Goal: Task Accomplishment & Management: Complete application form

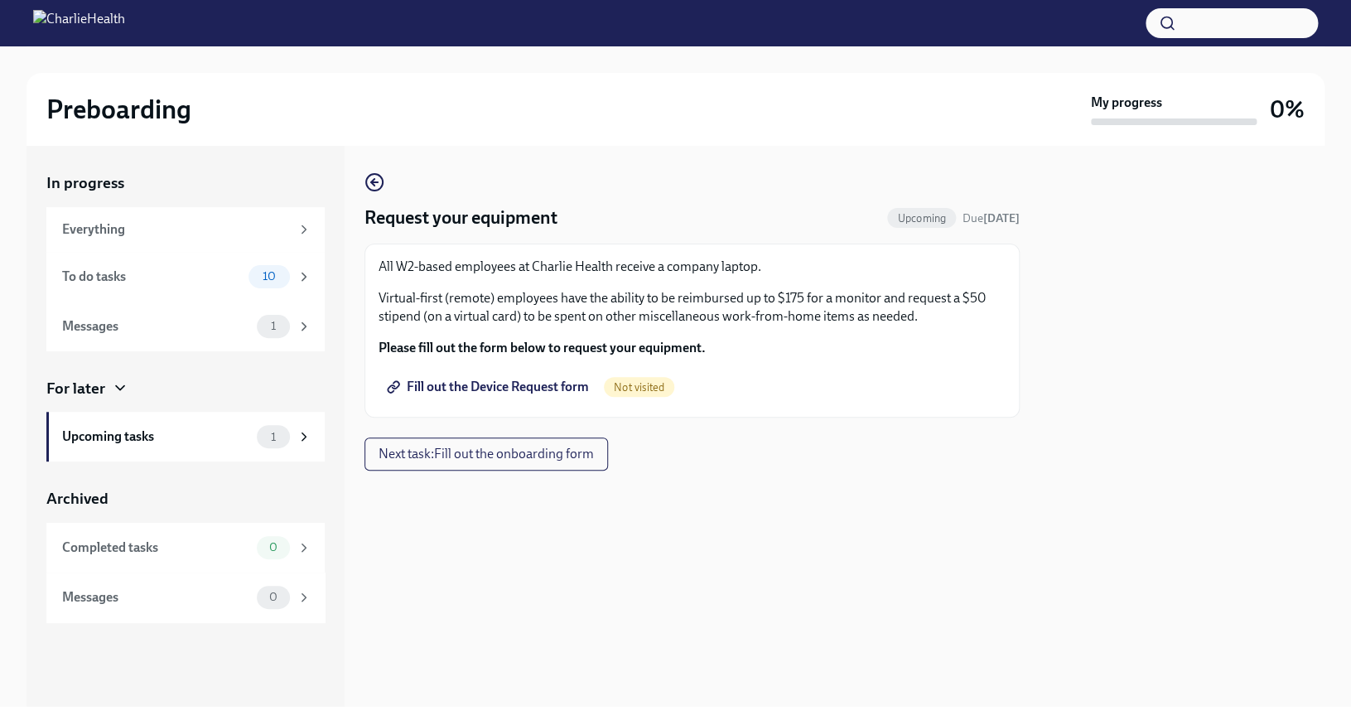
click at [546, 383] on span "Fill out the Device Request form" at bounding box center [489, 387] width 199 height 17
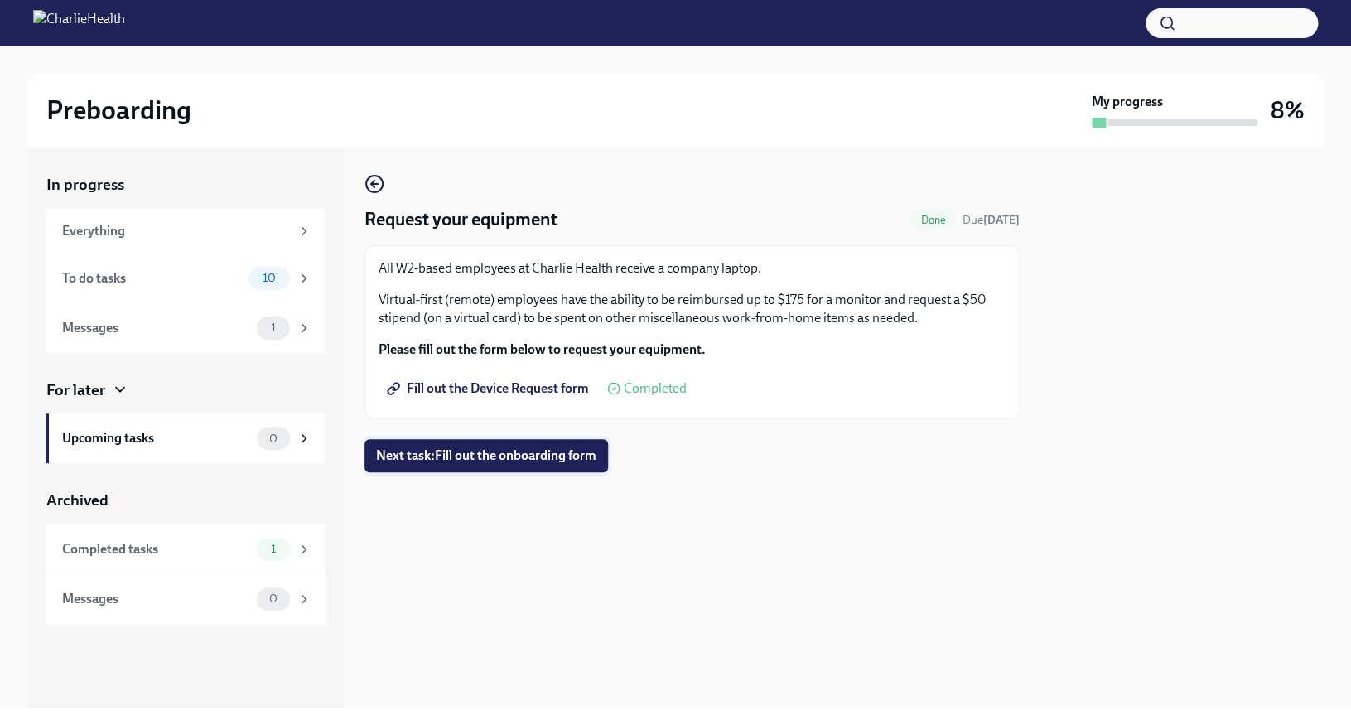
click at [393, 465] on button "Next task : Fill out the onboarding form" at bounding box center [486, 455] width 244 height 33
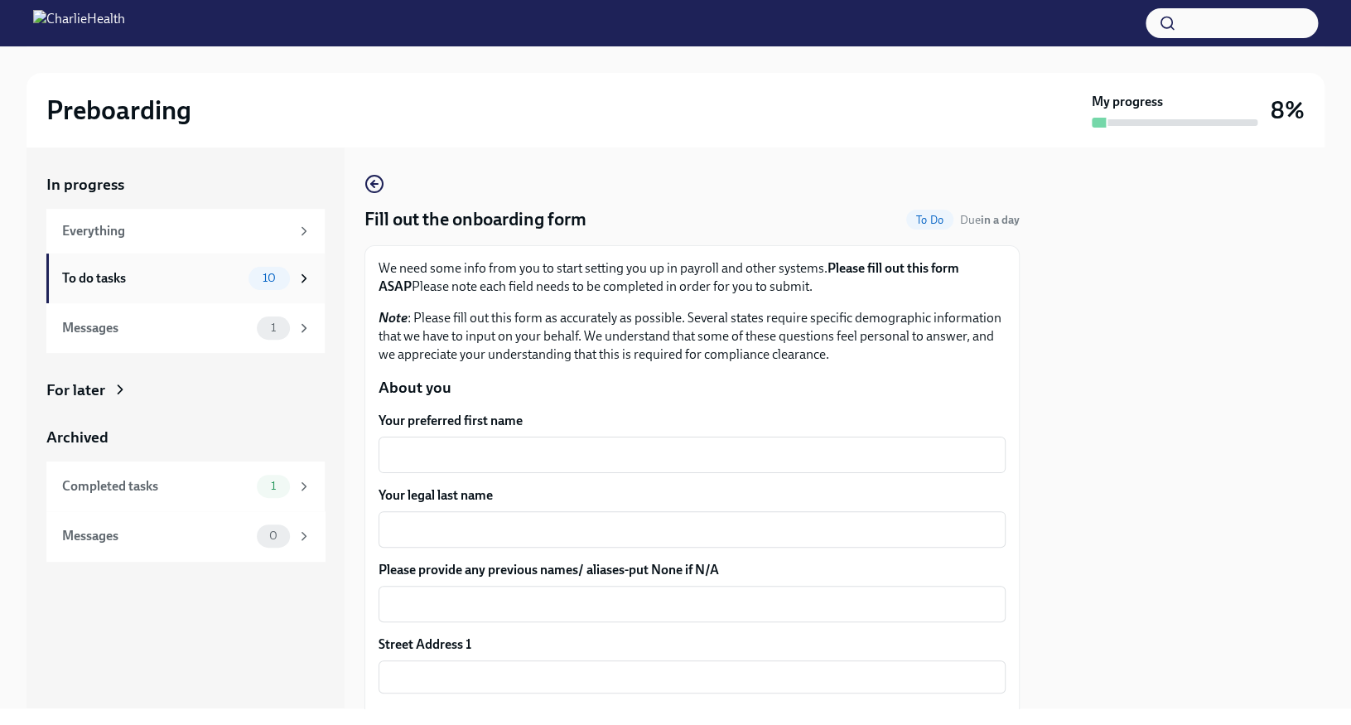
click at [187, 281] on div "To do tasks" at bounding box center [152, 278] width 180 height 18
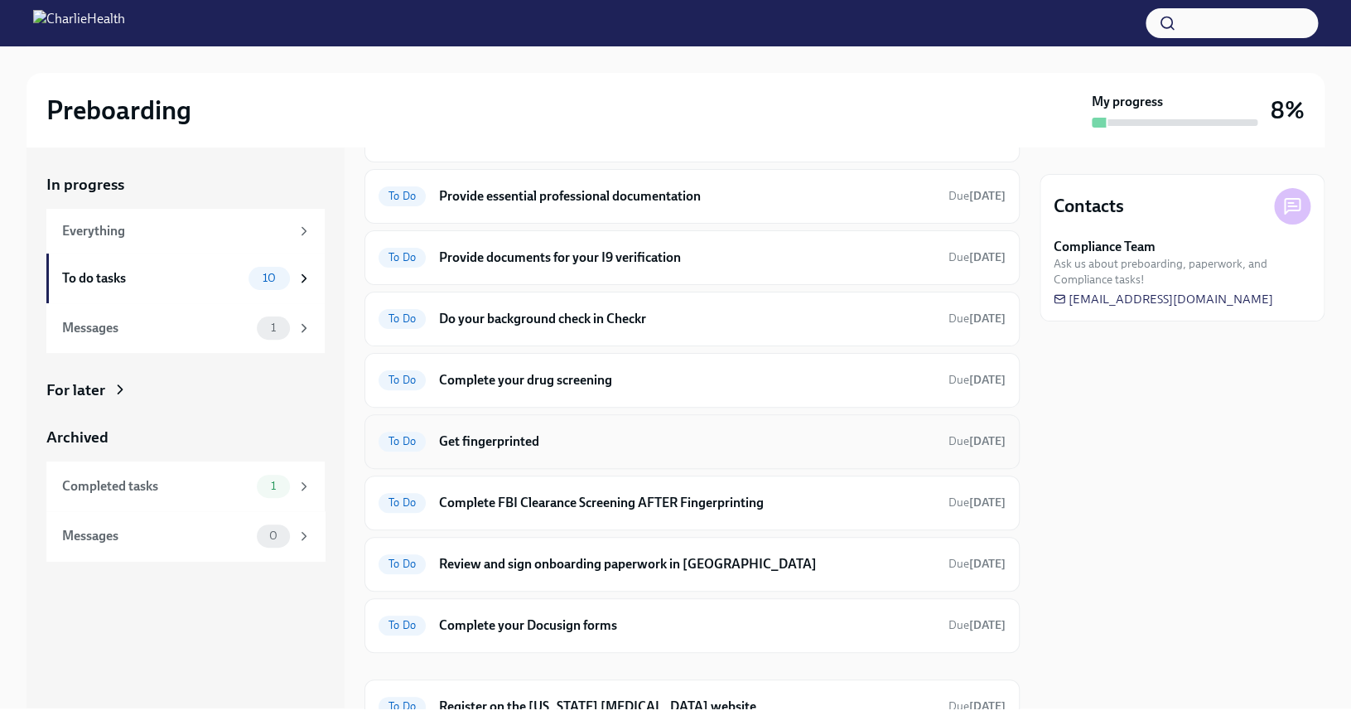
scroll to position [180, 0]
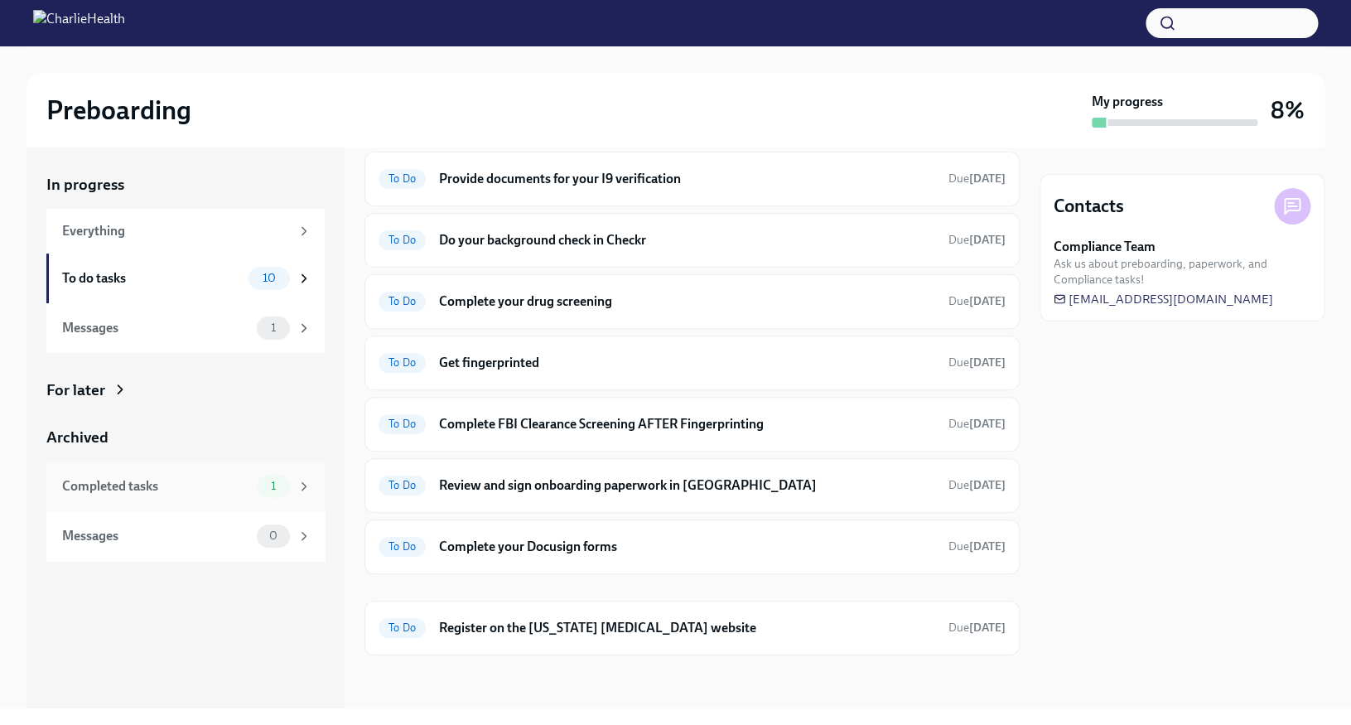
click at [207, 500] on div "Completed tasks 1" at bounding box center [185, 486] width 278 height 50
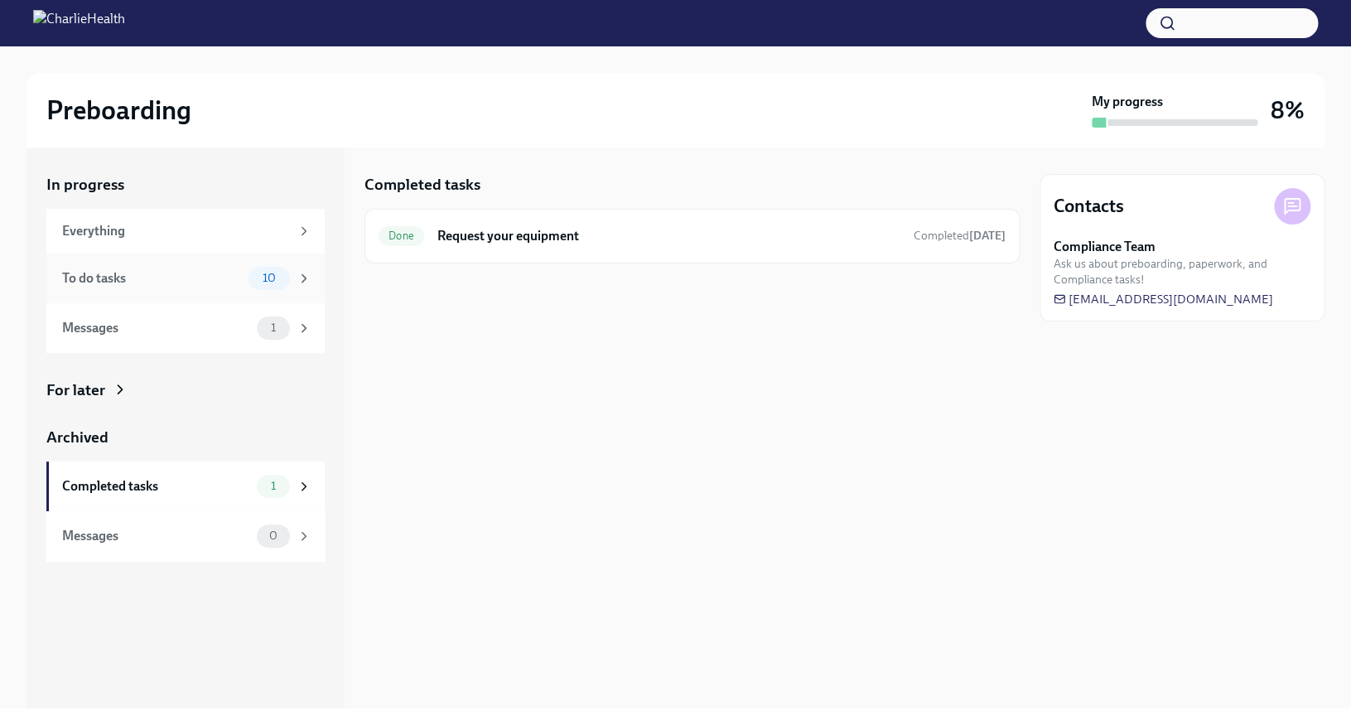
click at [236, 277] on div "To do tasks" at bounding box center [152, 278] width 180 height 18
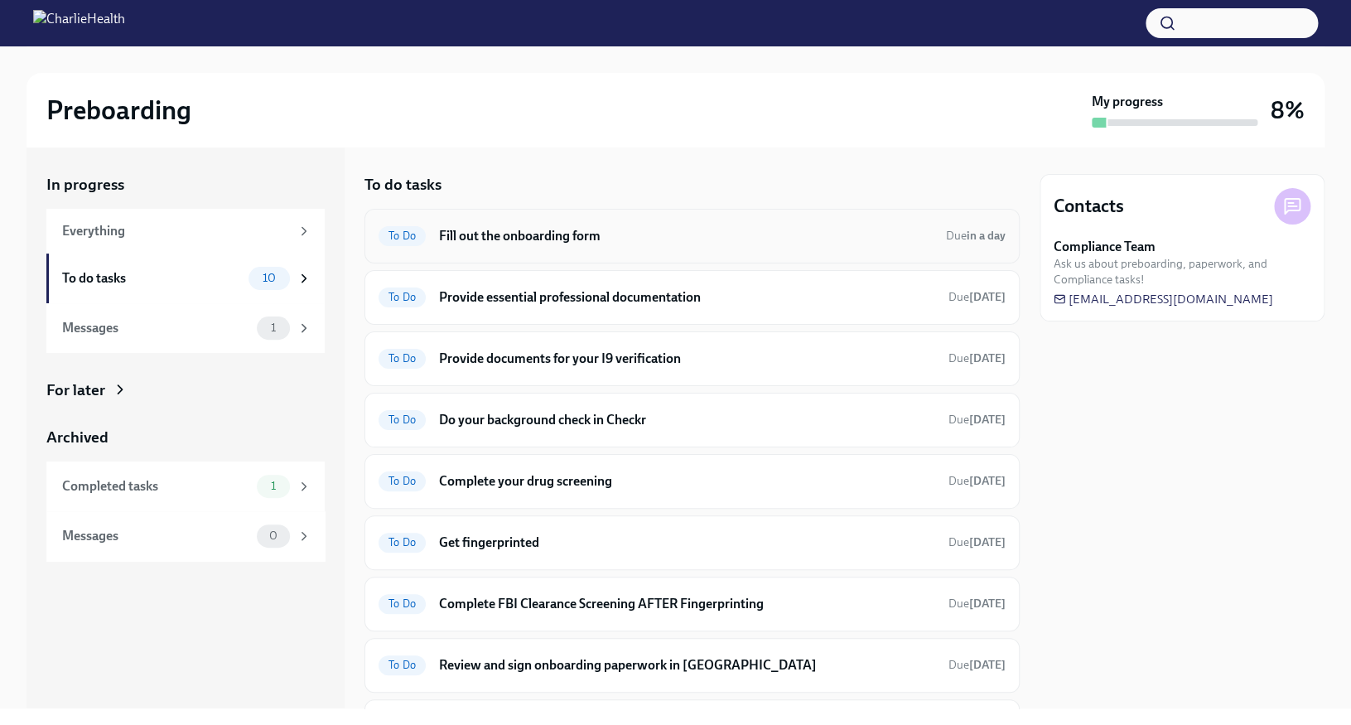
click at [409, 231] on span "To Do" at bounding box center [402, 235] width 47 height 12
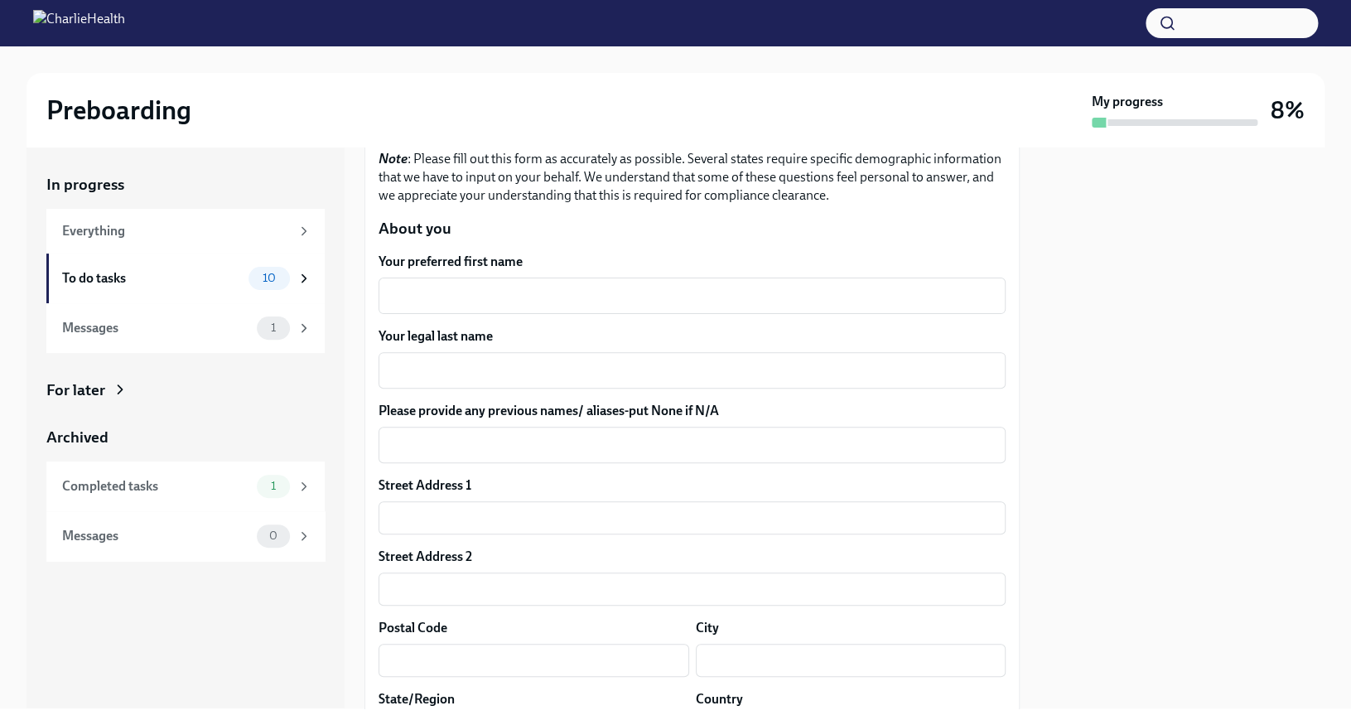
scroll to position [162, 0]
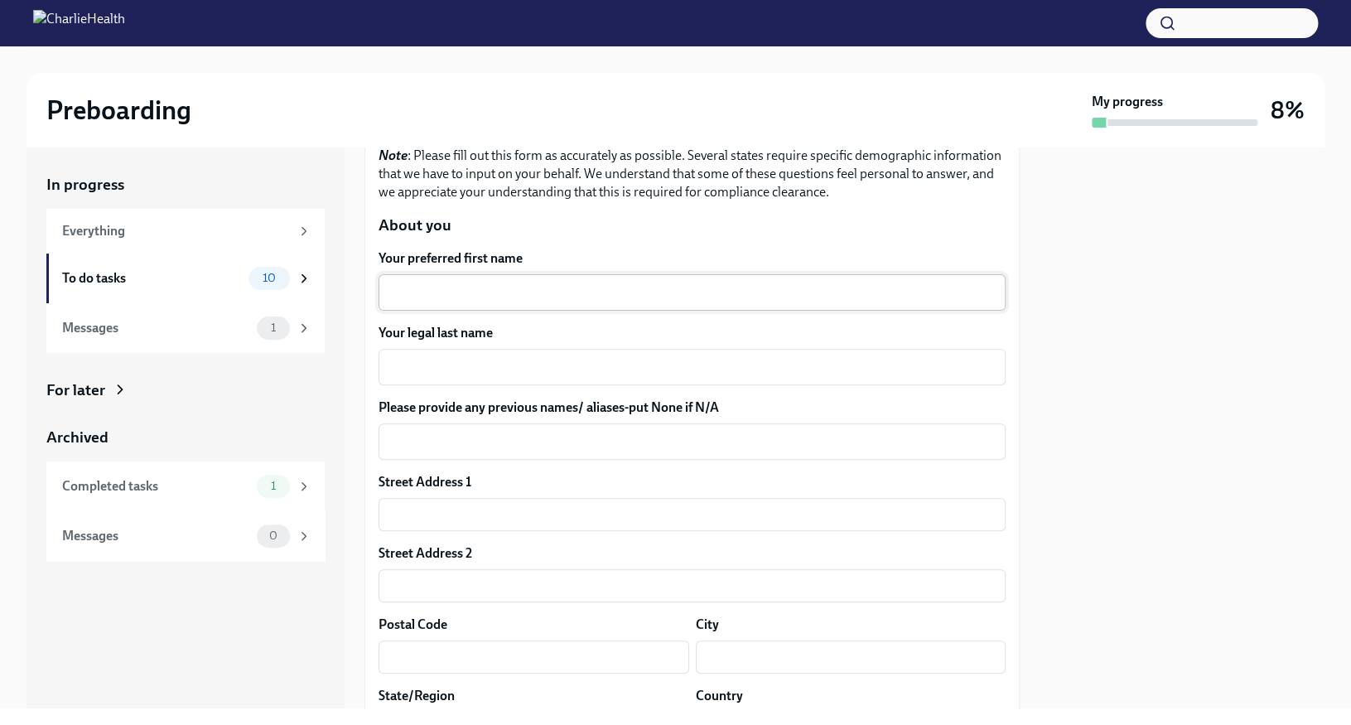
click at [560, 290] on textarea "Your preferred first name" at bounding box center [691, 292] width 607 height 20
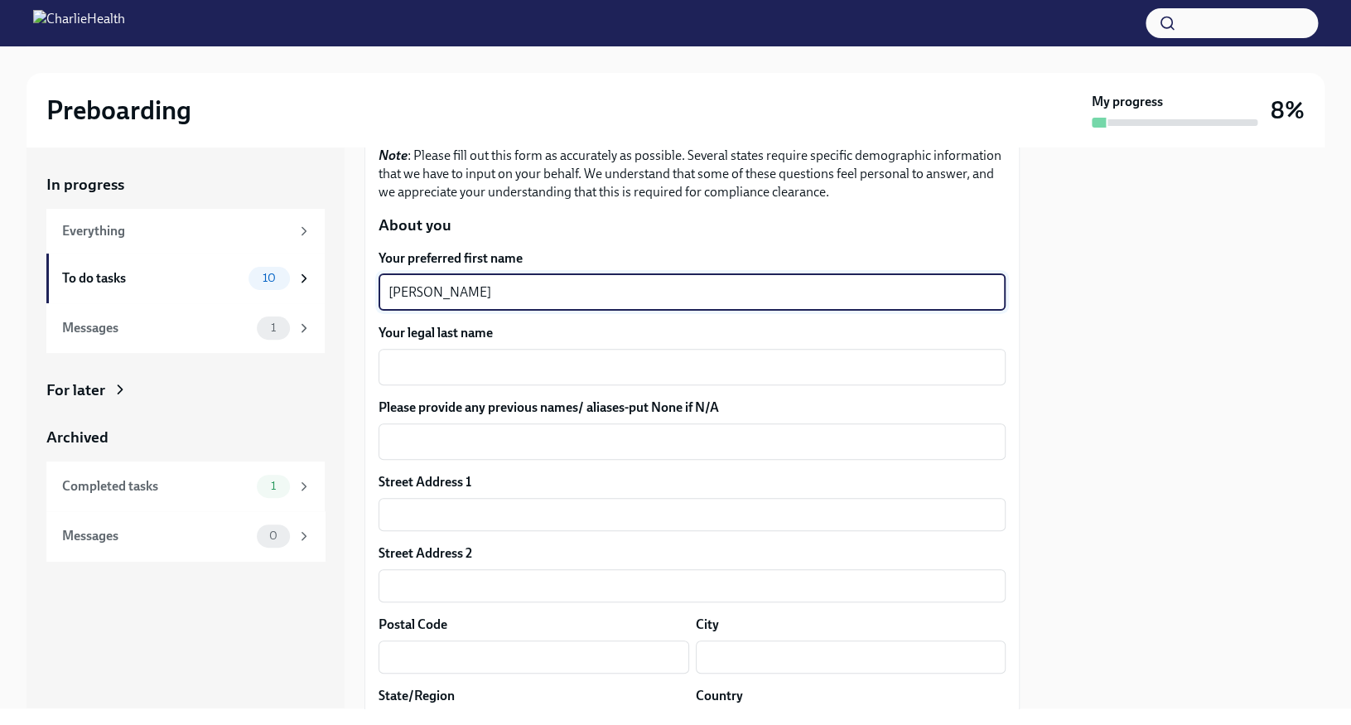
type textarea "[PERSON_NAME]"
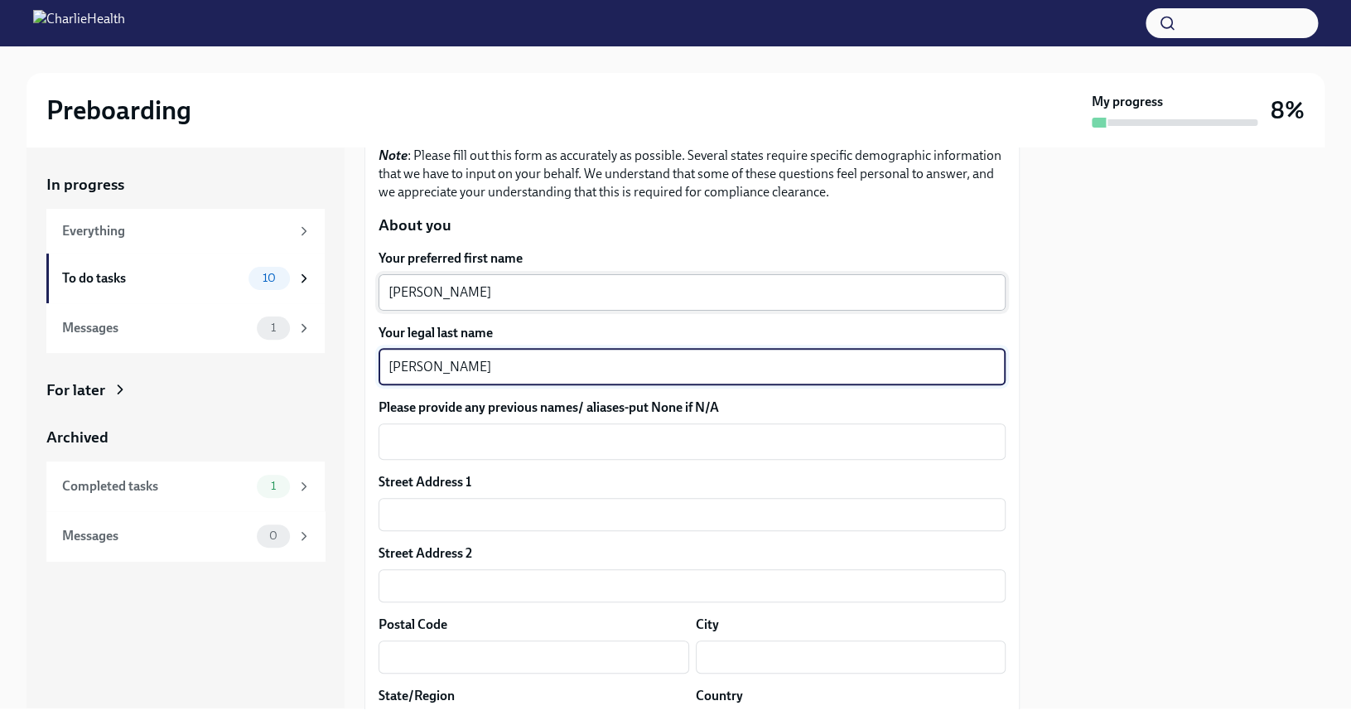
type textarea "[PERSON_NAME]"
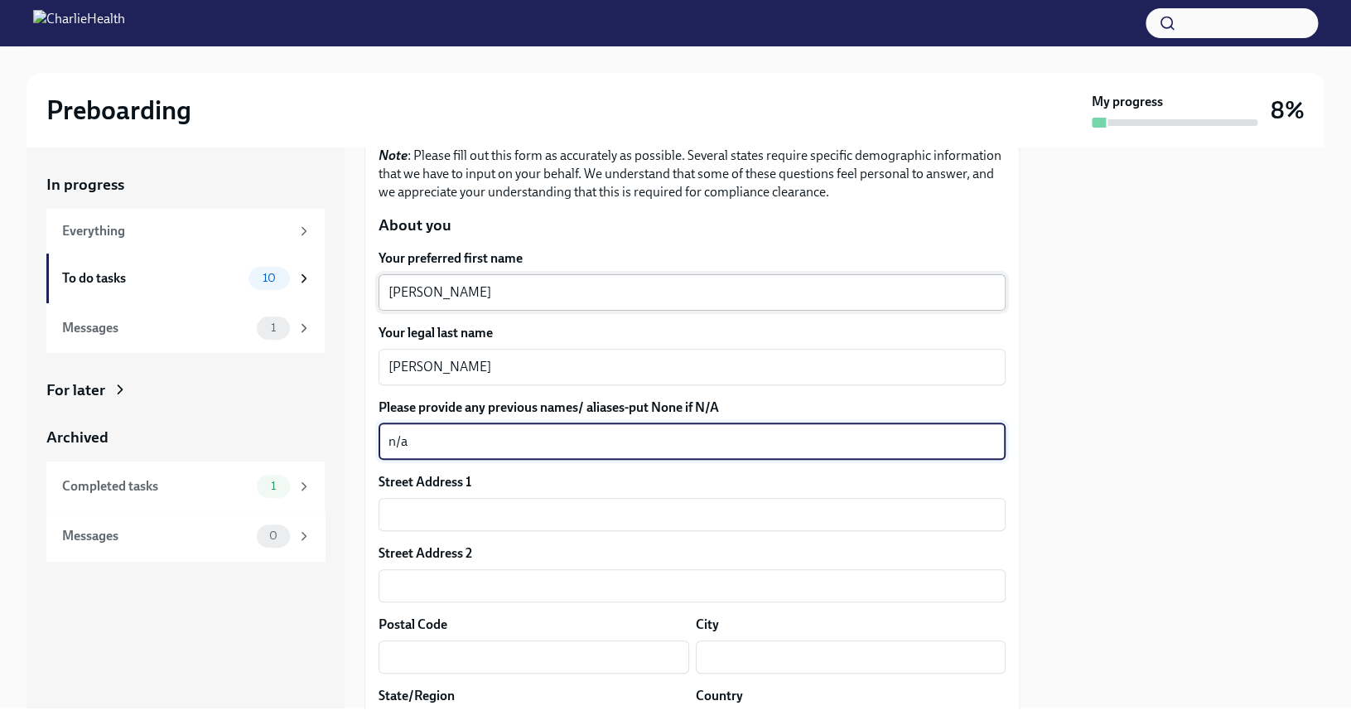
type textarea "n/a"
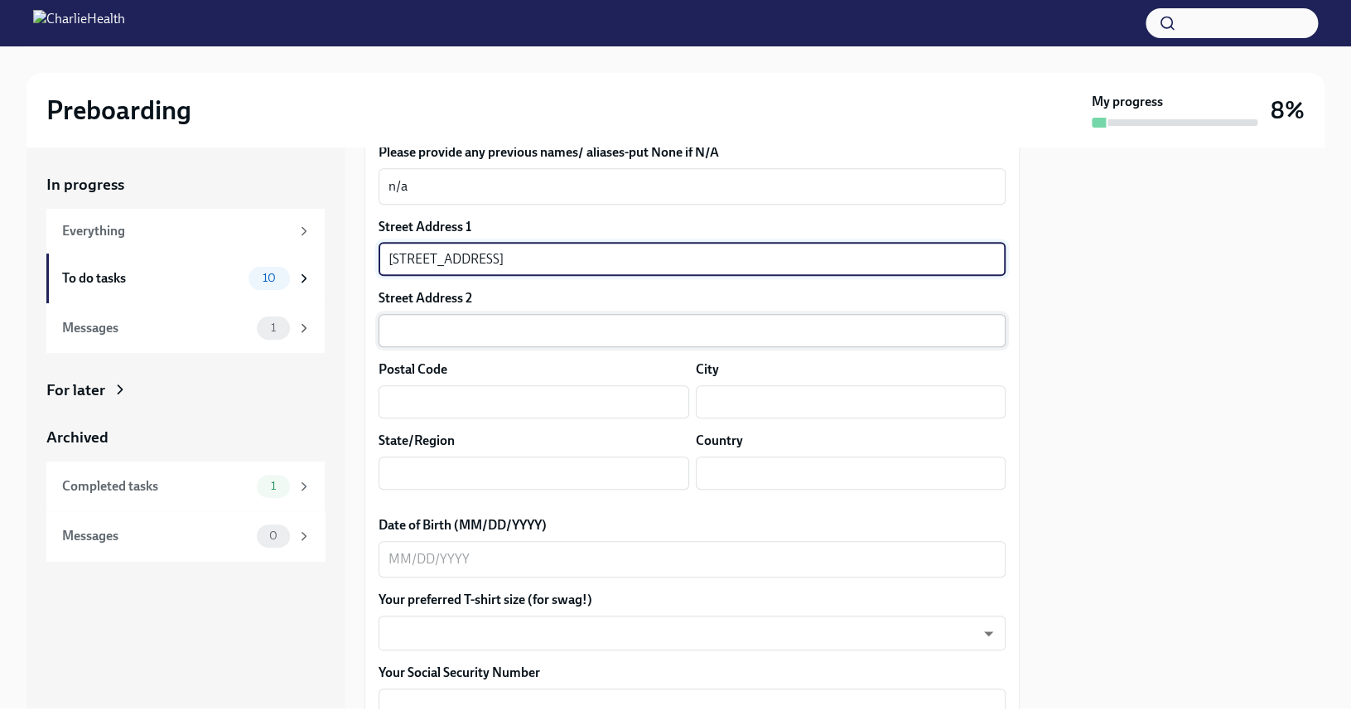
scroll to position [430, 0]
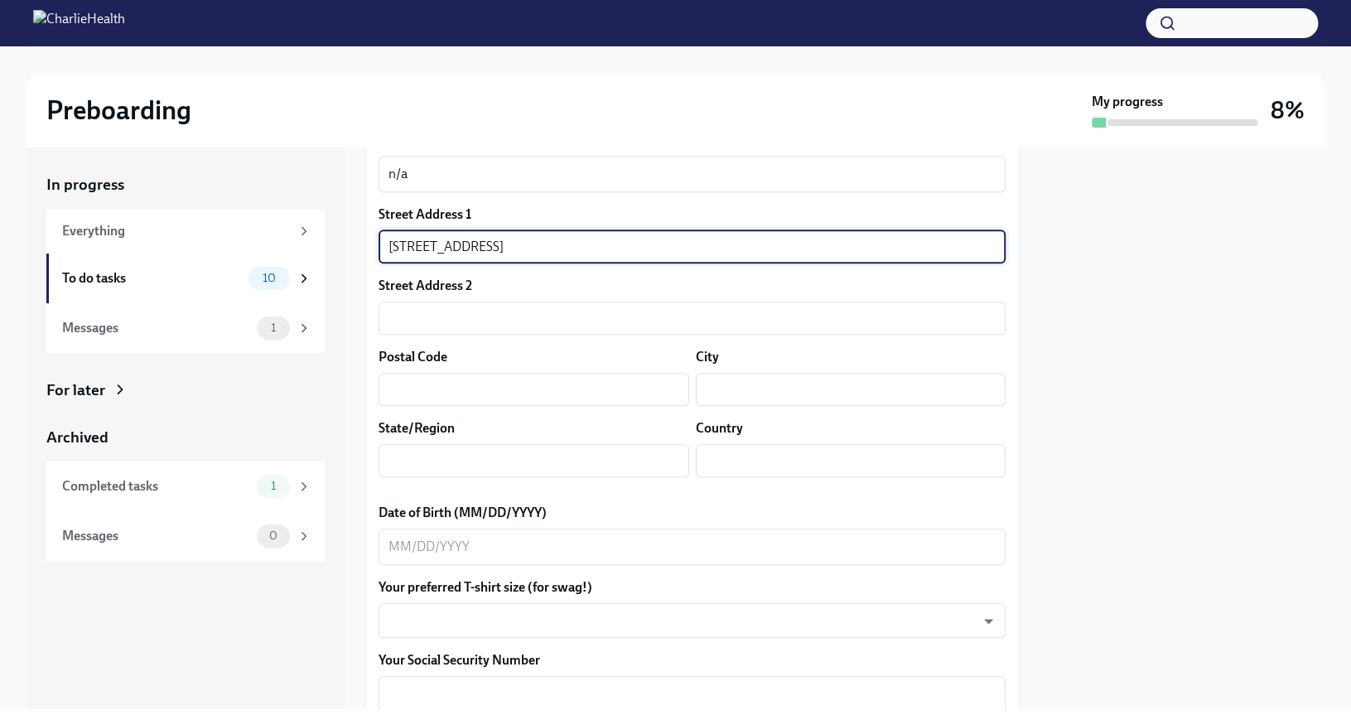
type input "[STREET_ADDRESS]"
click at [470, 412] on div "Street Address 1 [STREET_ADDRESS] ​ Street Address 2 ​ Postal Code ​ City ​ Sta…" at bounding box center [692, 347] width 627 height 285
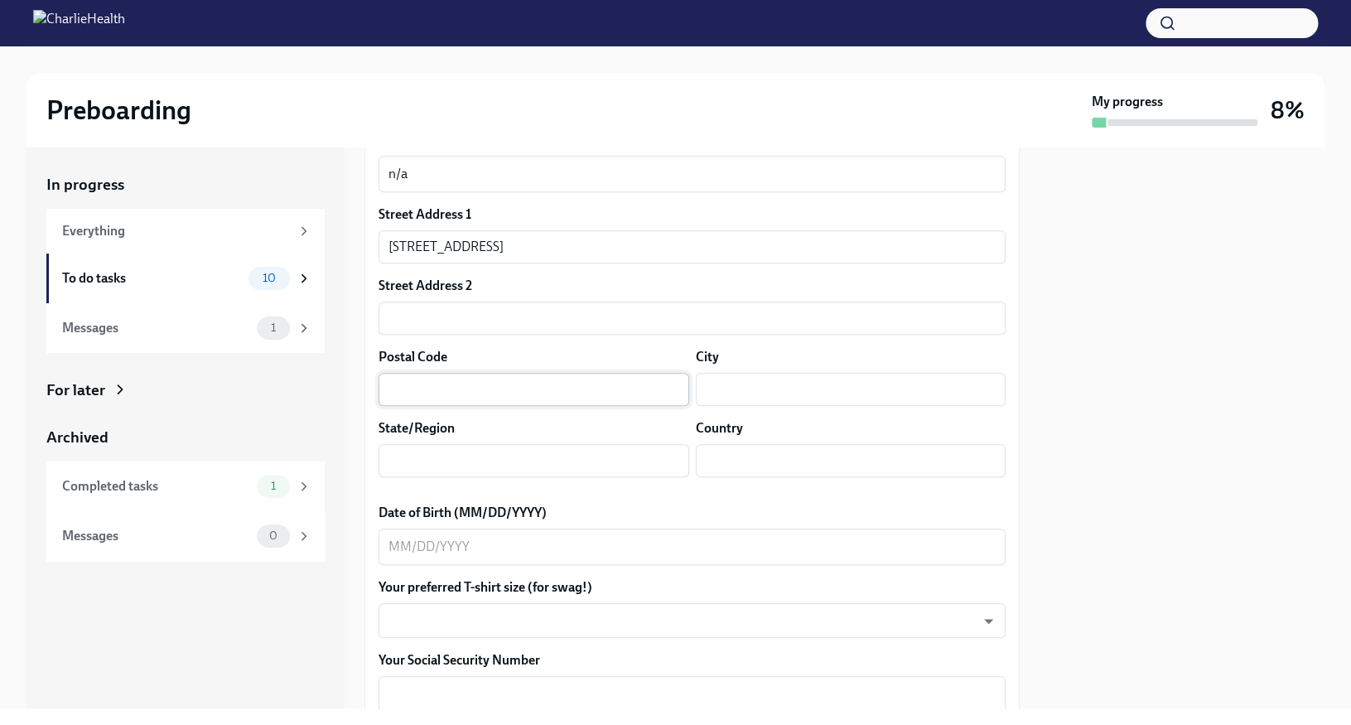
click at [475, 399] on input "text" at bounding box center [534, 389] width 311 height 33
type input "46234"
click at [781, 383] on input "text" at bounding box center [851, 389] width 311 height 33
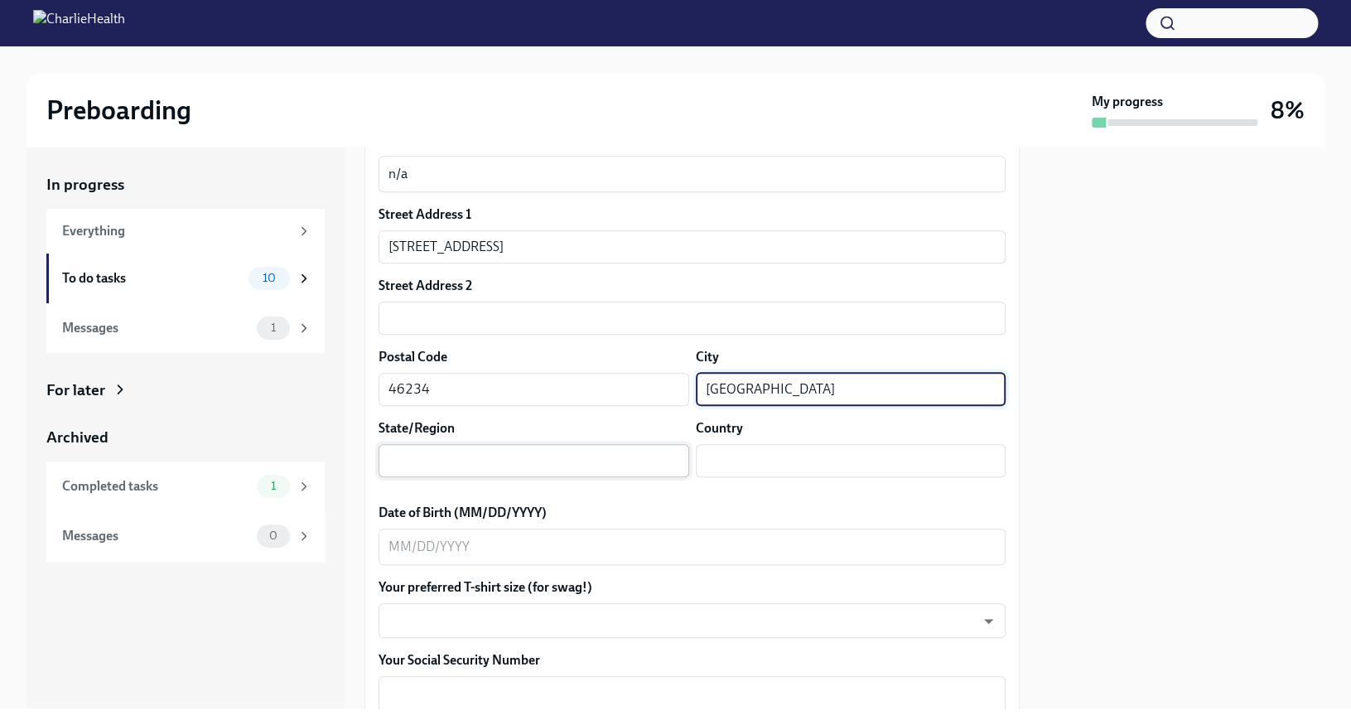
type input "[GEOGRAPHIC_DATA]"
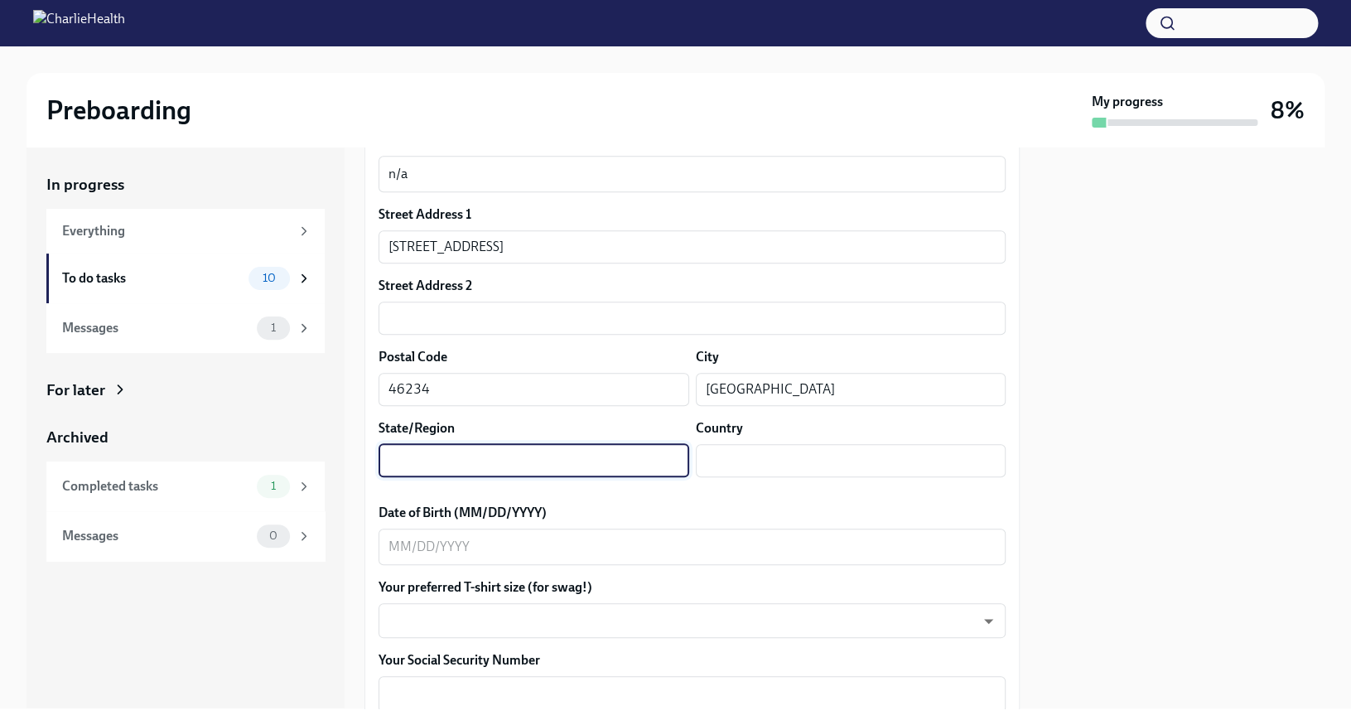
click at [552, 464] on input "text" at bounding box center [534, 460] width 311 height 33
type input "IN"
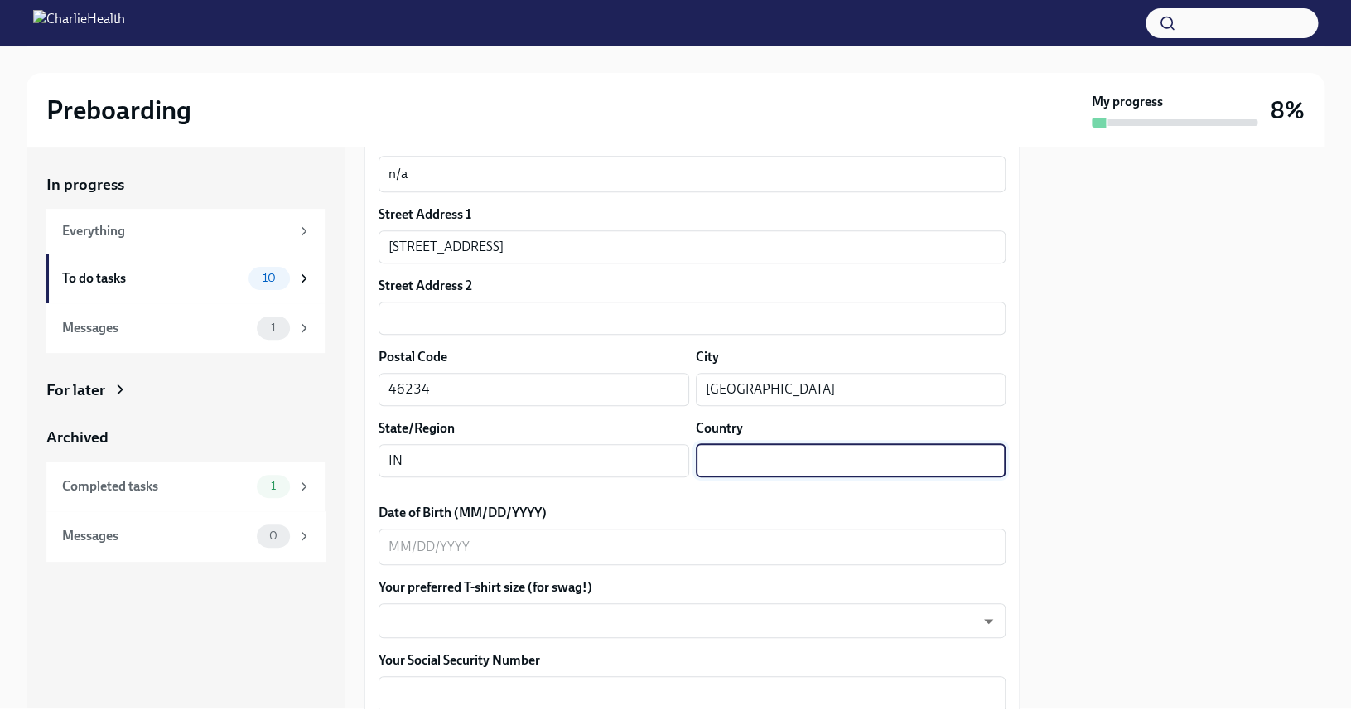
click at [731, 461] on input "text" at bounding box center [851, 460] width 311 height 33
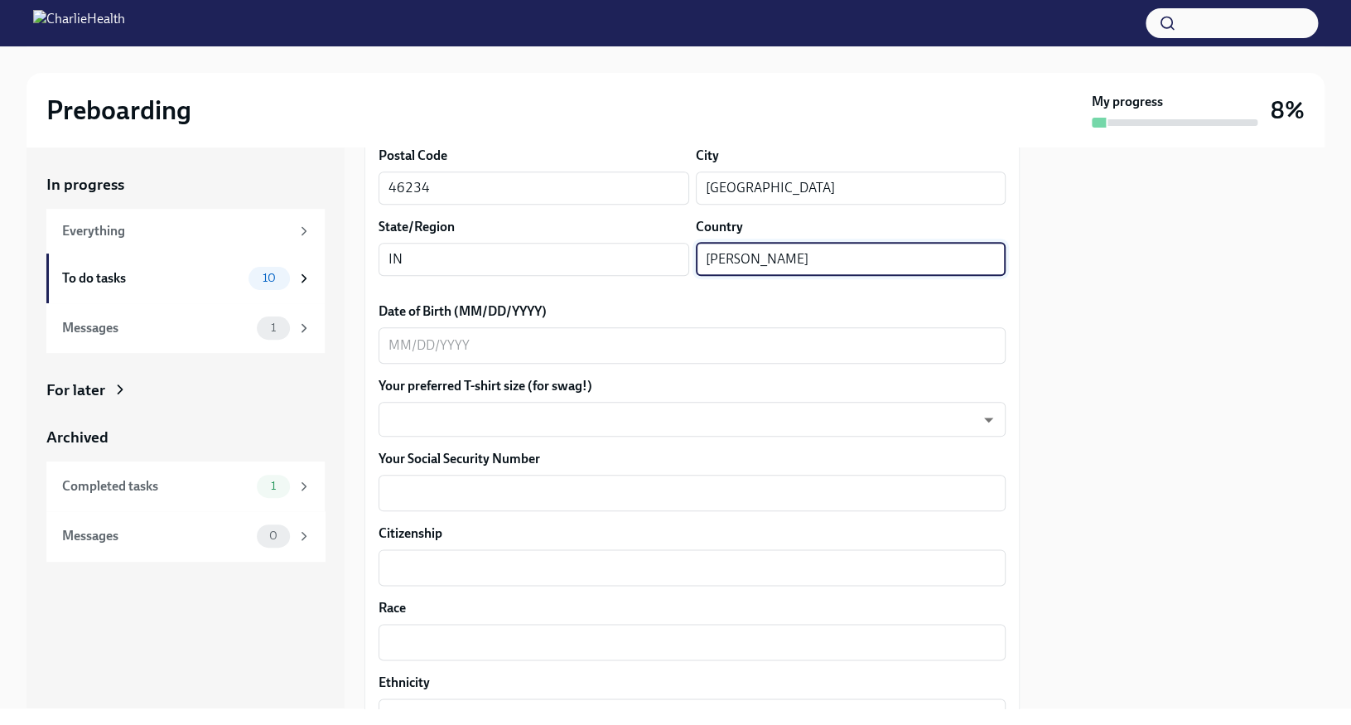
scroll to position [643, 0]
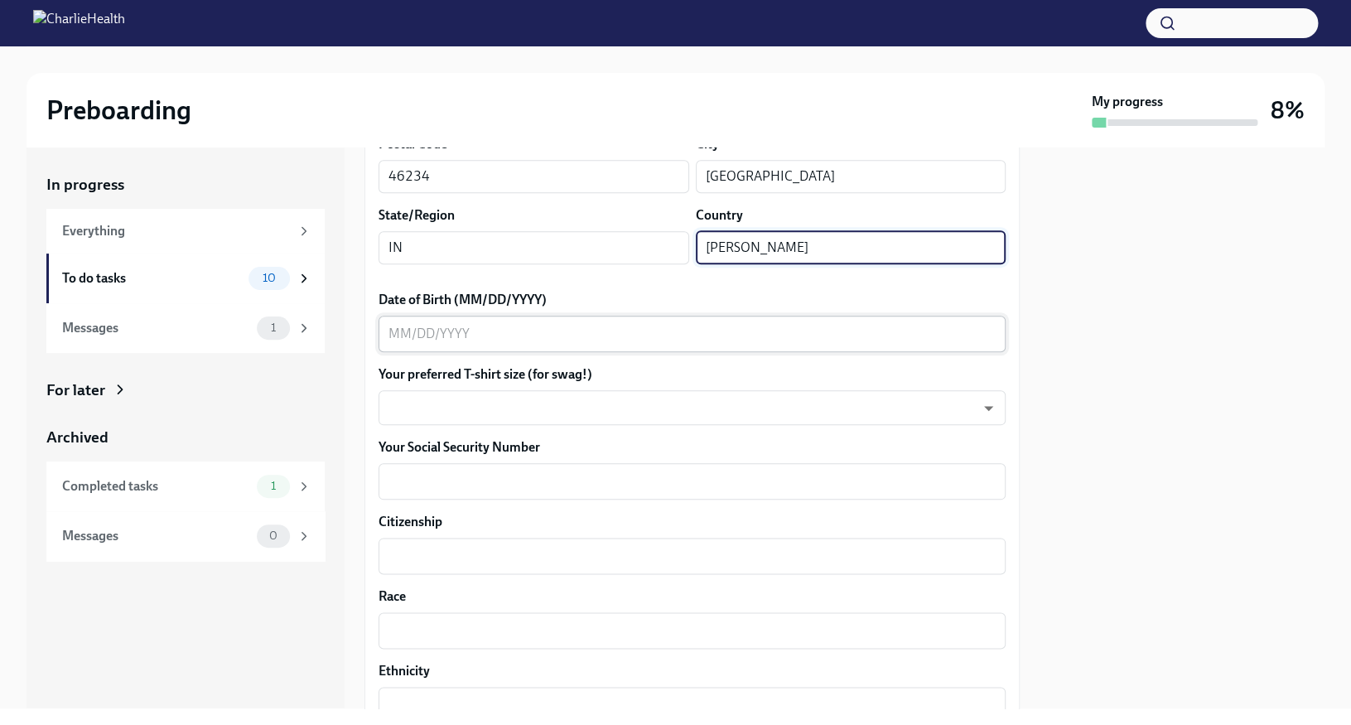
type input "[PERSON_NAME]"
click at [713, 319] on div "x ​" at bounding box center [692, 334] width 627 height 36
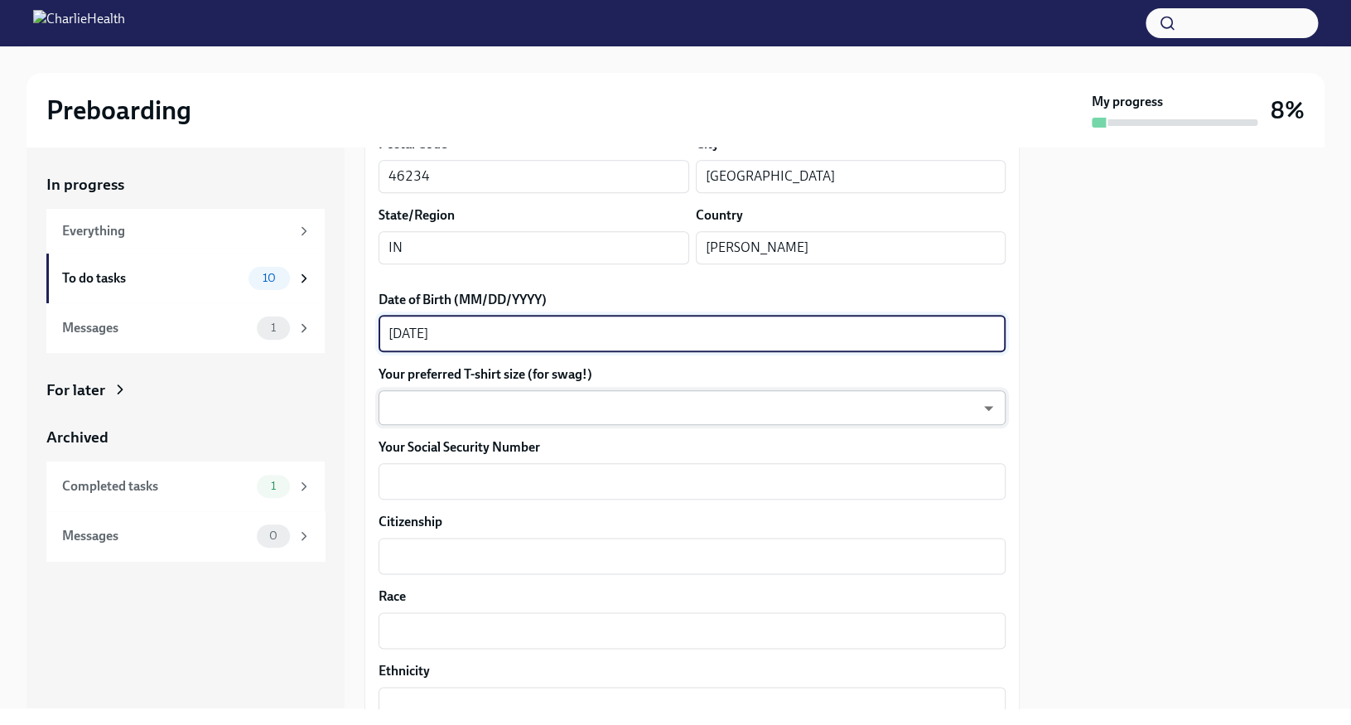
type textarea "[DATE]"
click at [622, 412] on body "Preboarding My progress 8% In progress Everything To do tasks 10 Messages 1 For…" at bounding box center [675, 362] width 1351 height 725
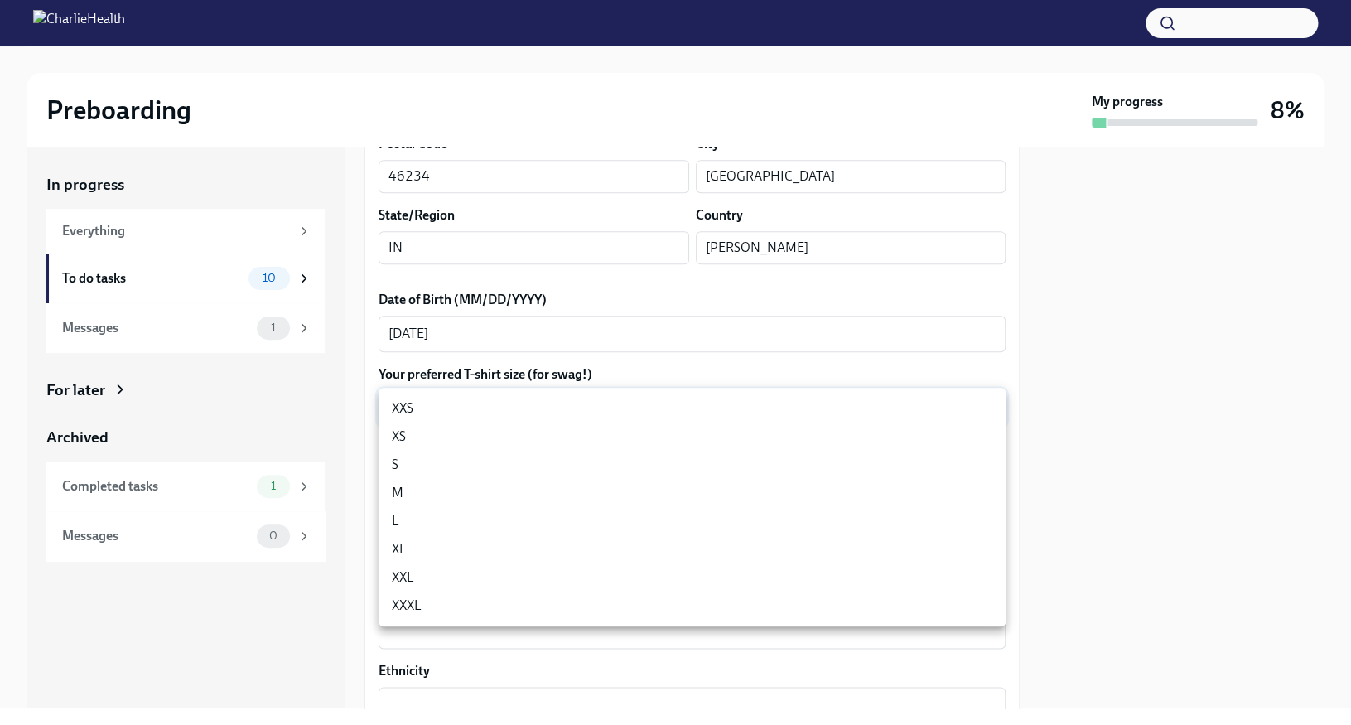
click at [524, 550] on li "XL" at bounding box center [692, 549] width 627 height 28
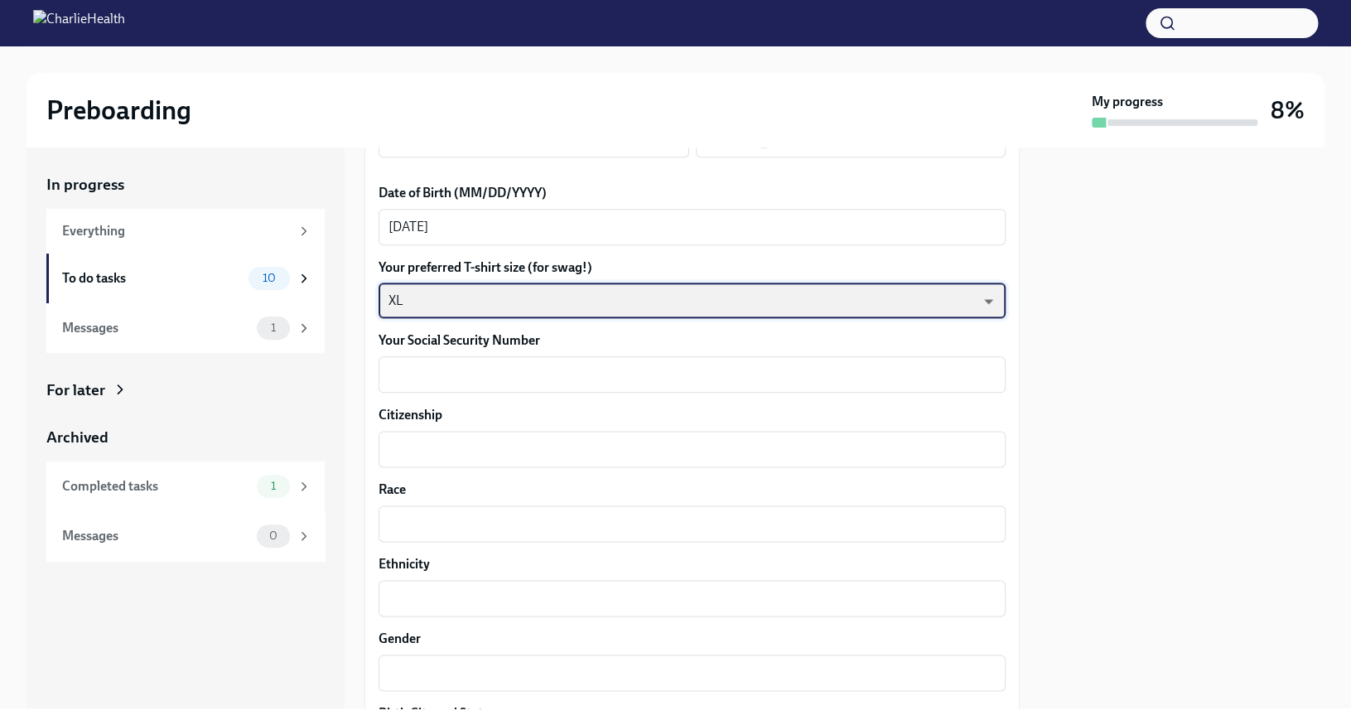
scroll to position [762, 0]
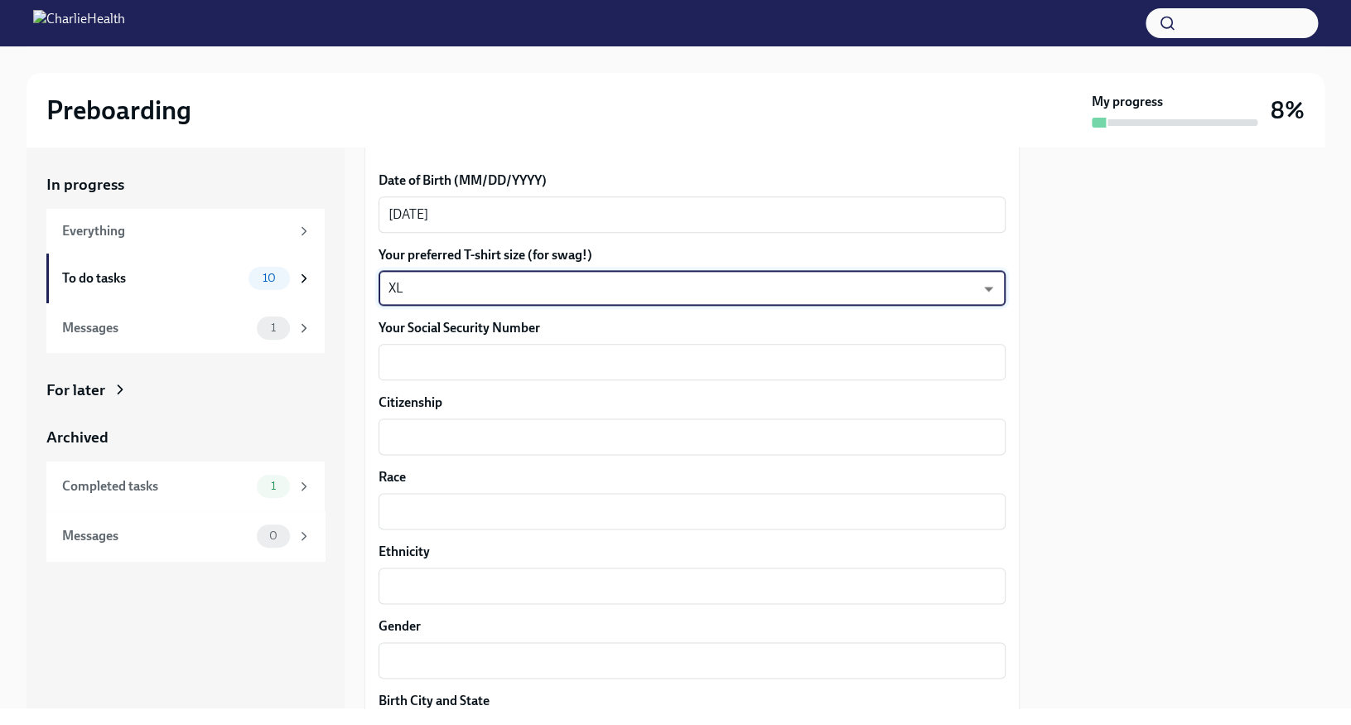
click at [561, 278] on body "Preboarding My progress 8% In progress Everything To do tasks 10 Messages 1 For…" at bounding box center [675, 362] width 1351 height 725
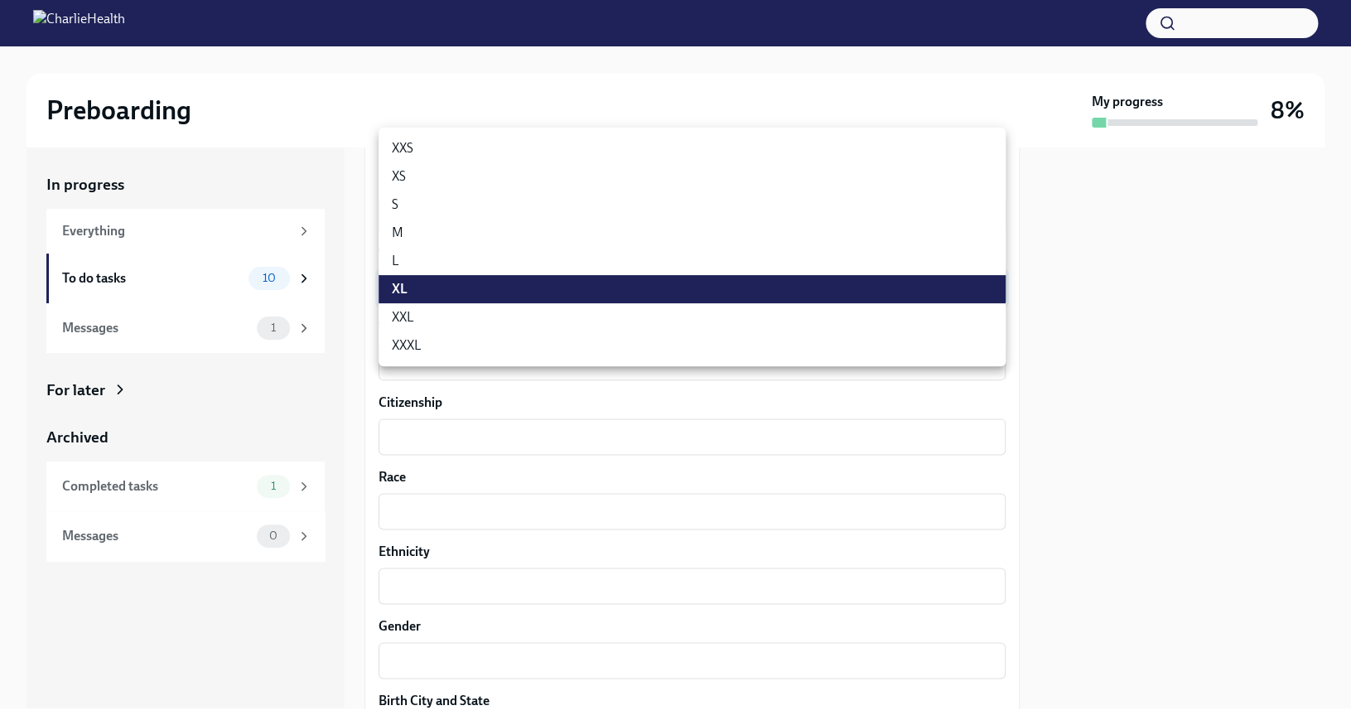
click at [494, 317] on li "XXL" at bounding box center [692, 317] width 627 height 28
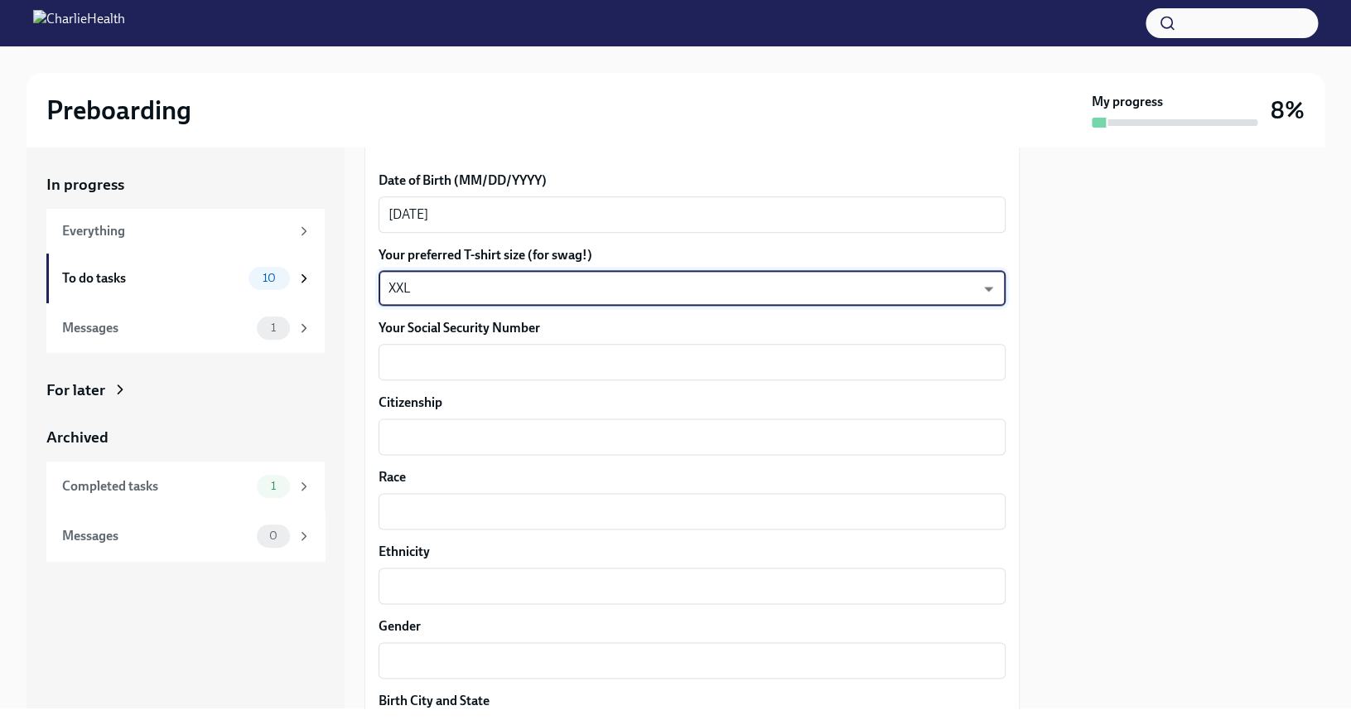
click at [500, 277] on body "Preboarding My progress 8% In progress Everything To do tasks 10 Messages 1 For…" at bounding box center [675, 362] width 1351 height 725
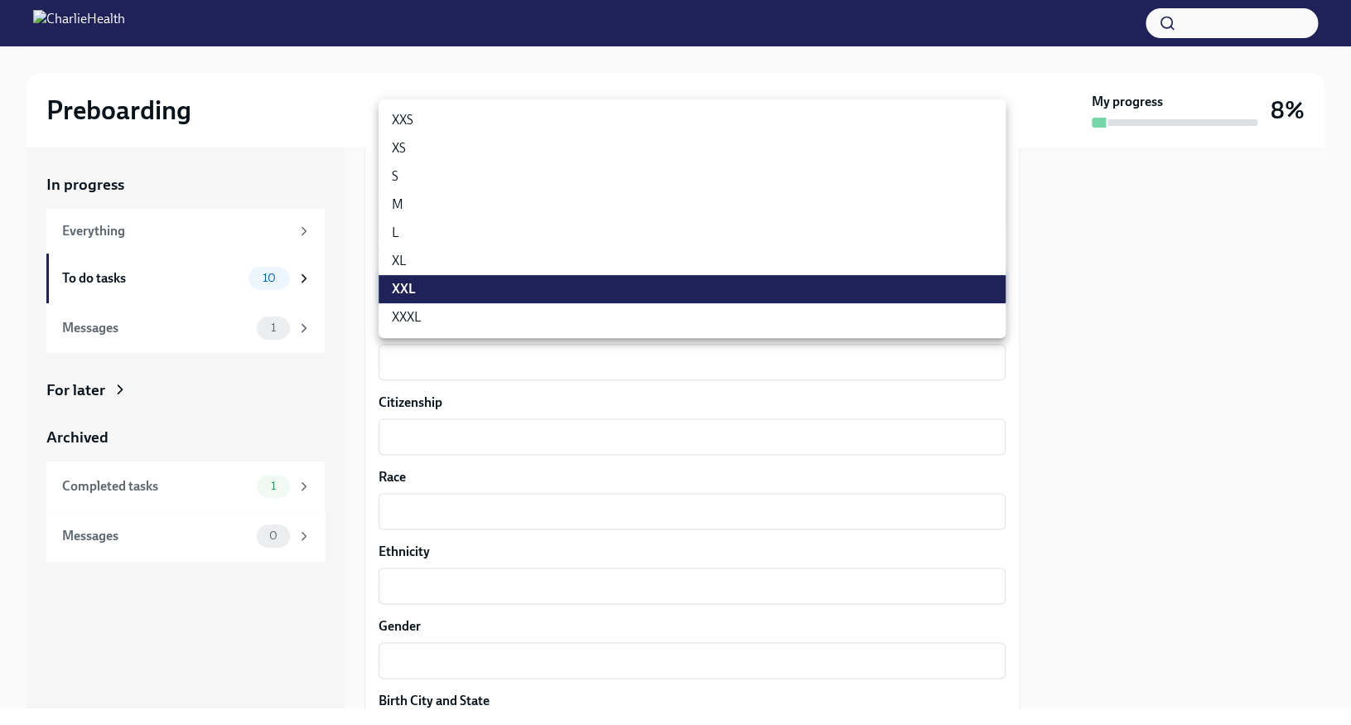
click at [478, 265] on li "XL" at bounding box center [692, 261] width 627 height 28
type input "tefiUEqpP"
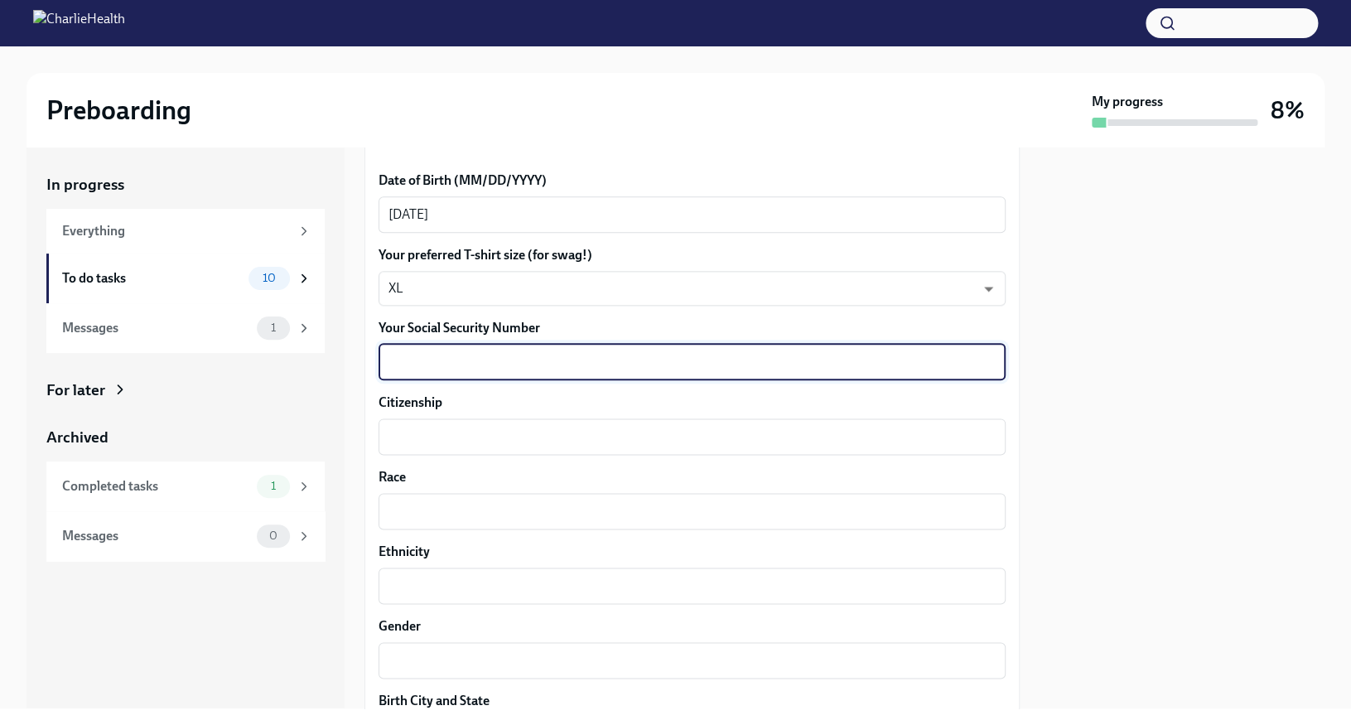
click at [467, 369] on textarea "Your Social Security Number" at bounding box center [691, 362] width 607 height 20
type textarea "516370553"
click at [448, 436] on textarea "Citizenship" at bounding box center [691, 437] width 607 height 20
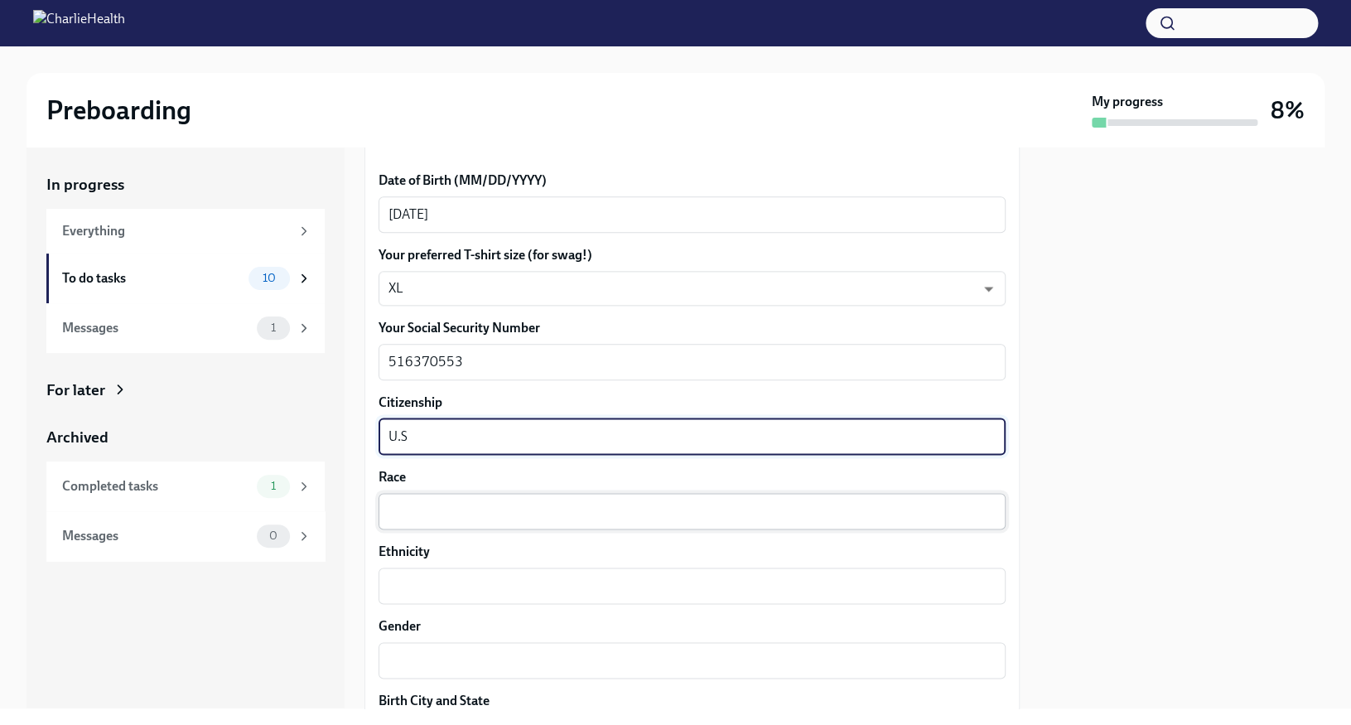
type textarea "U.S"
click at [456, 514] on textarea "Race" at bounding box center [691, 511] width 607 height 20
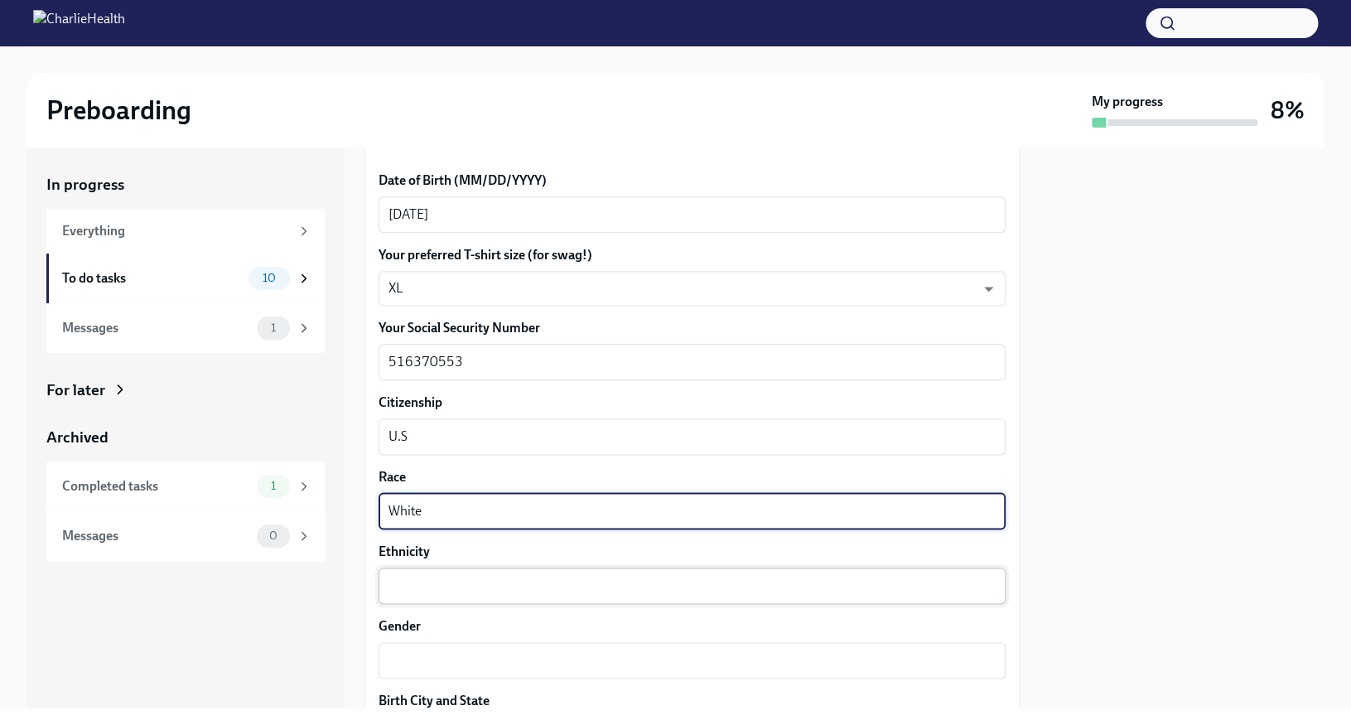
type textarea "White"
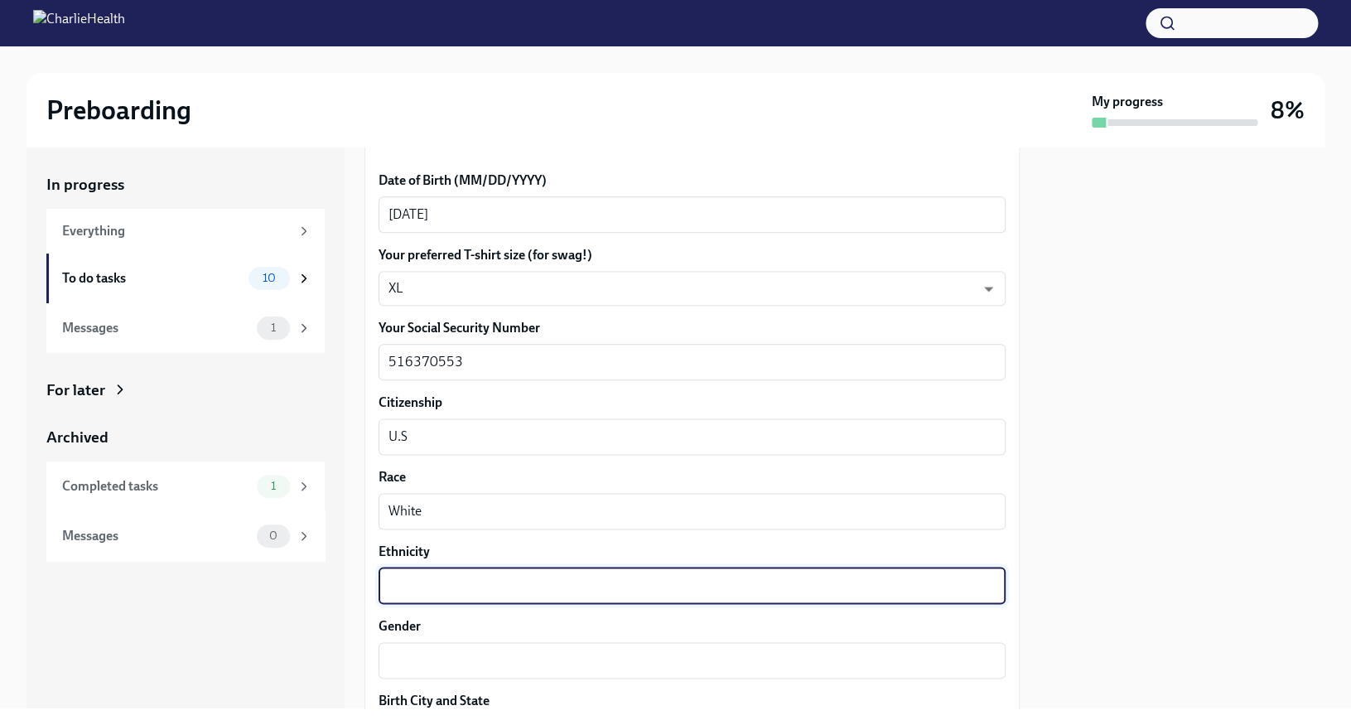
click at [461, 590] on textarea "Ethnicity" at bounding box center [691, 586] width 607 height 20
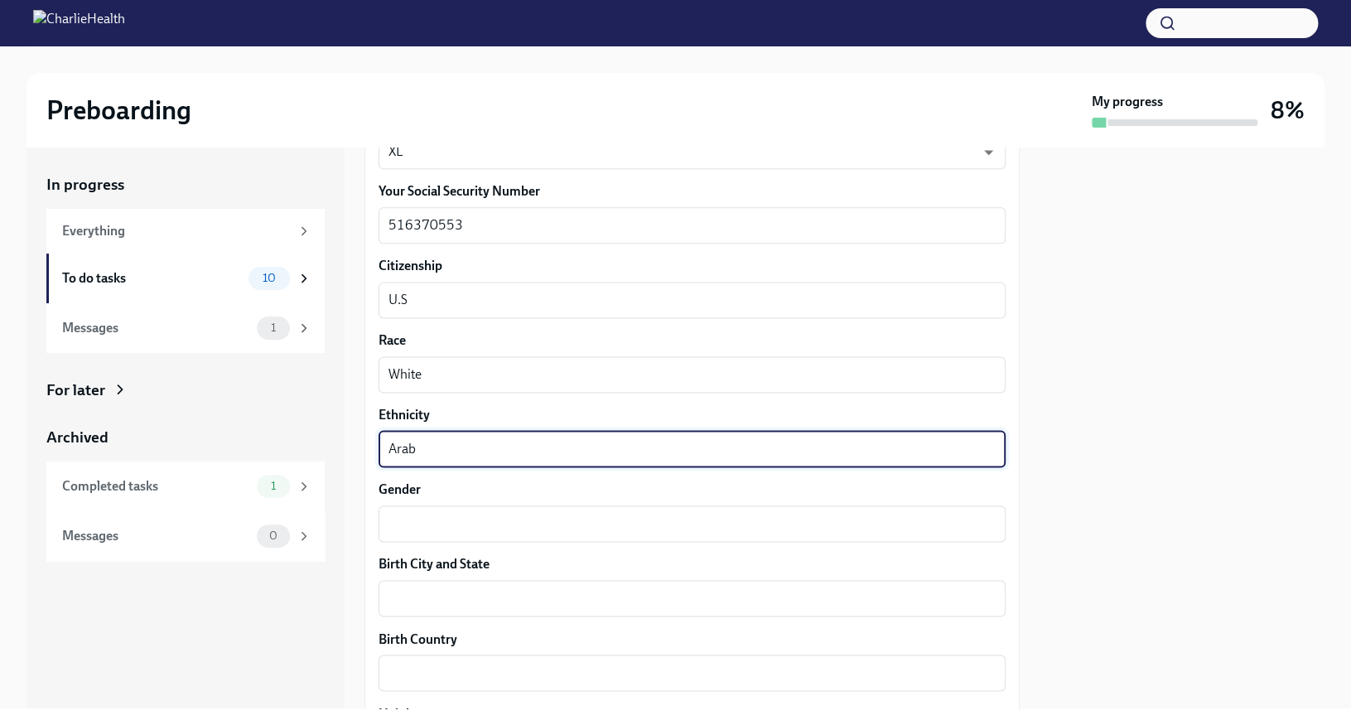
scroll to position [951, 0]
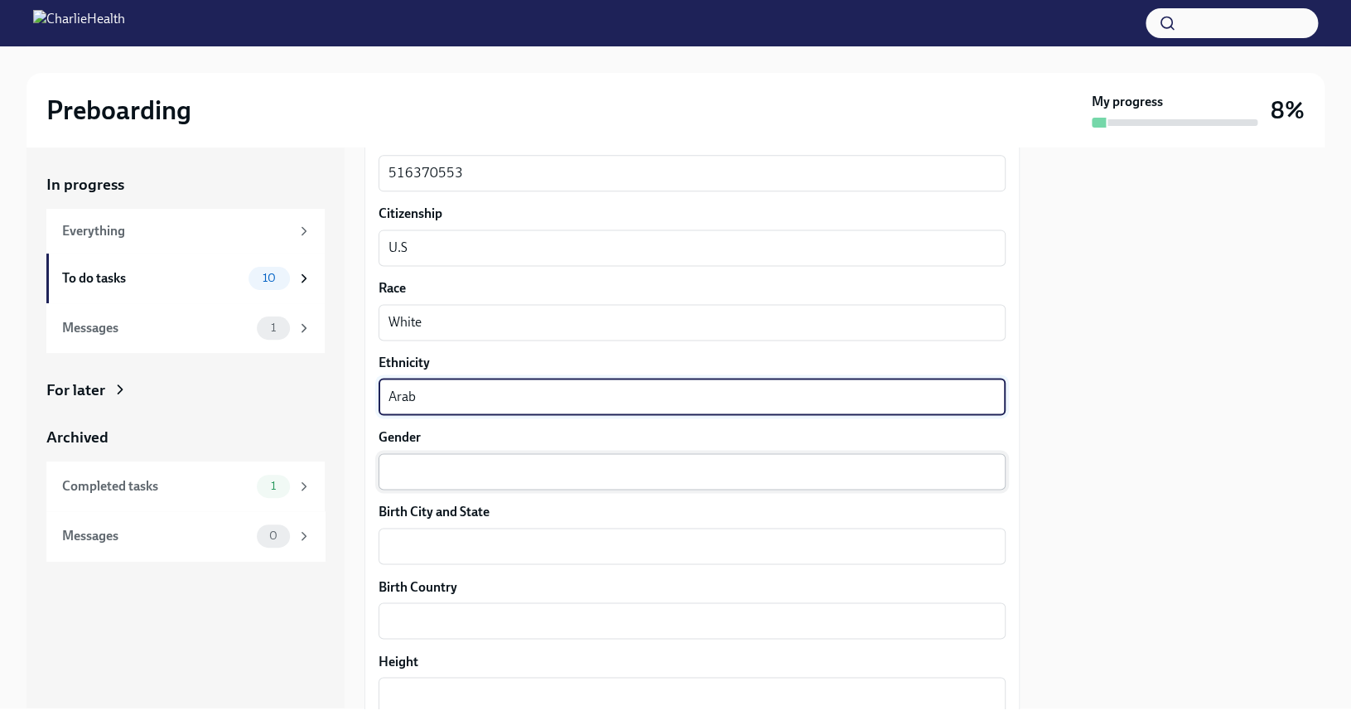
type textarea "Arab"
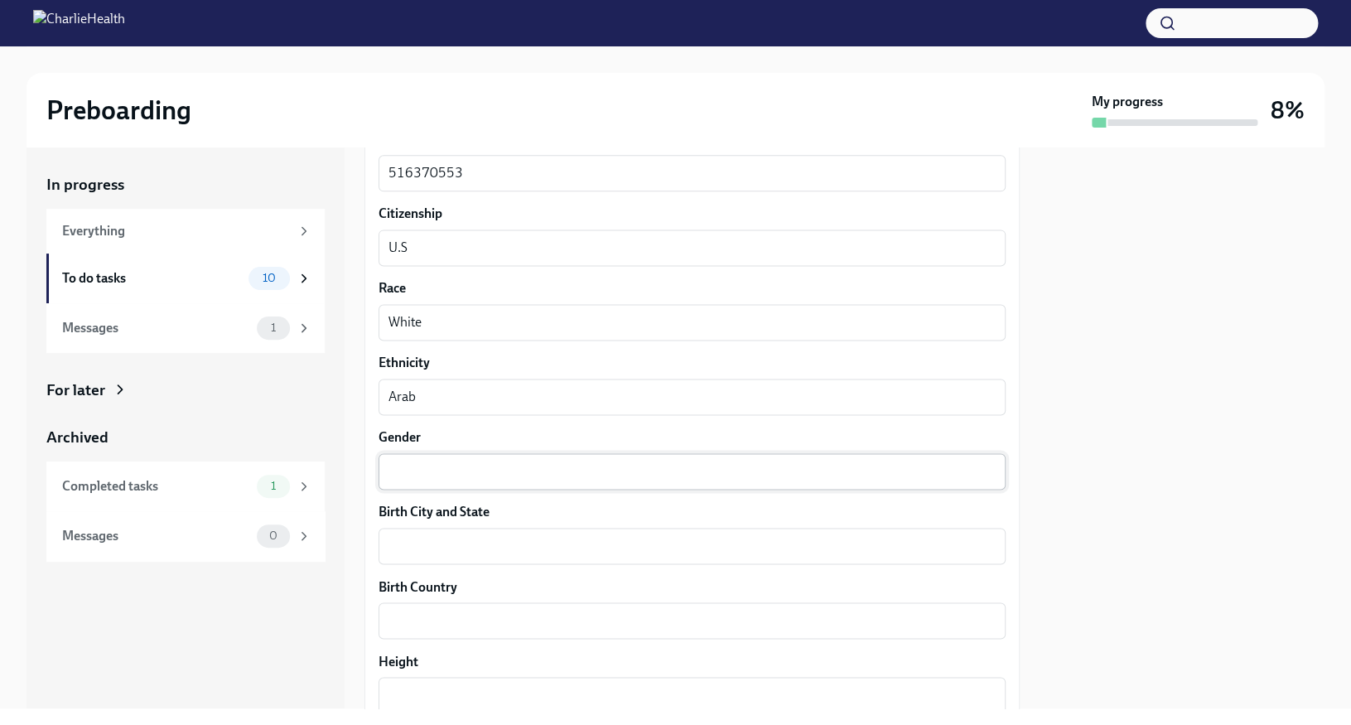
click at [427, 489] on div "x ​" at bounding box center [692, 471] width 627 height 36
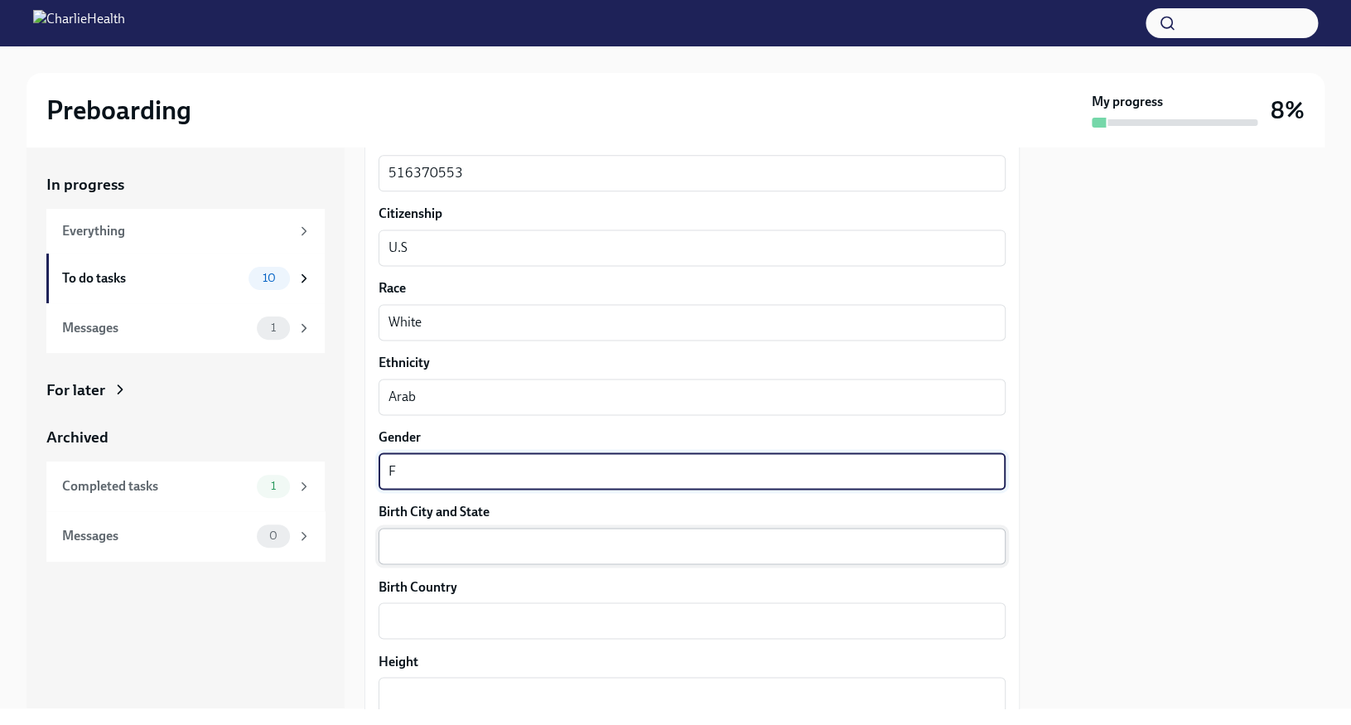
type textarea "F"
click at [417, 542] on textarea "Birth City and State" at bounding box center [691, 546] width 607 height 20
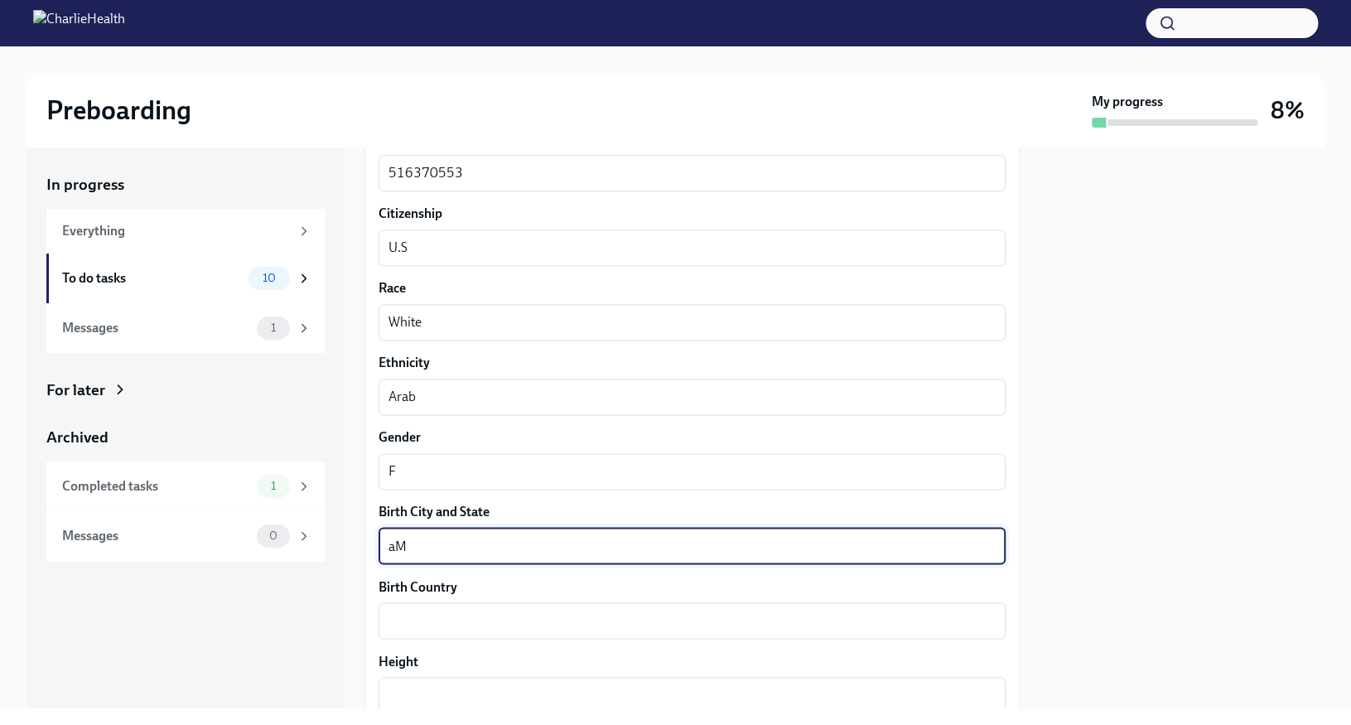
type textarea "a"
type textarea "[GEOGRAPHIC_DATA]"
click at [417, 629] on textarea "Birth Country" at bounding box center [691, 620] width 607 height 20
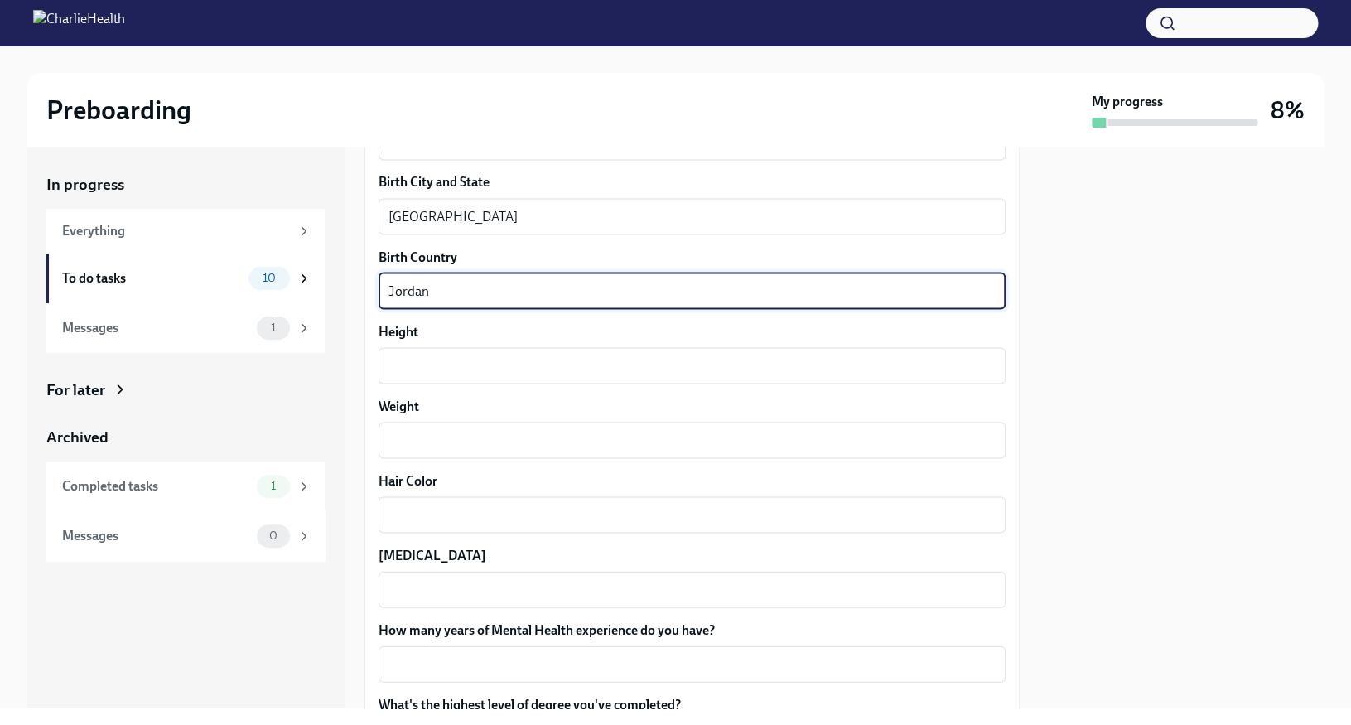
scroll to position [1329, 0]
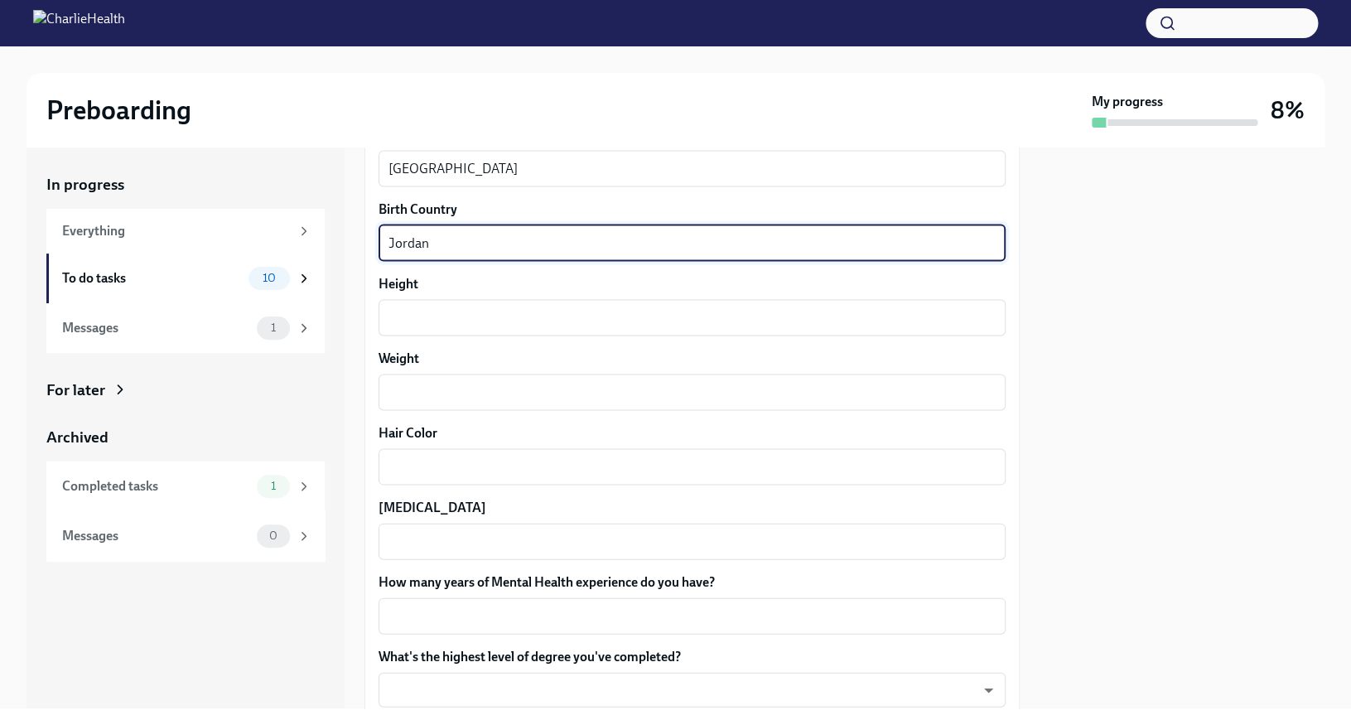
type textarea "Jordan"
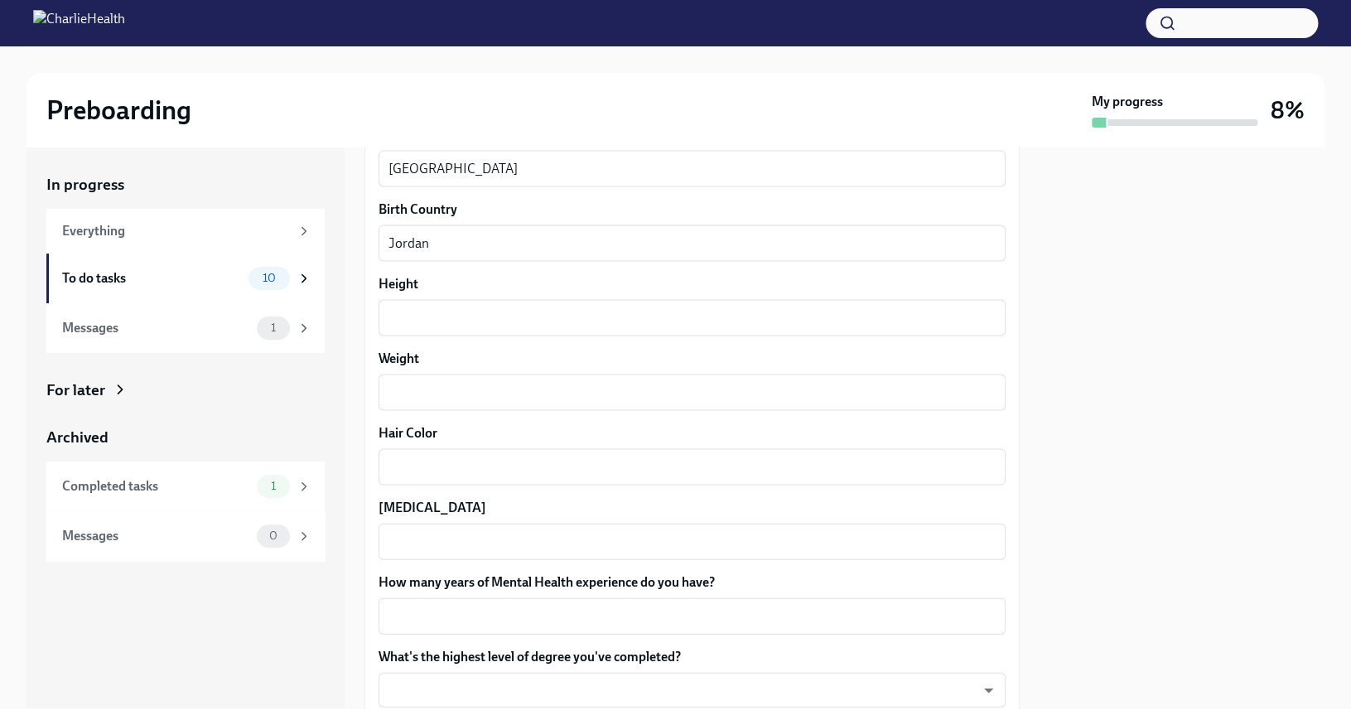
click at [543, 330] on div "x ​" at bounding box center [692, 317] width 627 height 36
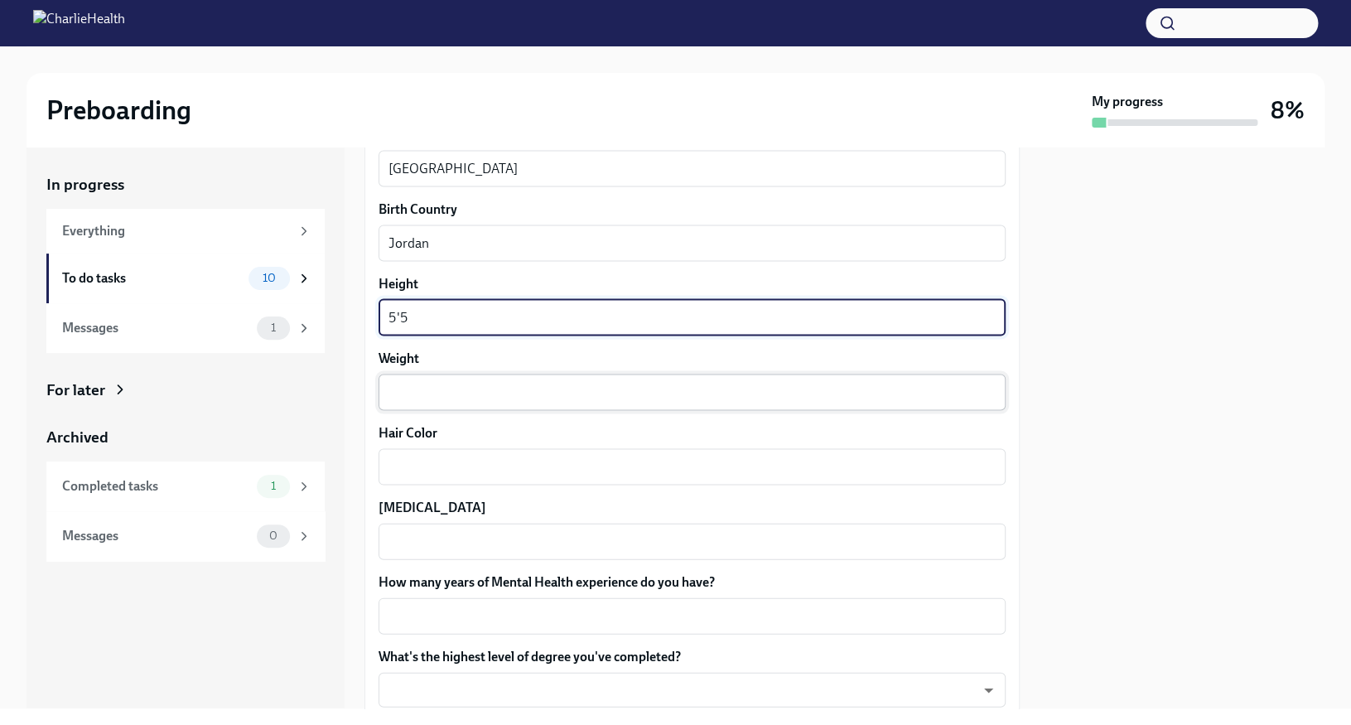
type textarea "5'5"
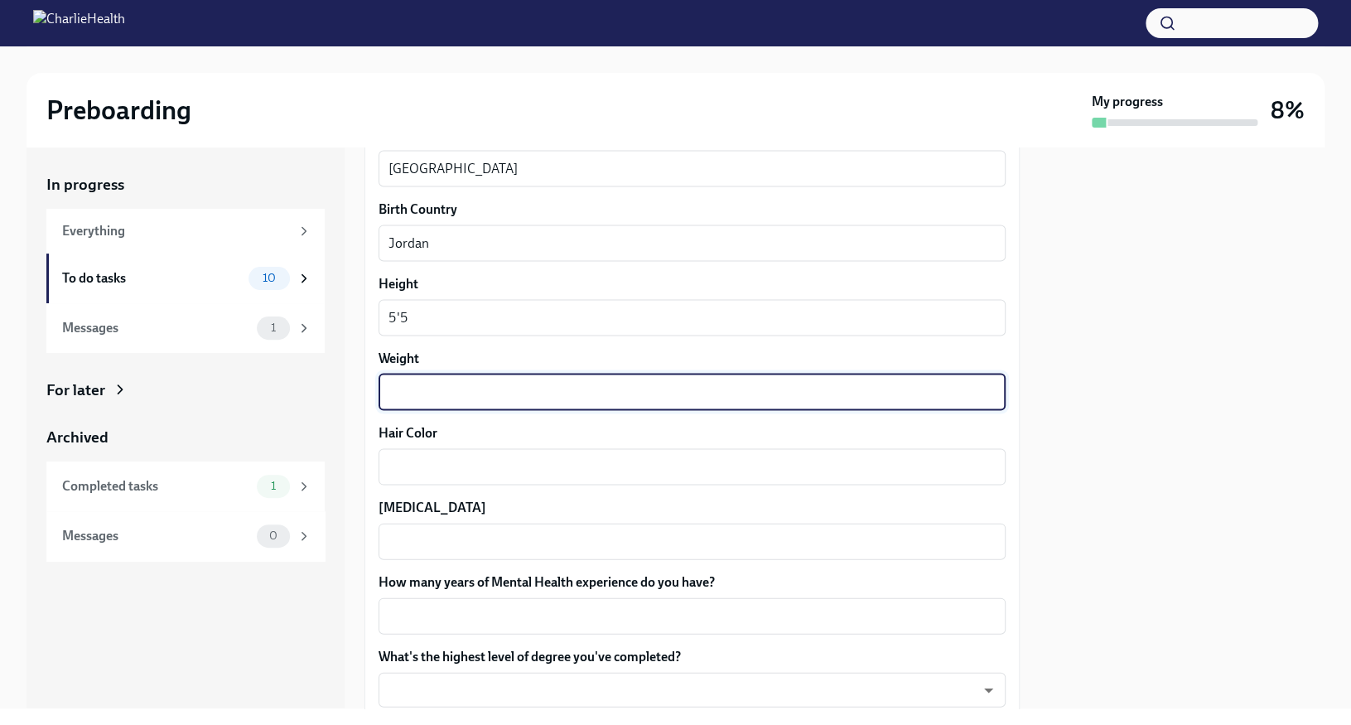
click at [533, 393] on textarea "Weight" at bounding box center [691, 392] width 607 height 20
type textarea "170"
click at [468, 460] on textarea "Hair Color" at bounding box center [691, 466] width 607 height 20
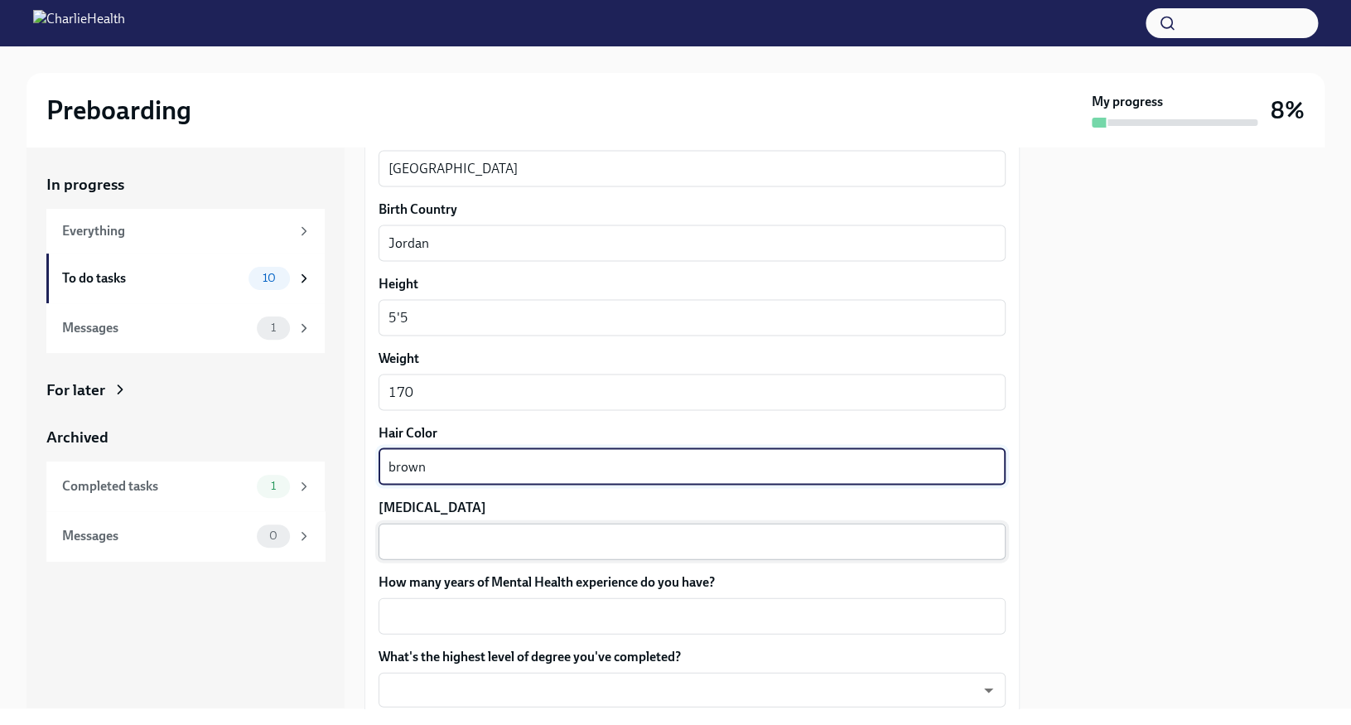
type textarea "brown"
click at [448, 540] on textarea "[MEDICAL_DATA]" at bounding box center [691, 541] width 607 height 20
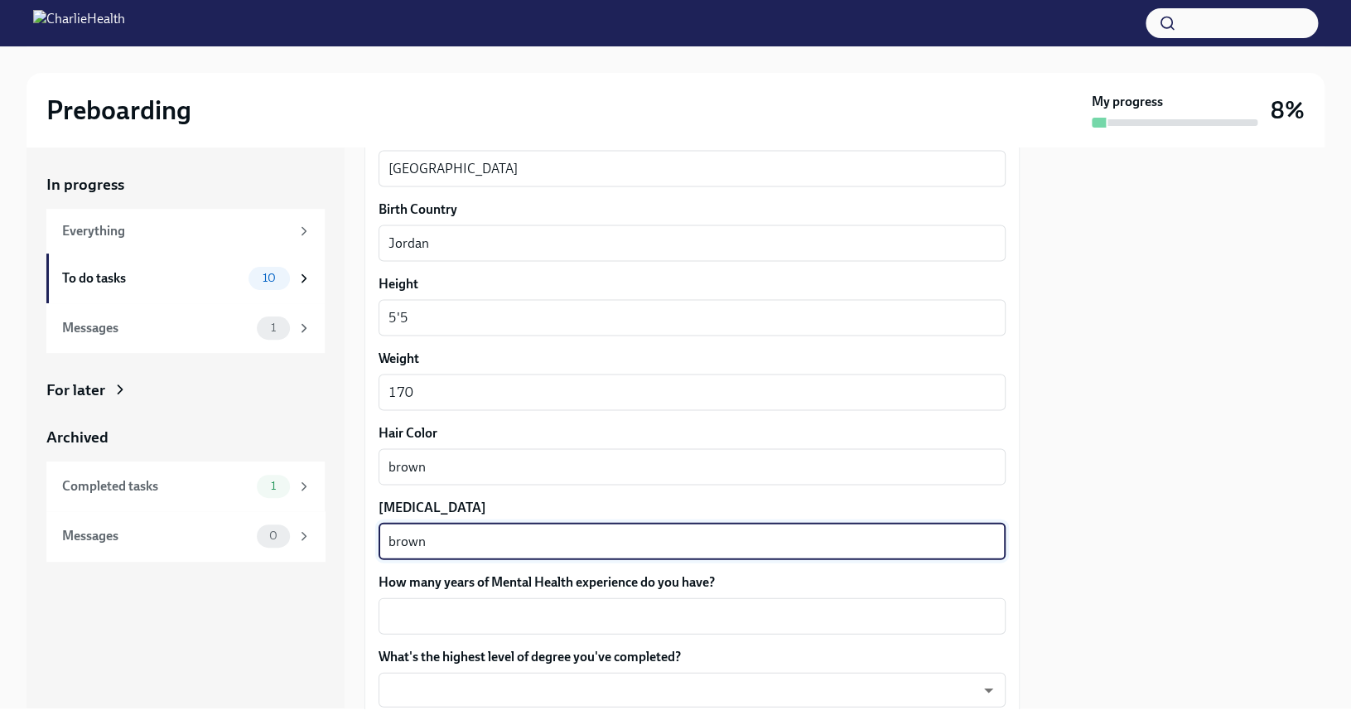
scroll to position [1494, 0]
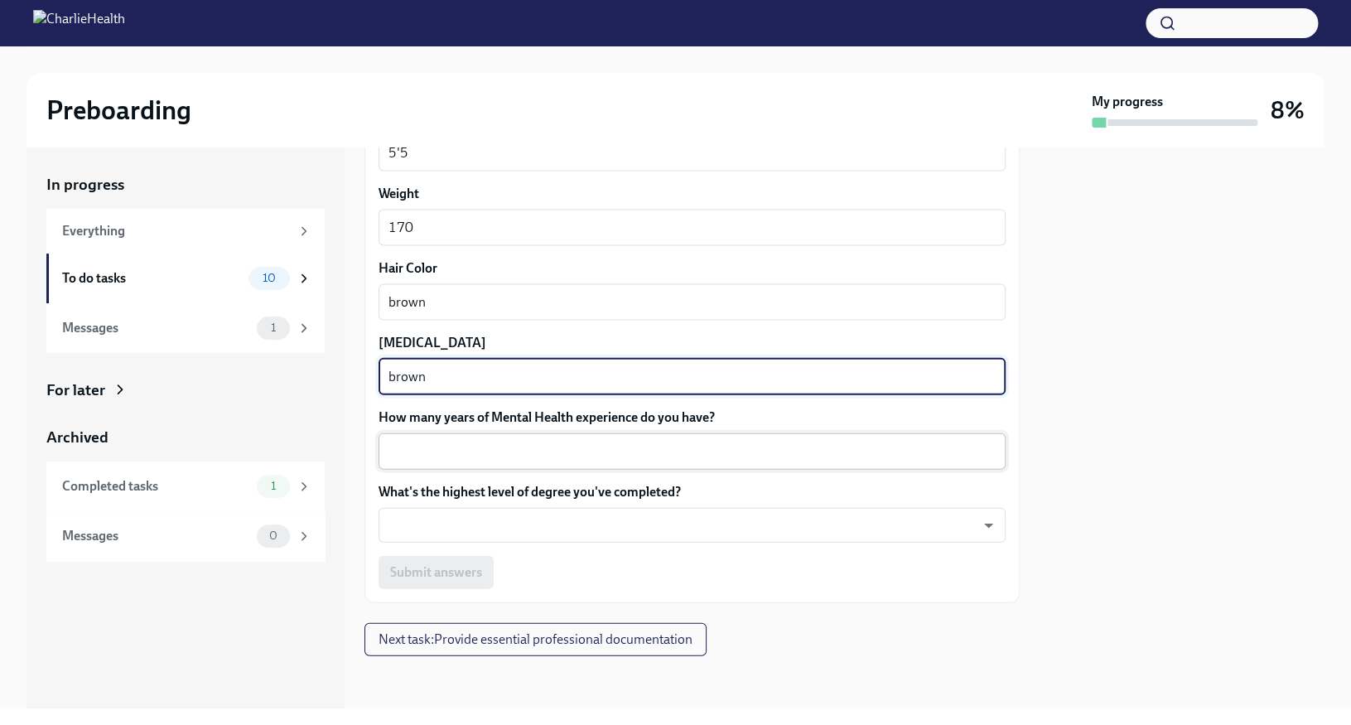
type textarea "brown"
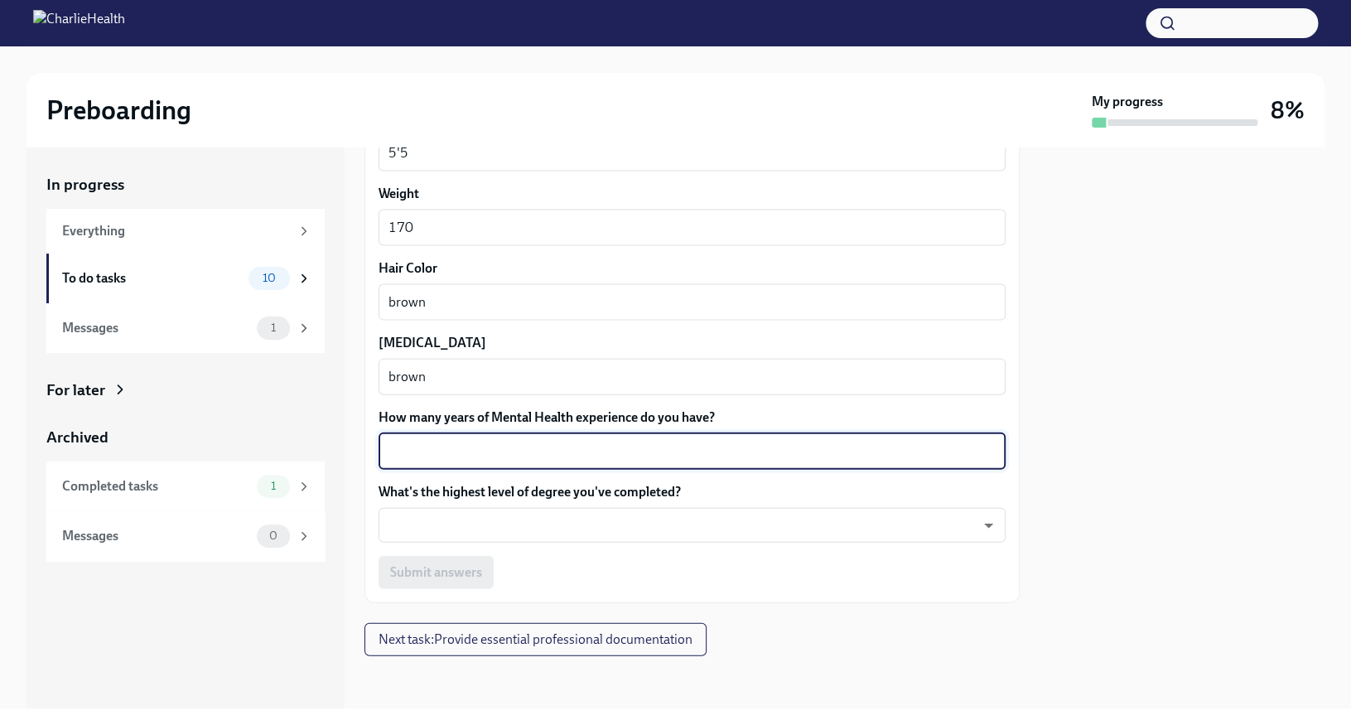
click at [533, 451] on textarea "How many years of Mental Health experience do you have?" at bounding box center [691, 451] width 607 height 20
type textarea "5"
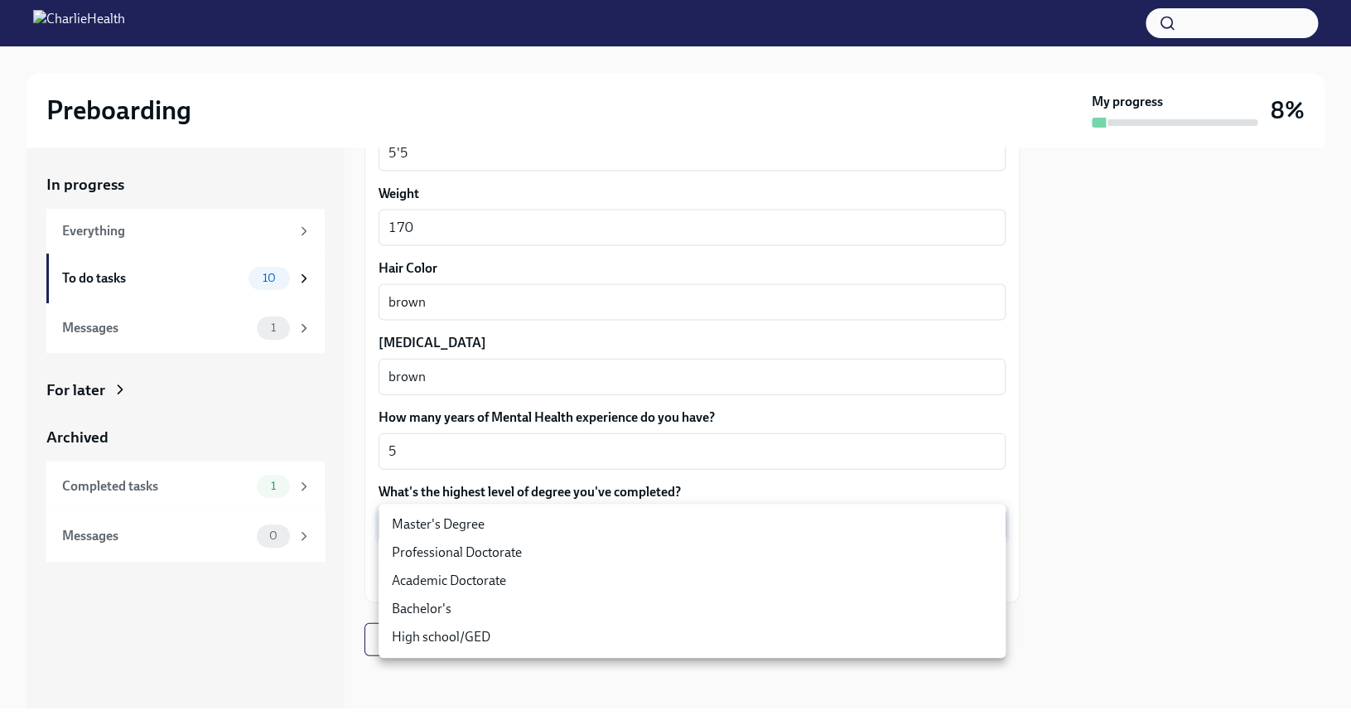
click at [544, 525] on body "Preboarding My progress 8% In progress Everything To do tasks 10 Messages 1 For…" at bounding box center [675, 362] width 1351 height 725
click at [544, 525] on li "Master's Degree" at bounding box center [692, 524] width 627 height 28
type input "2vBr-ghkD"
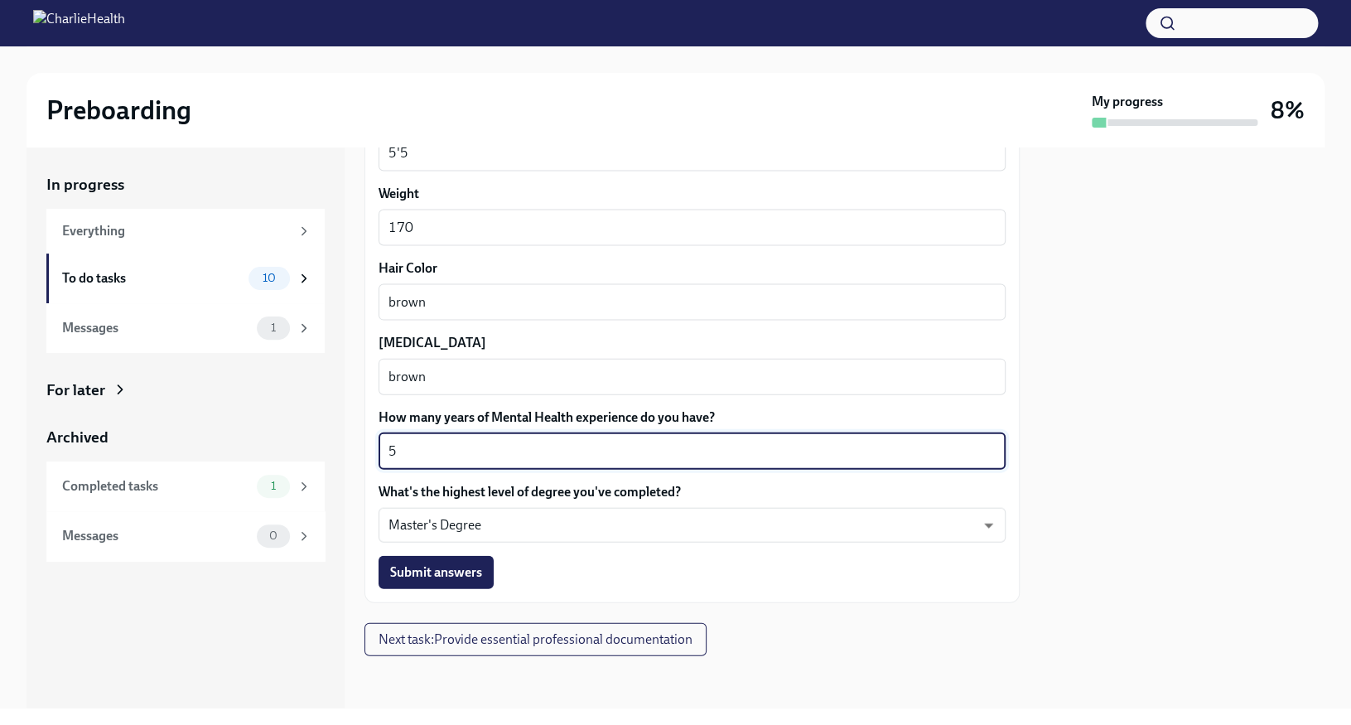
click at [436, 447] on textarea "5" at bounding box center [691, 451] width 607 height 20
type textarea "4"
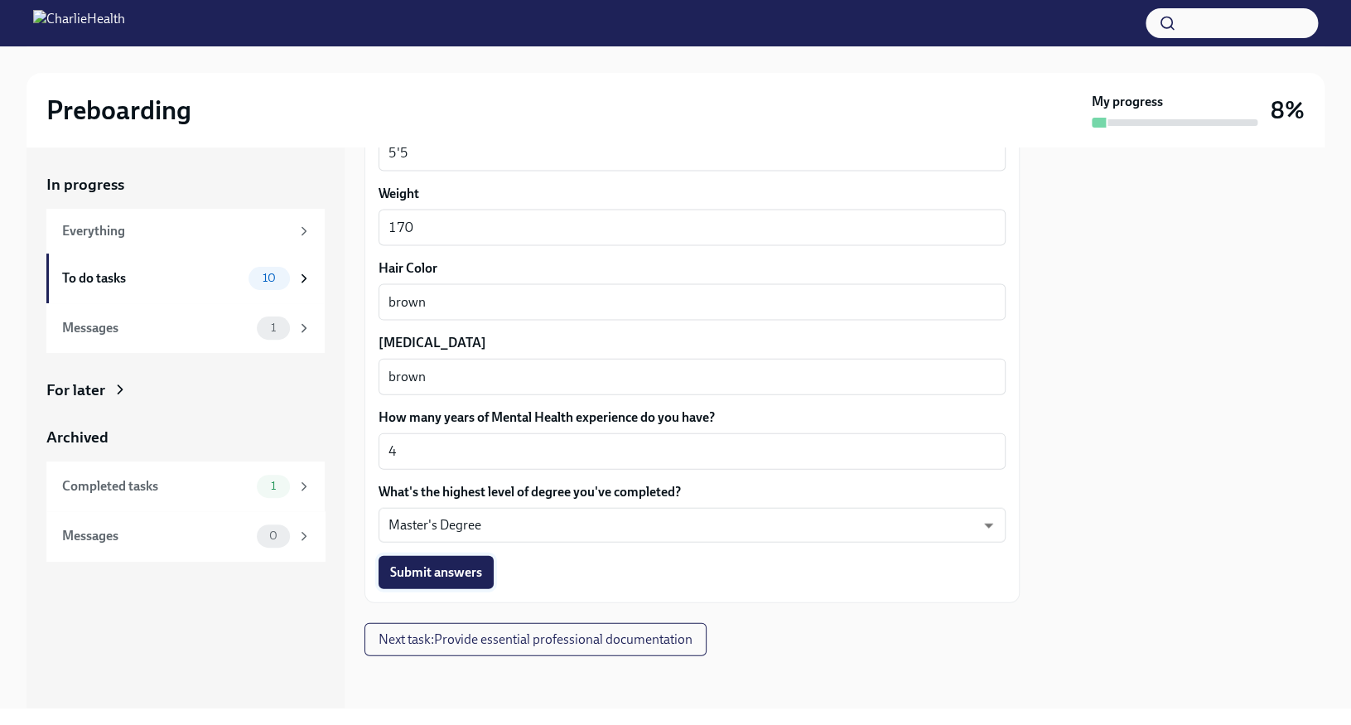
click at [459, 568] on span "Submit answers" at bounding box center [436, 571] width 92 height 17
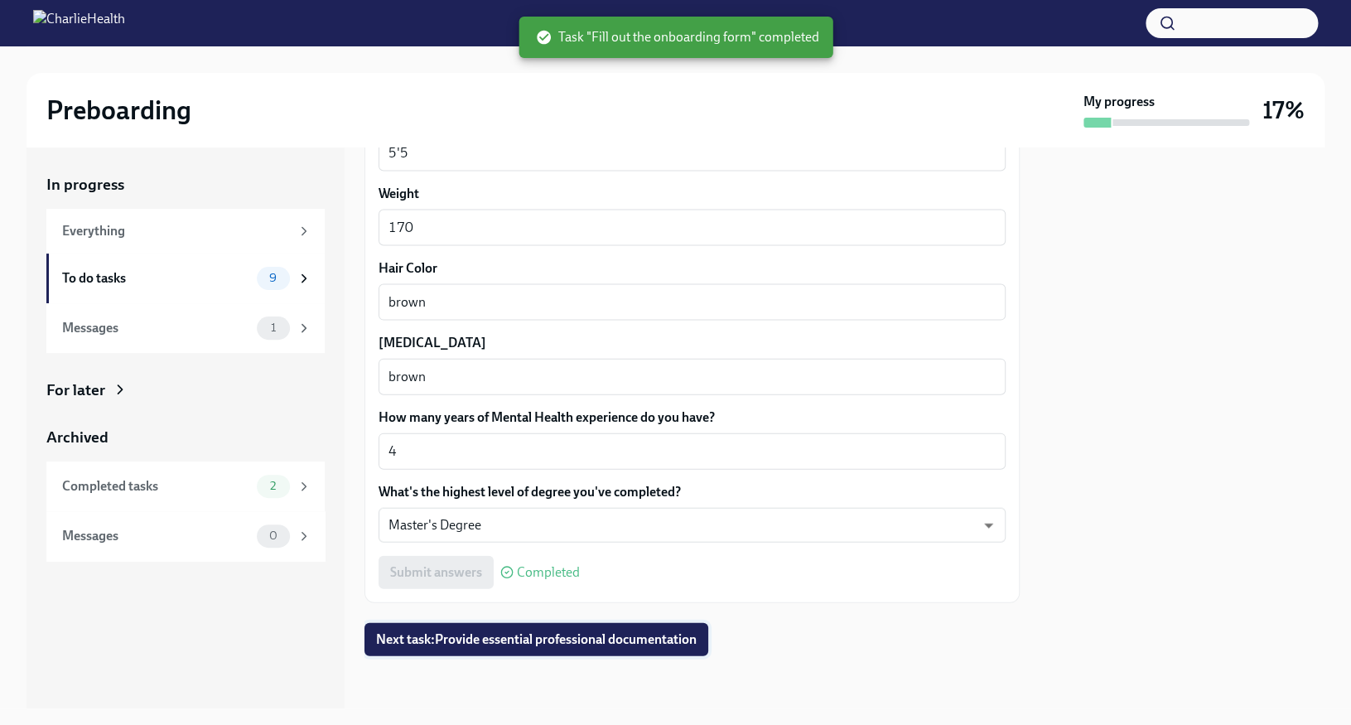
click at [507, 646] on span "Next task : Provide essential professional documentation" at bounding box center [536, 638] width 321 height 17
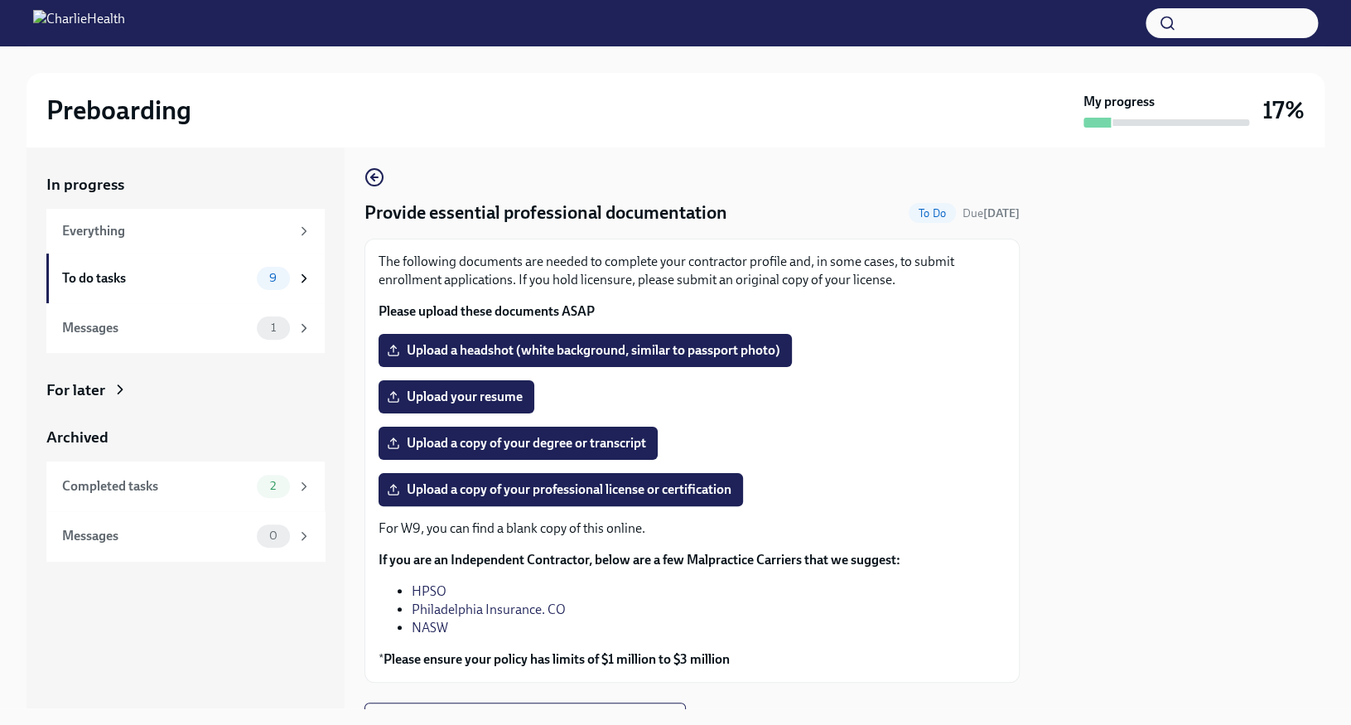
scroll to position [2, 0]
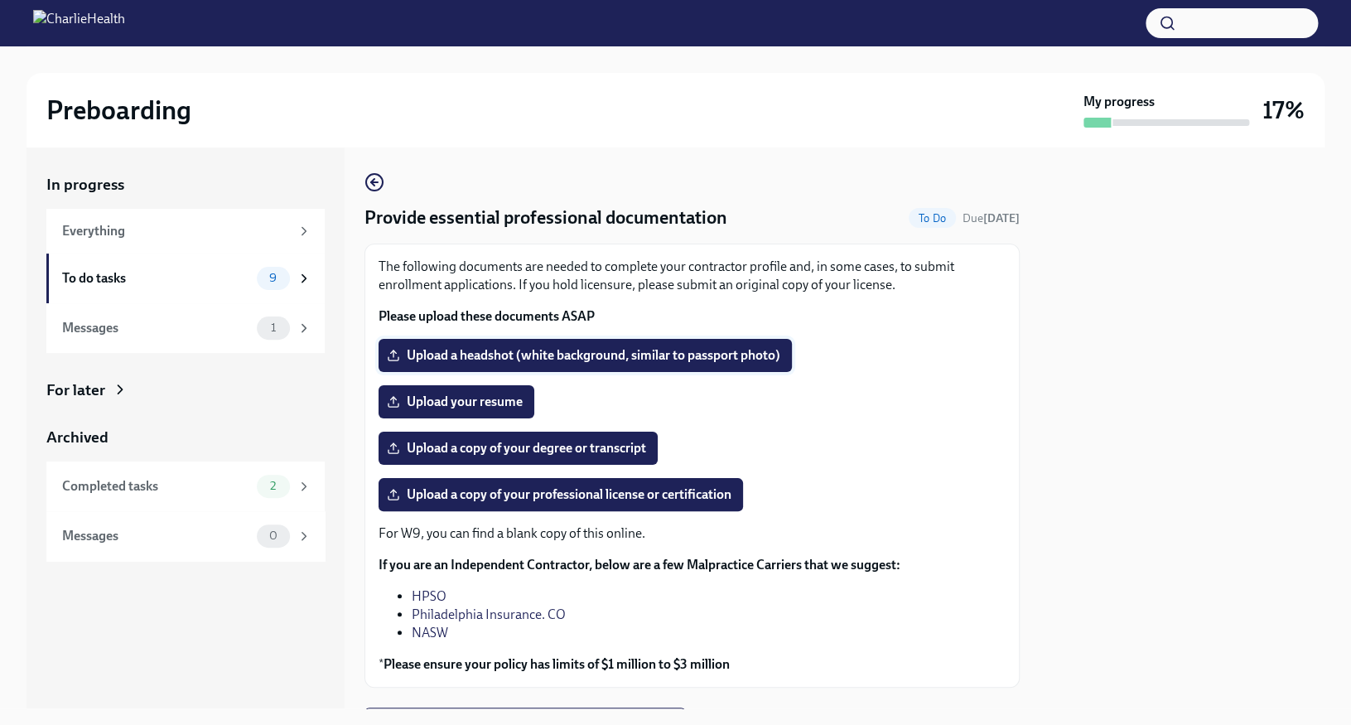
click at [538, 361] on span "Upload a headshot (white background, similar to passport photo)" at bounding box center [585, 355] width 390 height 17
click at [0, 0] on input "Upload a headshot (white background, similar to passport photo)" at bounding box center [0, 0] width 0 height 0
click at [479, 413] on label "Upload your resume" at bounding box center [457, 401] width 156 height 33
click at [0, 0] on input "Upload your resume" at bounding box center [0, 0] width 0 height 0
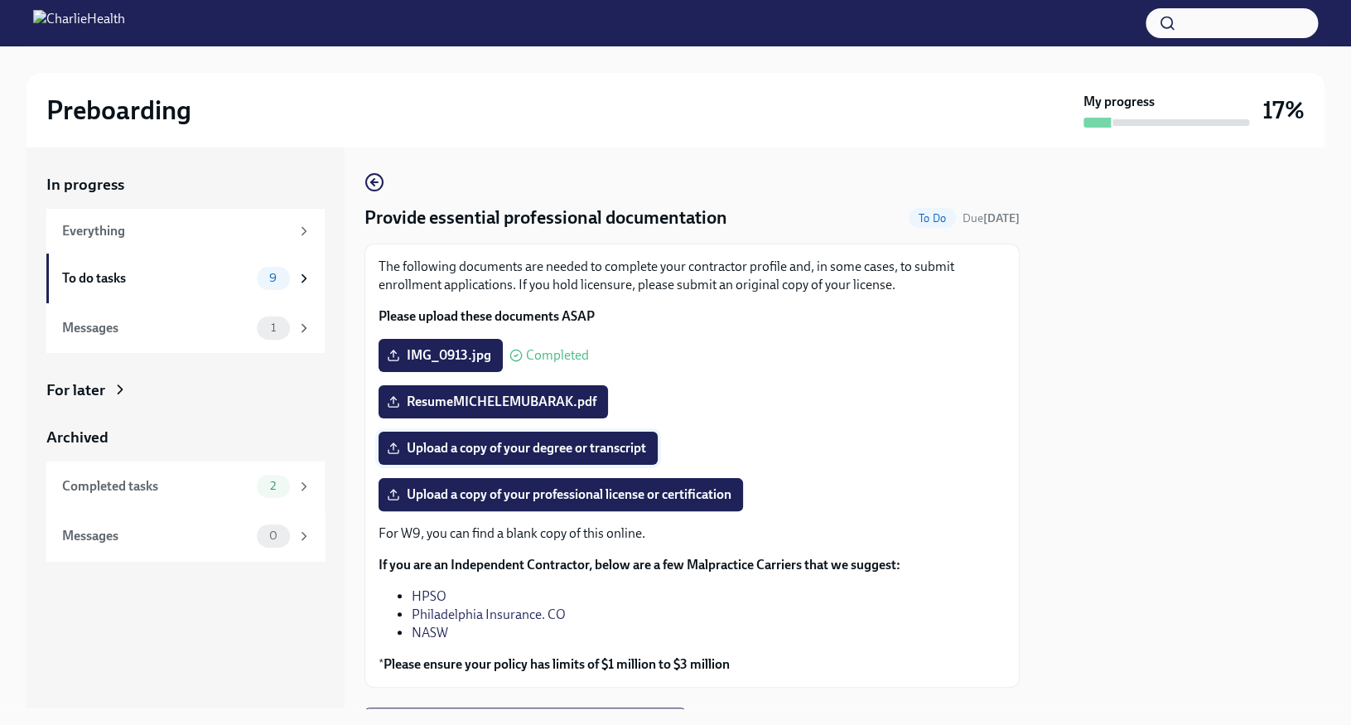
click at [570, 447] on span "Upload a copy of your degree or transcript" at bounding box center [518, 448] width 256 height 17
click at [0, 0] on input "Upload a copy of your degree or transcript" at bounding box center [0, 0] width 0 height 0
click at [523, 494] on span "Upload a copy of your professional license or certification" at bounding box center [560, 494] width 341 height 17
click at [0, 0] on input "Upload a copy of your professional license or certification" at bounding box center [0, 0] width 0 height 0
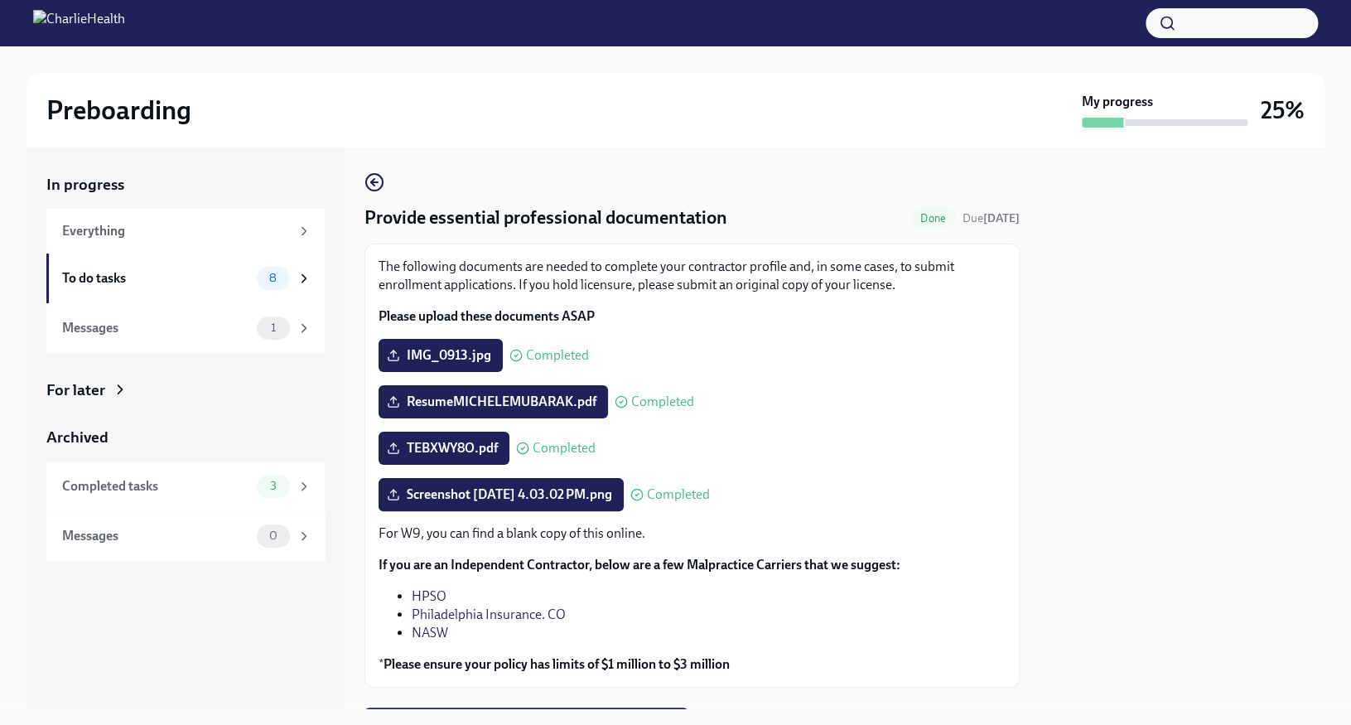
scroll to position [89, 0]
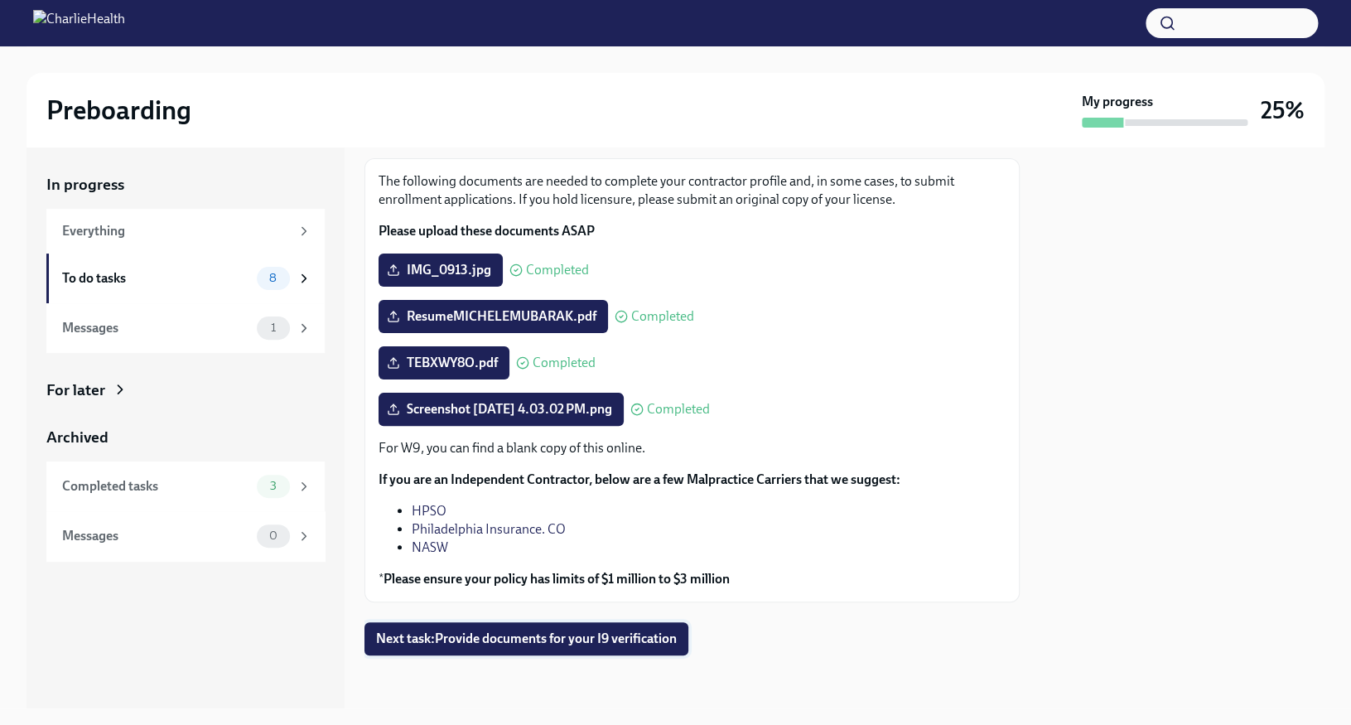
click at [582, 647] on button "Next task : Provide documents for your I9 verification" at bounding box center [526, 638] width 324 height 33
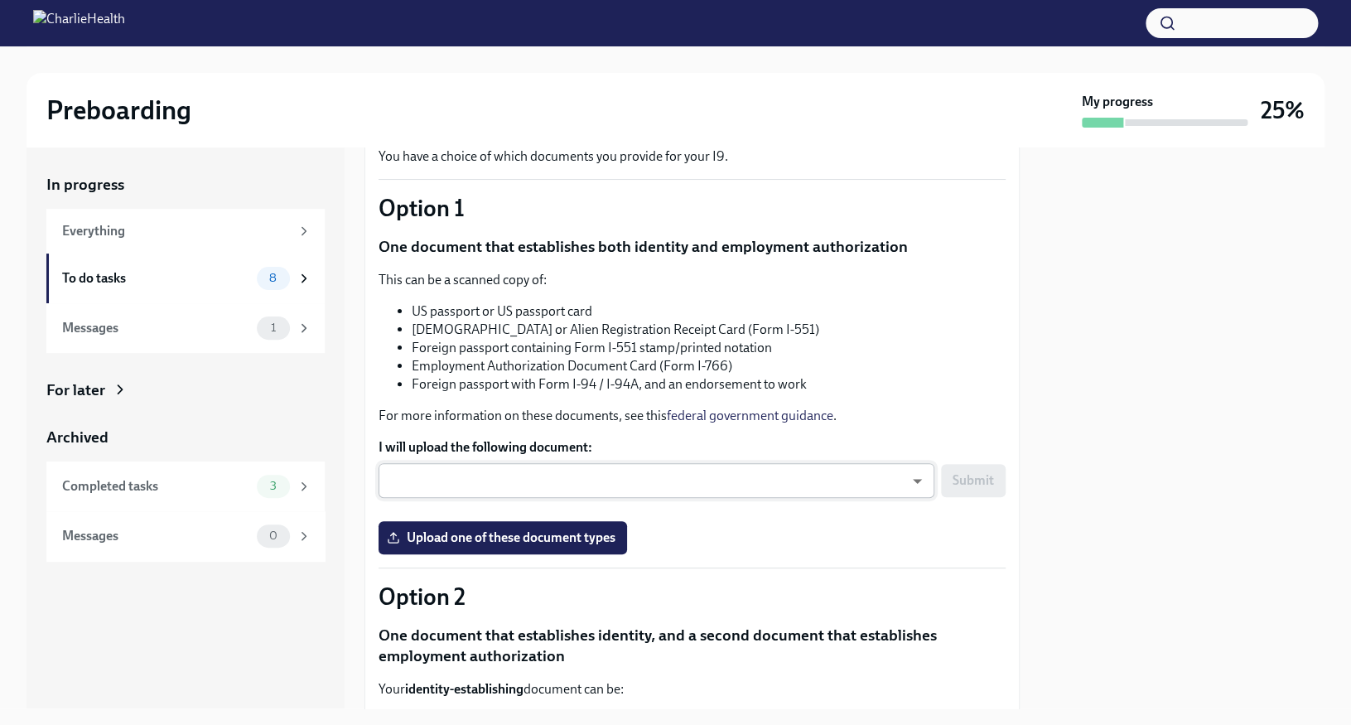
scroll to position [113, 0]
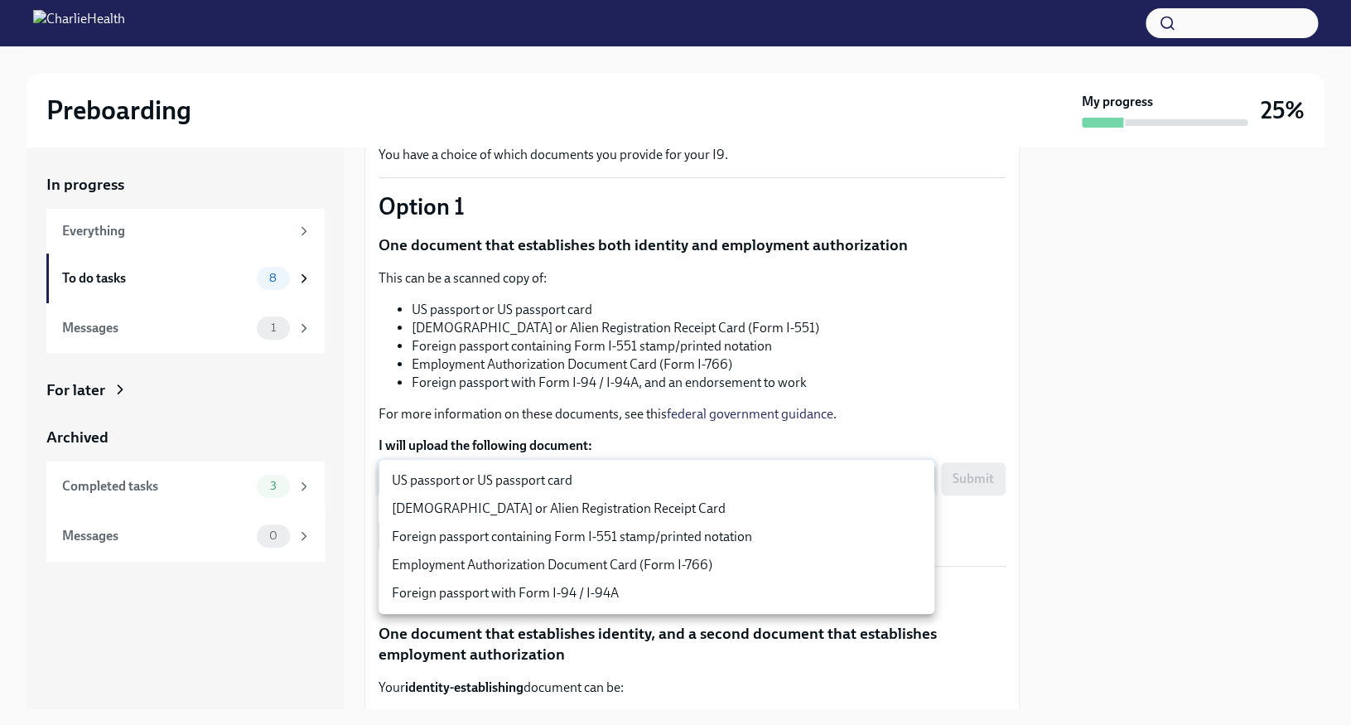
click at [824, 480] on body "Preboarding My progress 25% In progress Everything To do tasks 8 Messages 1 For…" at bounding box center [675, 362] width 1351 height 725
click at [703, 489] on li "US passport or US passport card" at bounding box center [657, 480] width 556 height 28
type input "KnYOjnC8x"
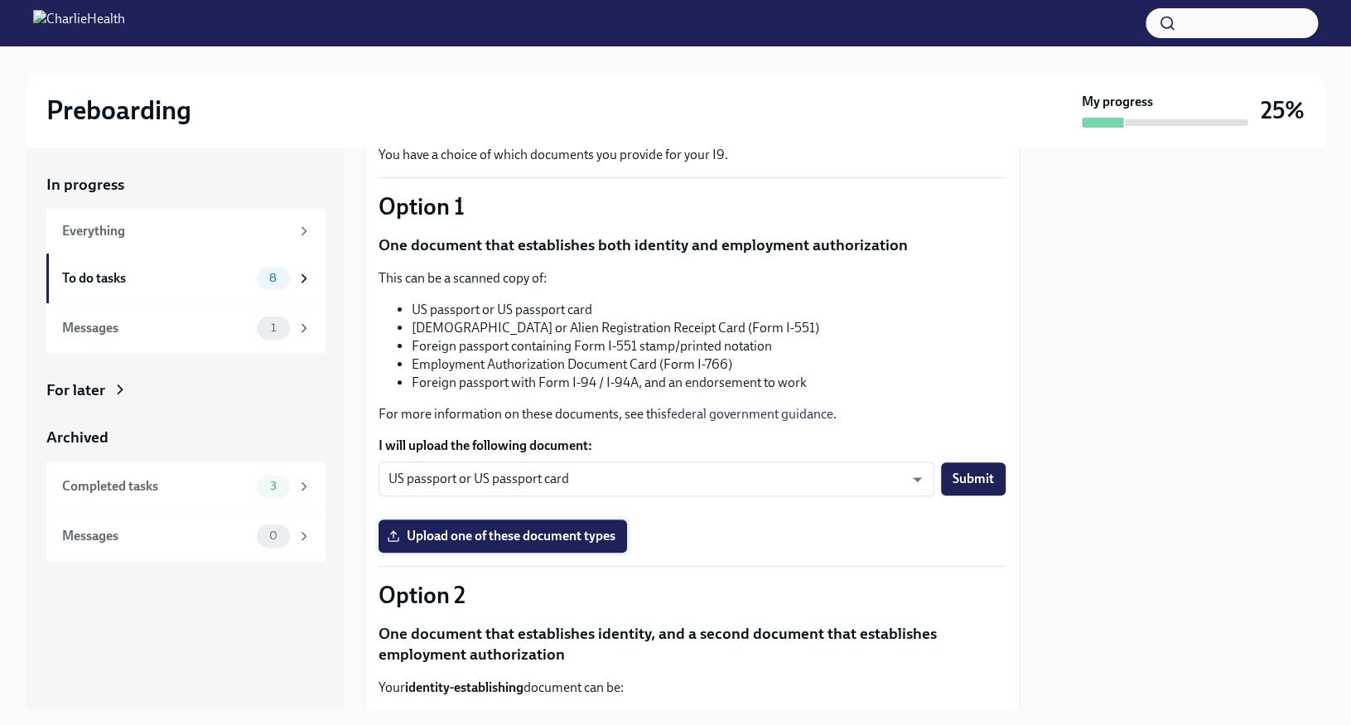
click at [550, 539] on span "Upload one of these document types" at bounding box center [502, 536] width 225 height 17
click at [0, 0] on input "Upload one of these document types" at bounding box center [0, 0] width 0 height 0
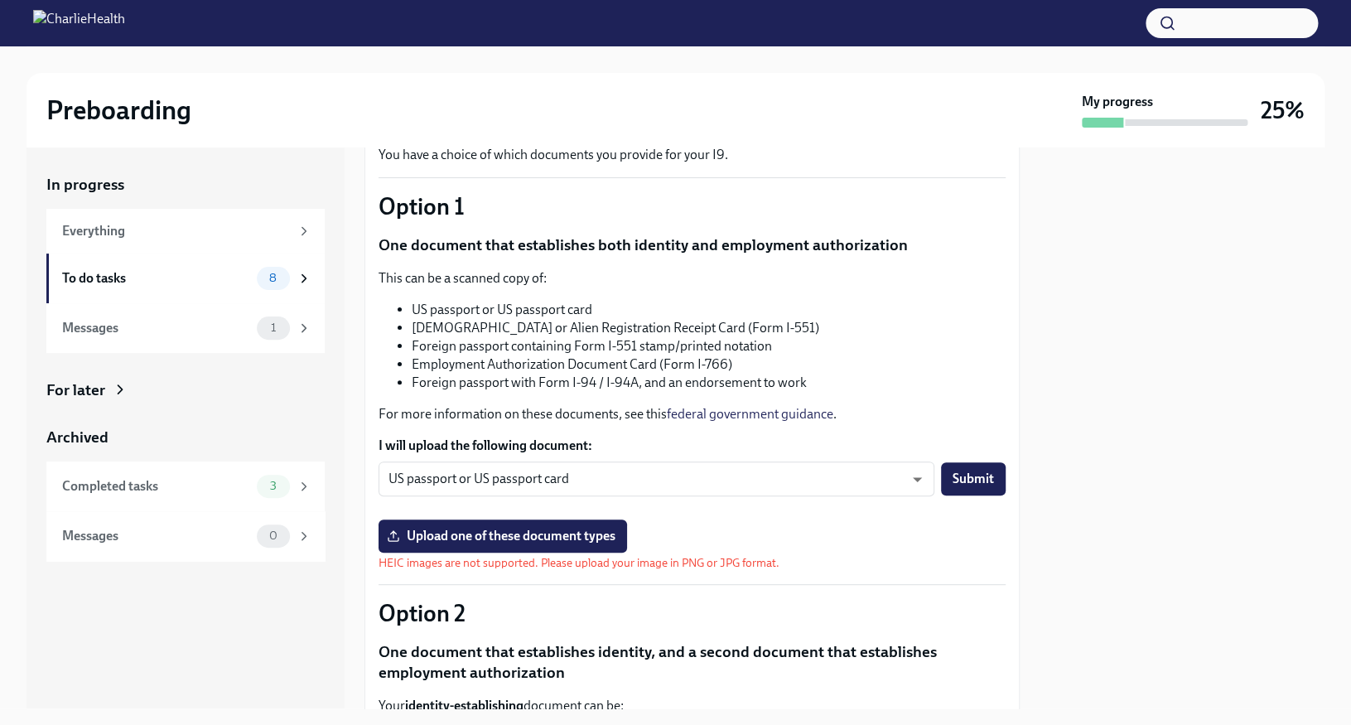
click at [590, 542] on span "Upload one of these document types" at bounding box center [502, 536] width 225 height 17
click at [0, 0] on input "Upload one of these document types" at bounding box center [0, 0] width 0 height 0
click at [540, 541] on span "Upload one of these document types" at bounding box center [502, 536] width 225 height 17
click at [0, 0] on input "Upload one of these document types" at bounding box center [0, 0] width 0 height 0
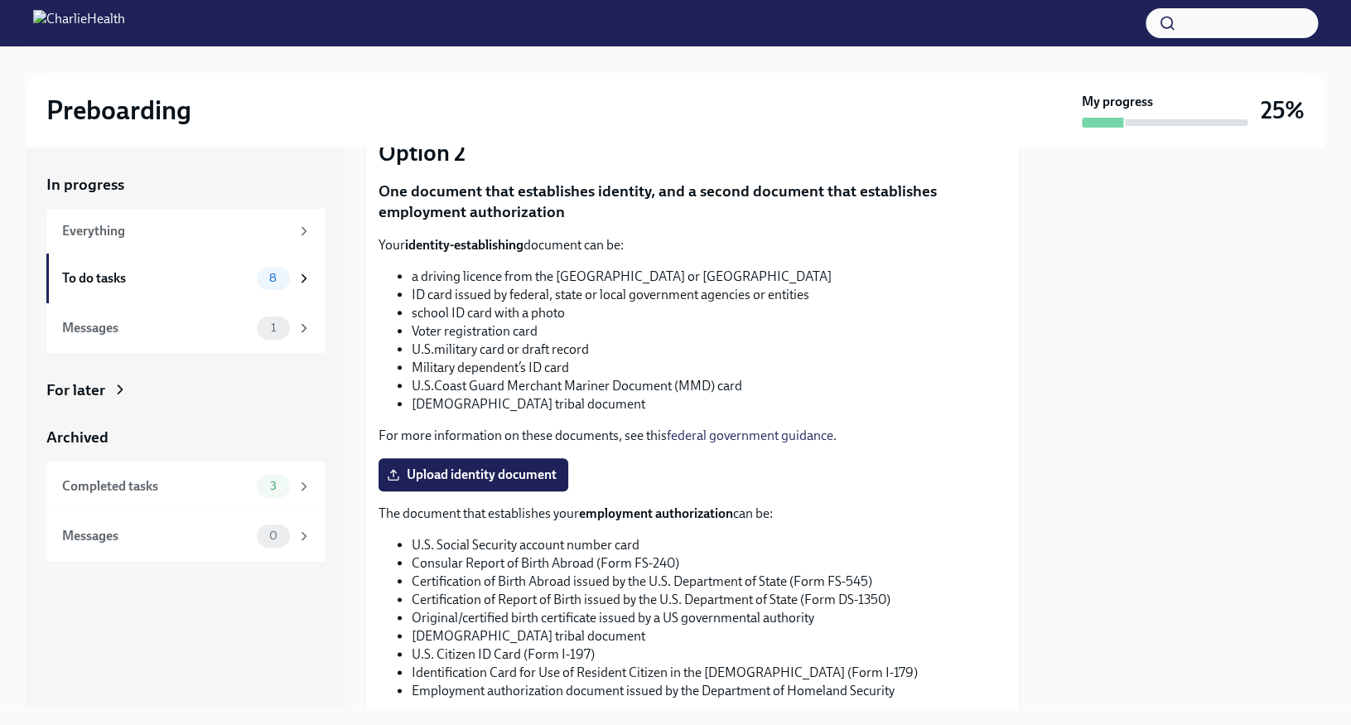
scroll to position [596, 0]
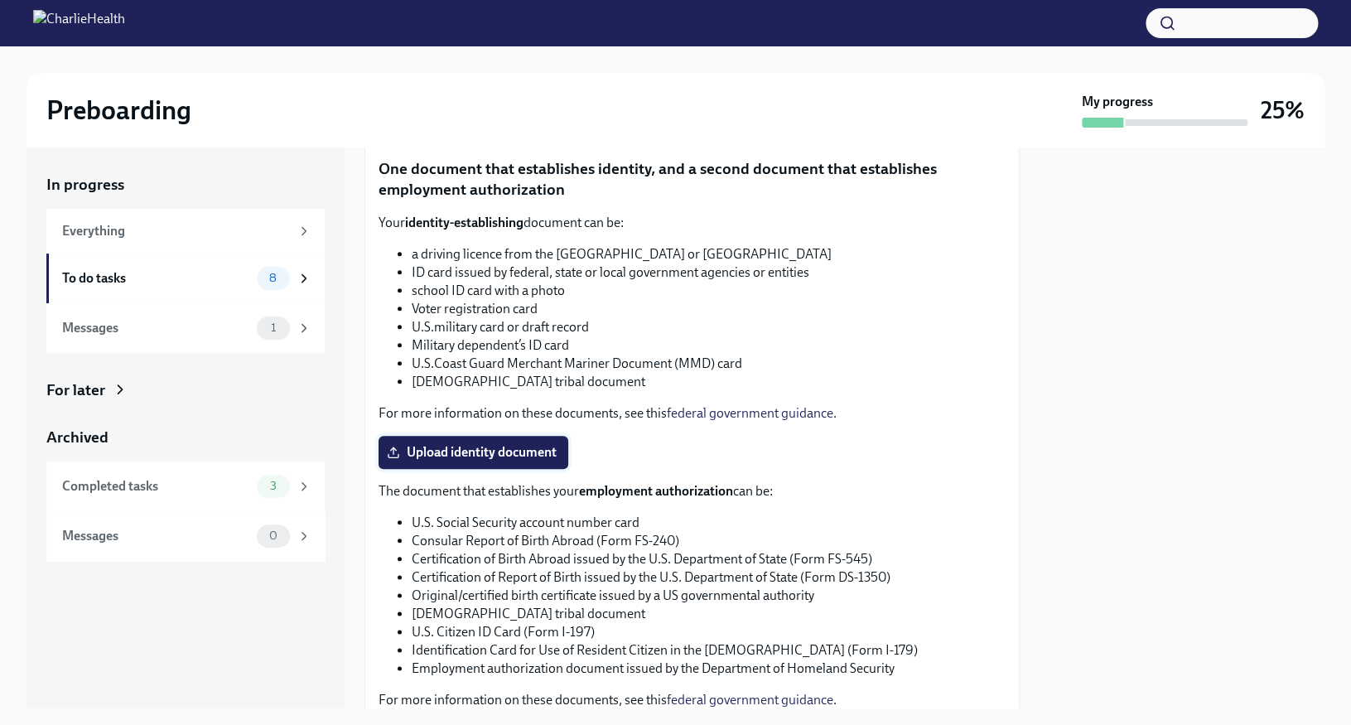
click at [469, 449] on span "Upload identity document" at bounding box center [473, 452] width 166 height 17
click at [0, 0] on input "Upload identity document" at bounding box center [0, 0] width 0 height 0
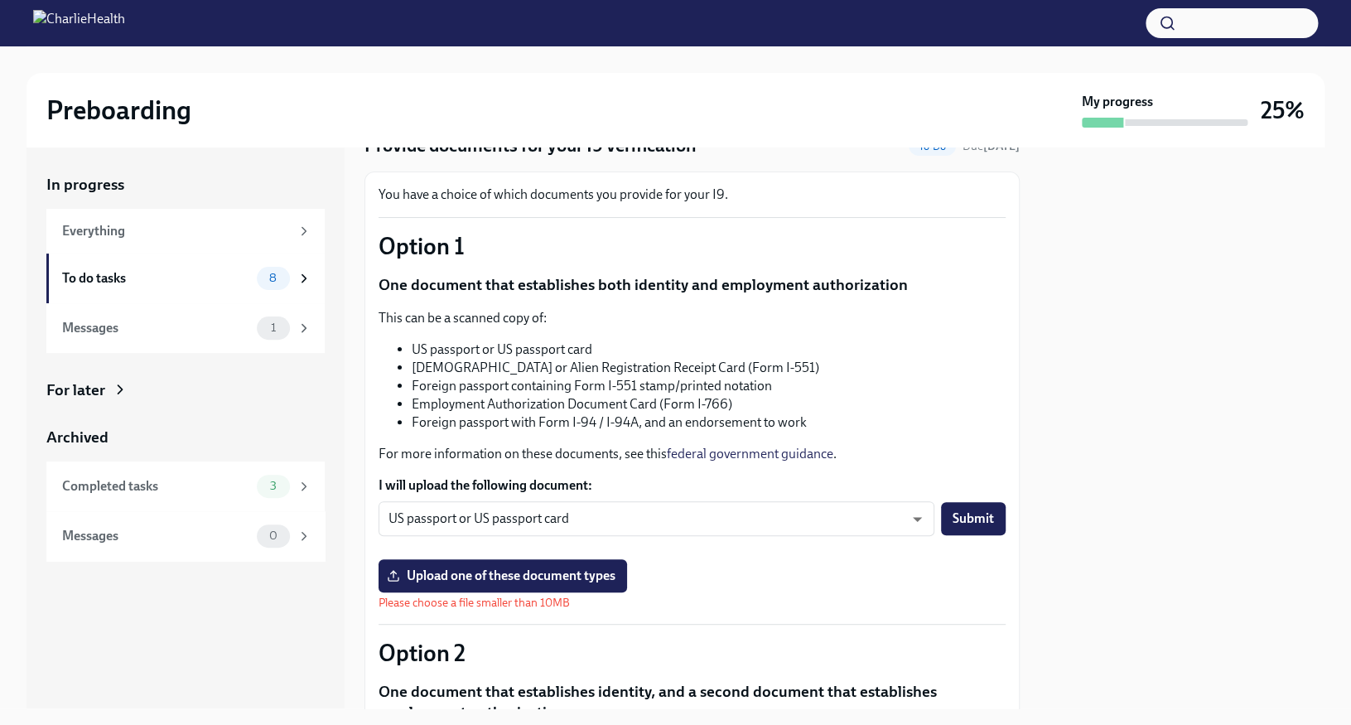
scroll to position [75, 0]
click at [498, 569] on span "Upload one of these document types" at bounding box center [502, 575] width 225 height 17
click at [0, 0] on input "Upload one of these document types" at bounding box center [0, 0] width 0 height 0
click at [569, 571] on span "Upload one of these document types" at bounding box center [502, 575] width 225 height 17
click at [0, 0] on input "Upload one of these document types" at bounding box center [0, 0] width 0 height 0
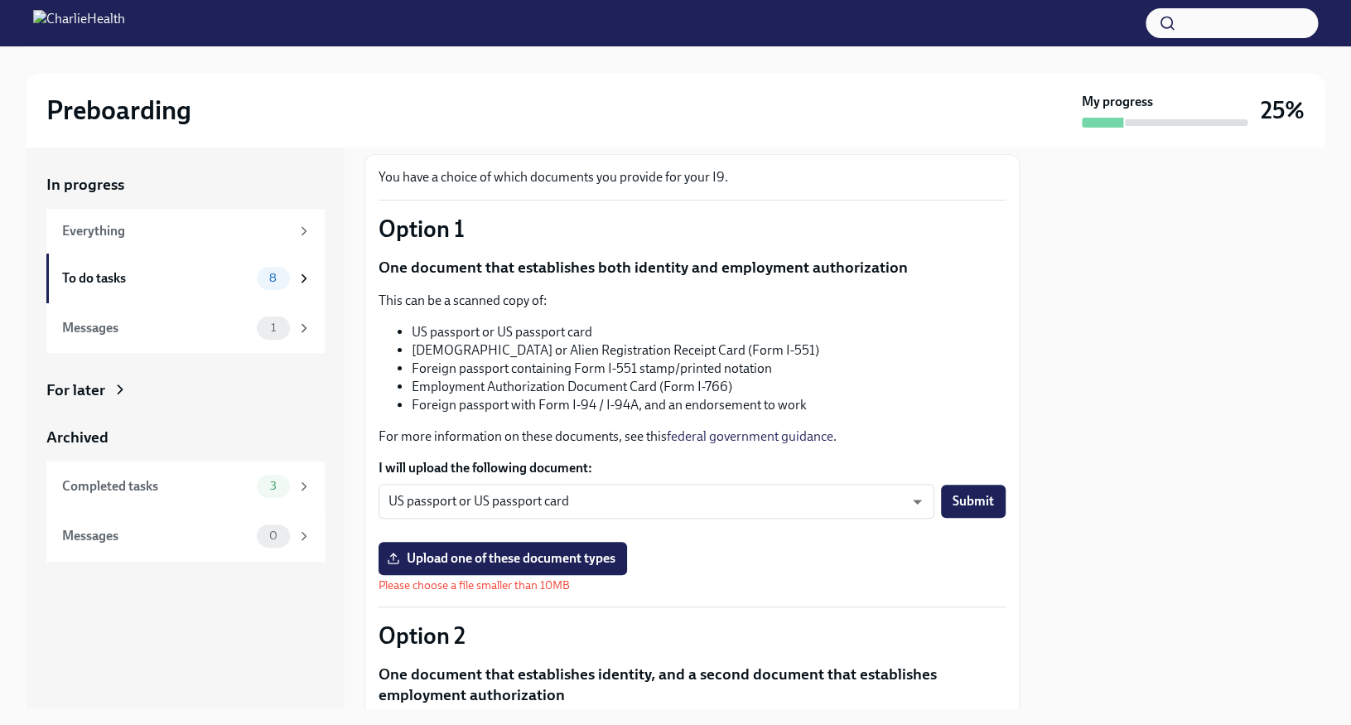
scroll to position [97, 0]
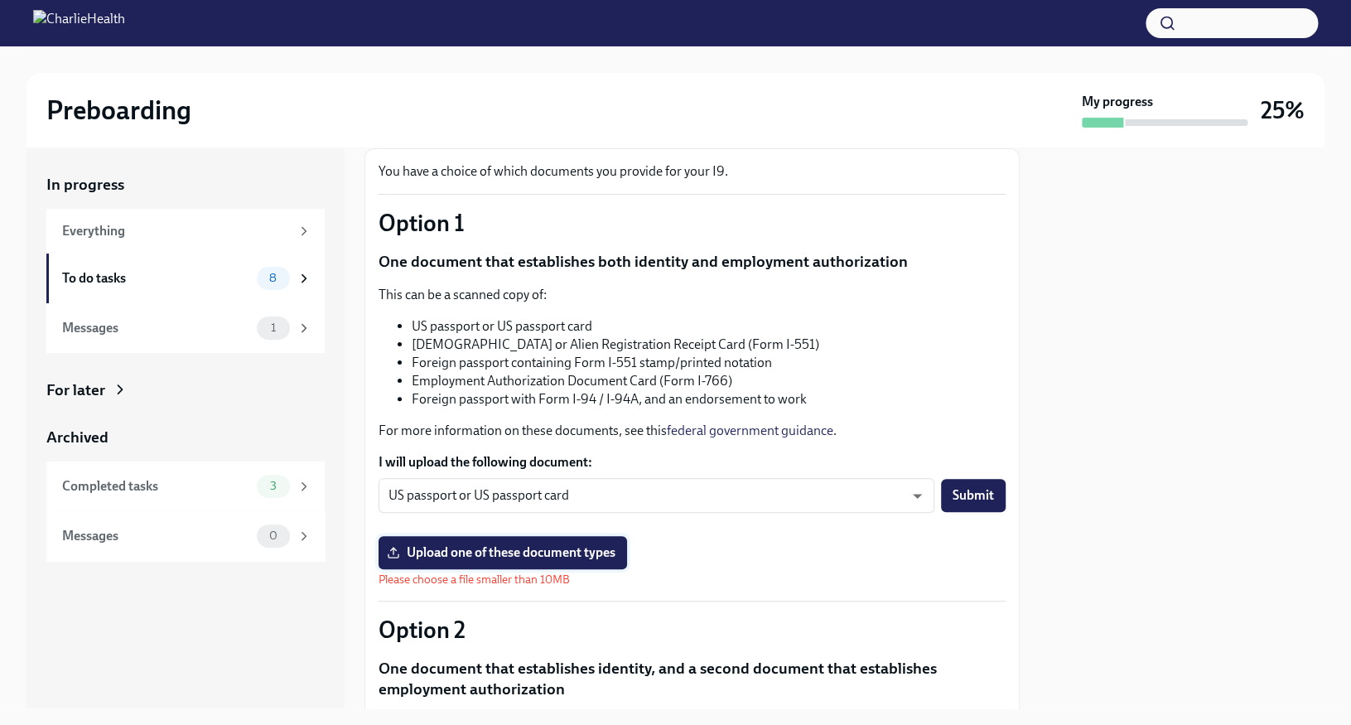
click at [538, 556] on span "Upload one of these document types" at bounding box center [502, 552] width 225 height 17
click at [0, 0] on input "Upload one of these document types" at bounding box center [0, 0] width 0 height 0
click at [590, 543] on label "Upload one of these document types" at bounding box center [503, 552] width 248 height 33
click at [0, 0] on input "Upload one of these document types" at bounding box center [0, 0] width 0 height 0
click at [543, 548] on span "Upload one of these document types" at bounding box center [502, 552] width 225 height 17
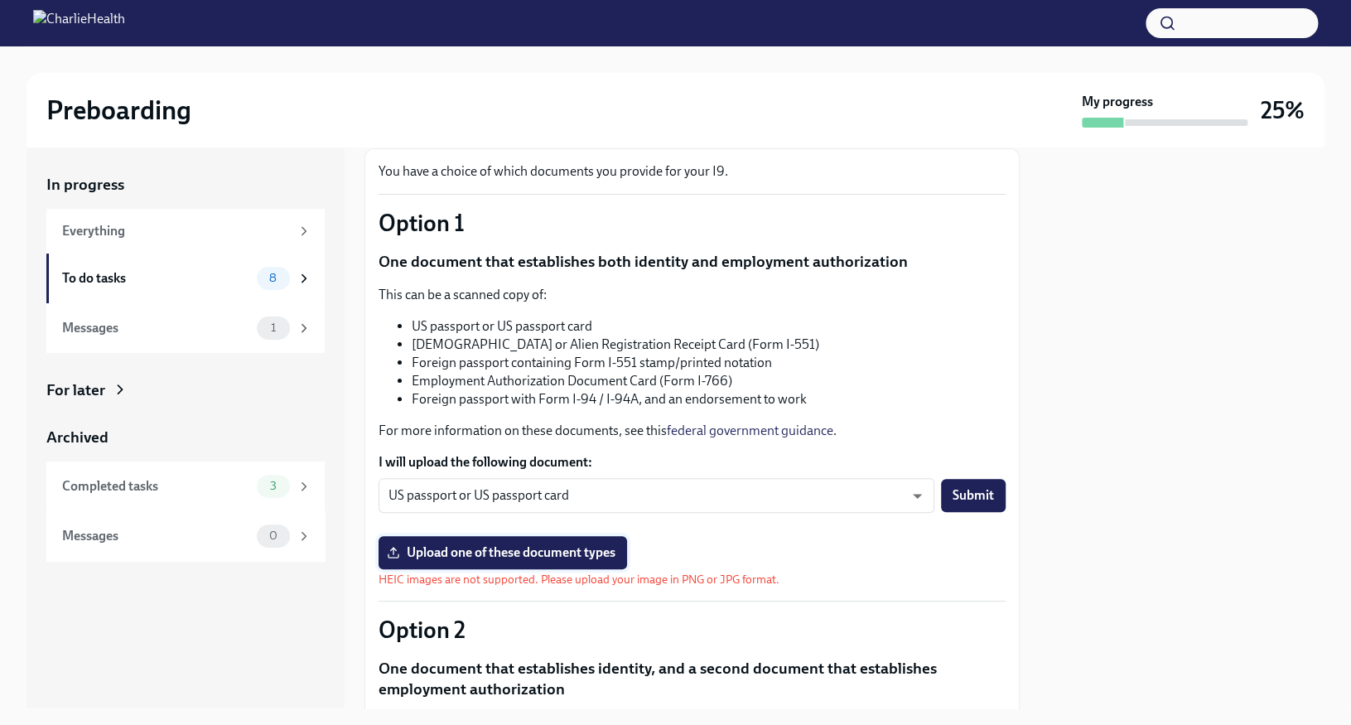
click at [0, 0] on input "Upload one of these document types" at bounding box center [0, 0] width 0 height 0
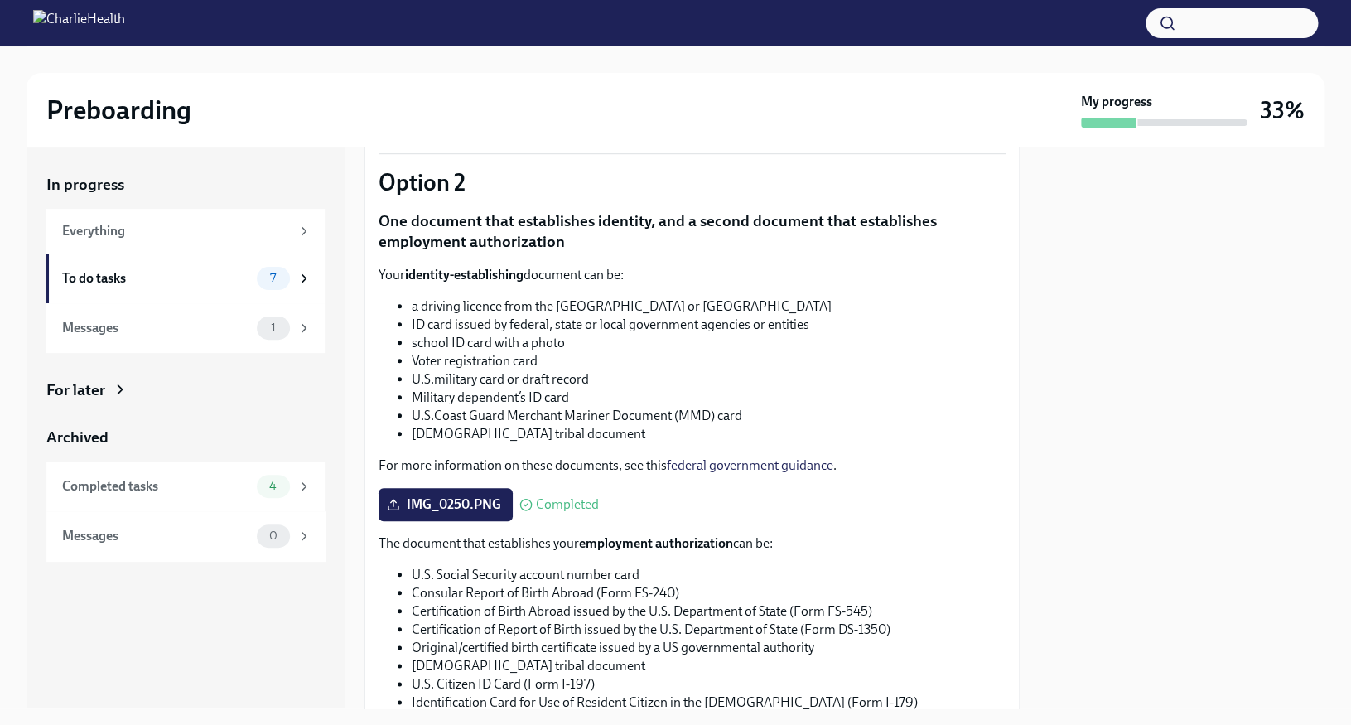
scroll to position [751, 0]
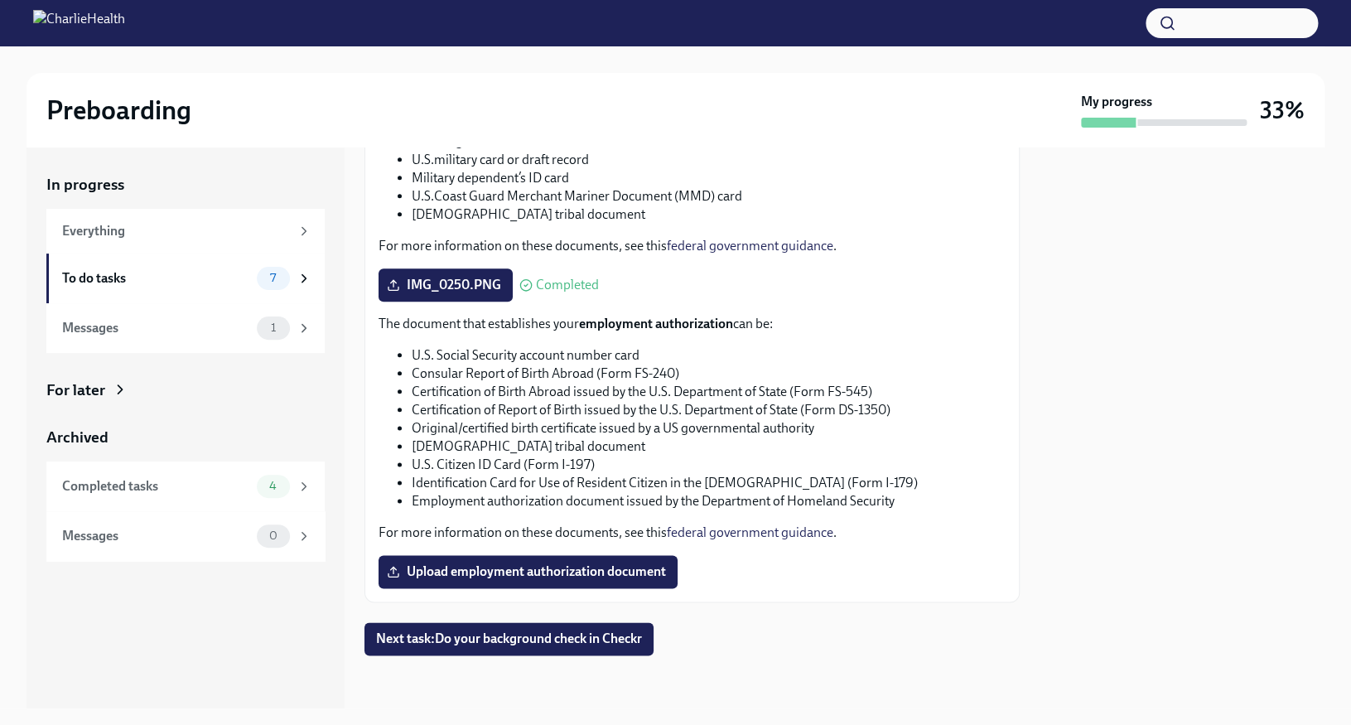
click at [738, 532] on link "federal government guidance" at bounding box center [750, 532] width 166 height 16
click at [579, 647] on button "Next task : Do your background check in Checkr" at bounding box center [508, 638] width 289 height 33
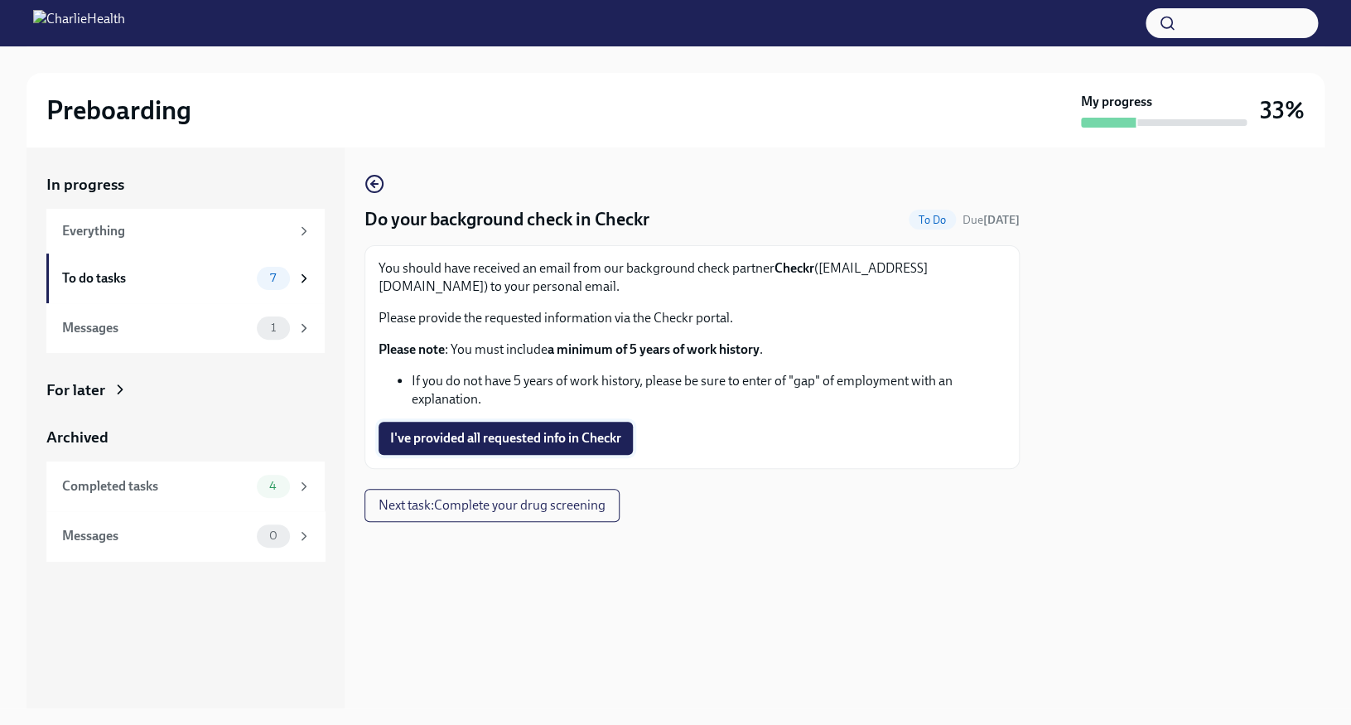
click at [558, 446] on span "I've provided all requested info in Checkr" at bounding box center [505, 438] width 231 height 17
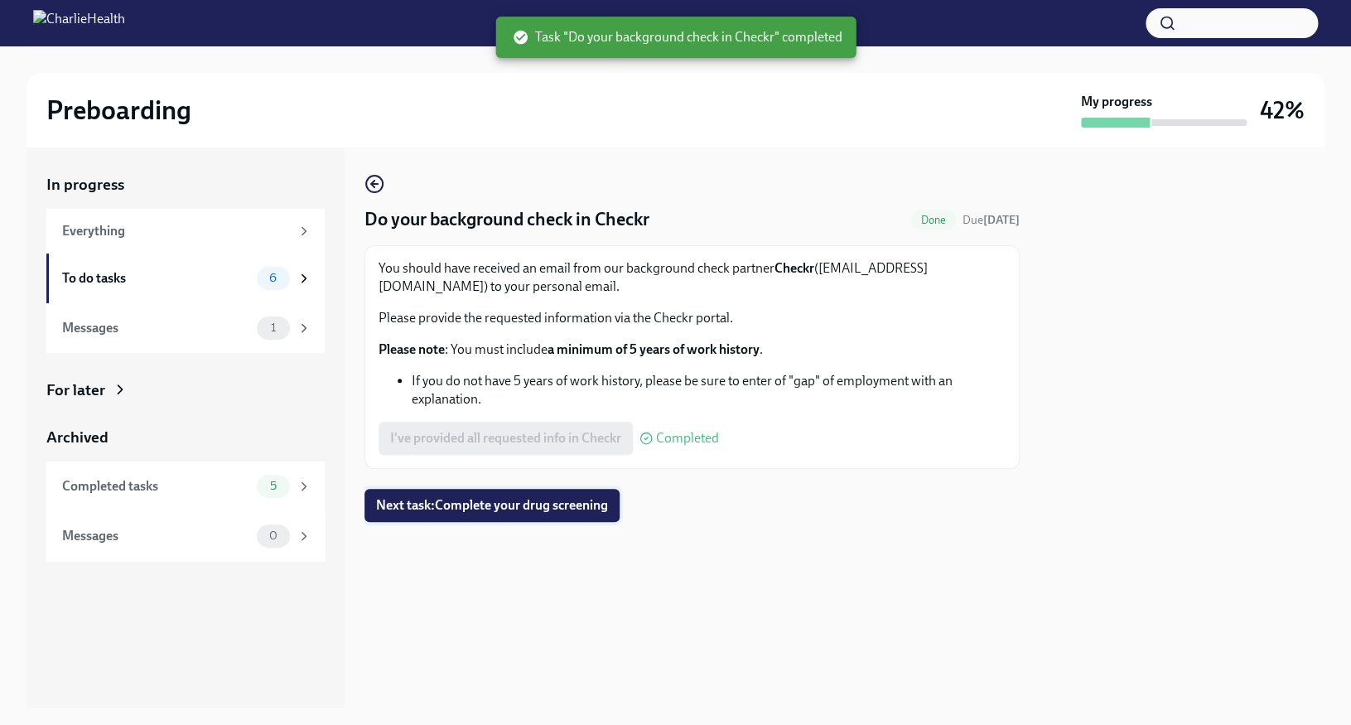
click at [570, 513] on span "Next task : Complete your drug screening" at bounding box center [492, 505] width 232 height 17
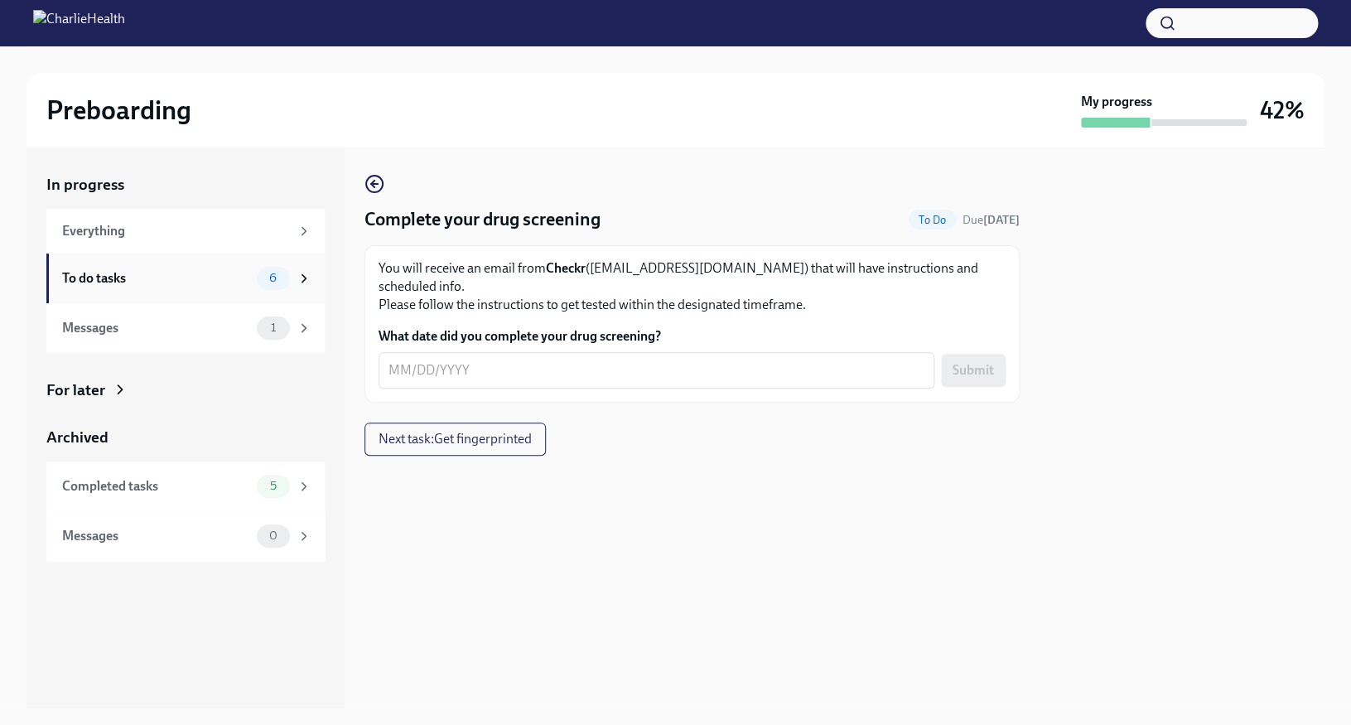
click at [203, 277] on div "To do tasks" at bounding box center [156, 278] width 188 height 18
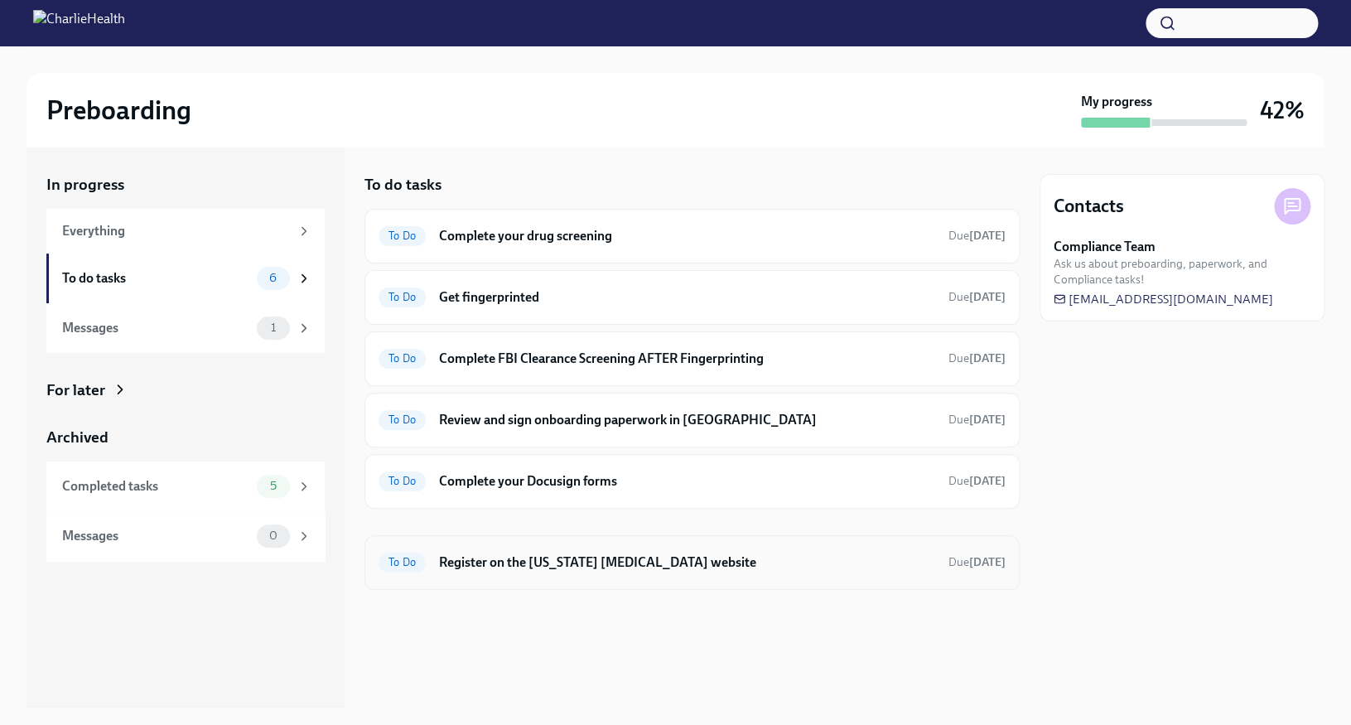
click at [591, 567] on h6 "Register on the [US_STATE] [MEDICAL_DATA] website" at bounding box center [687, 562] width 496 height 18
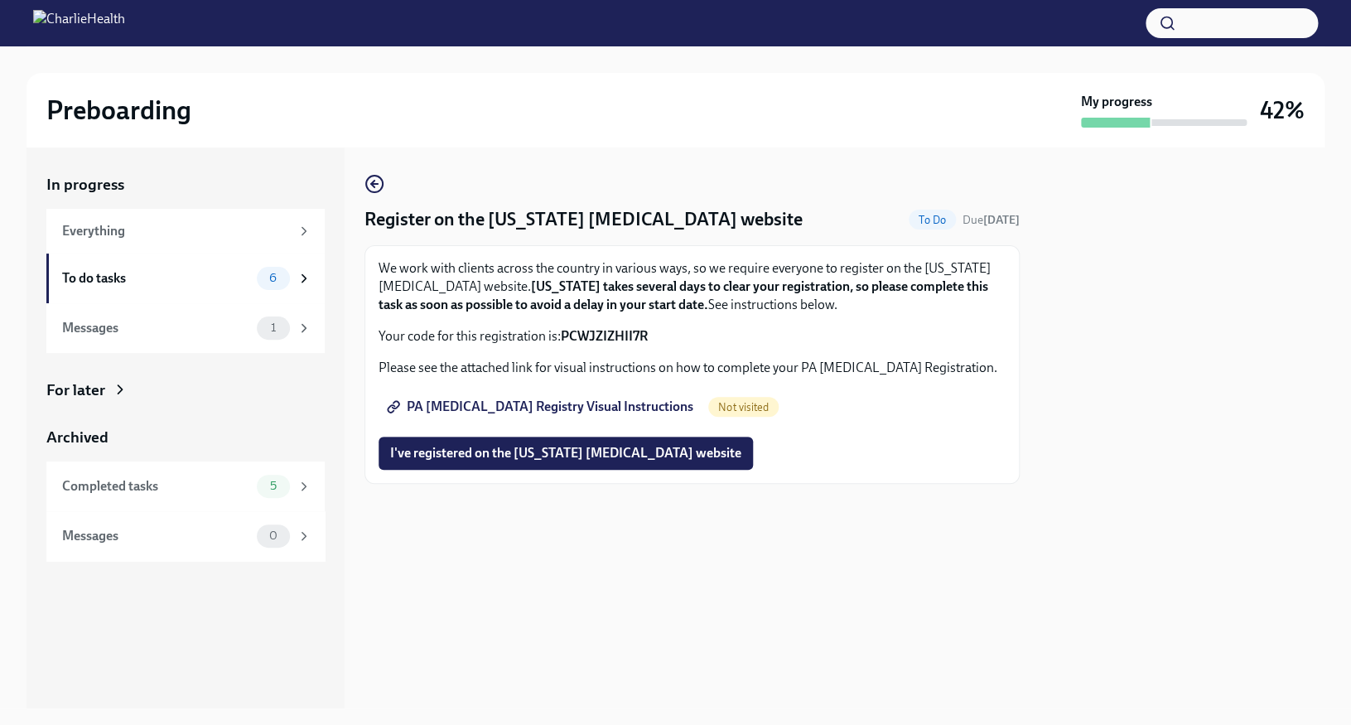
click at [542, 406] on span "PA [MEDICAL_DATA] Registry Visual Instructions" at bounding box center [541, 406] width 303 height 17
click at [579, 333] on strong "PCWJZIZHII7R" at bounding box center [604, 336] width 87 height 16
copy p "PCWJZIZHII7R"
click at [612, 461] on span "I've registered on the [US_STATE] [MEDICAL_DATA] website" at bounding box center [565, 453] width 351 height 17
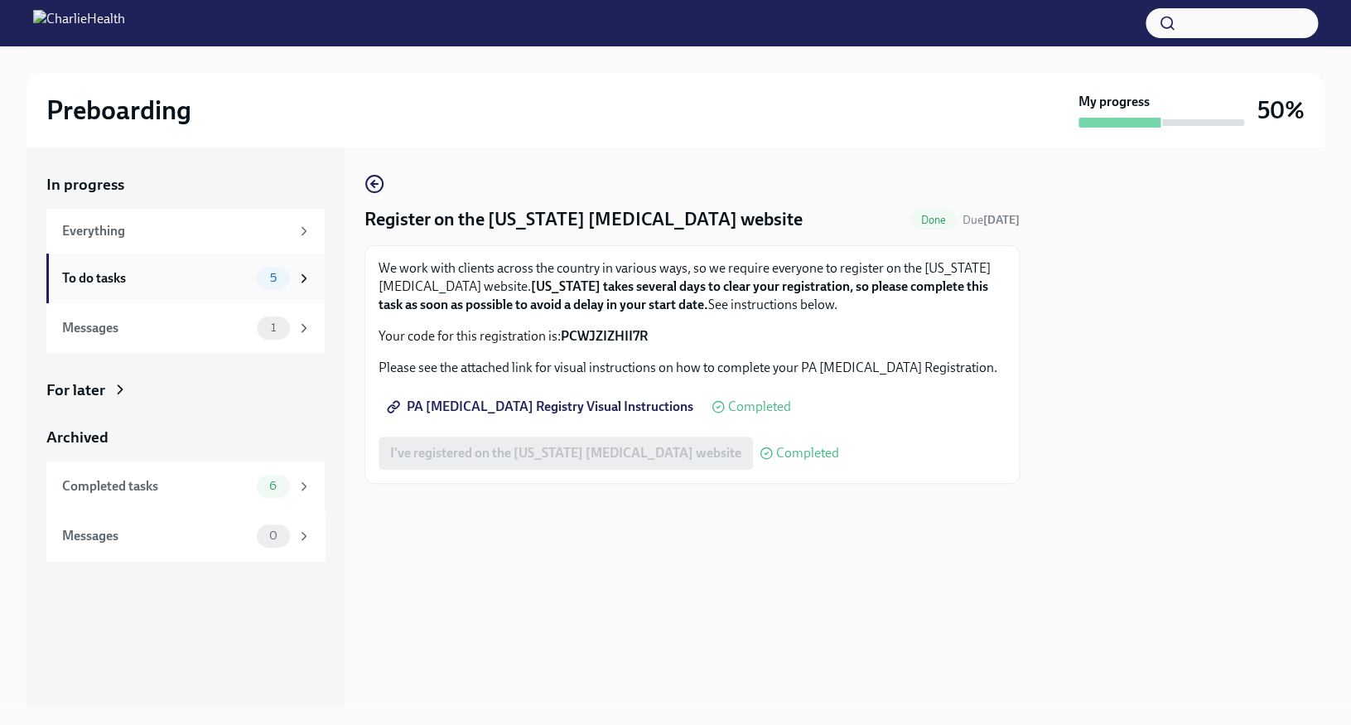
click at [254, 276] on div "To do tasks 5" at bounding box center [186, 278] width 249 height 23
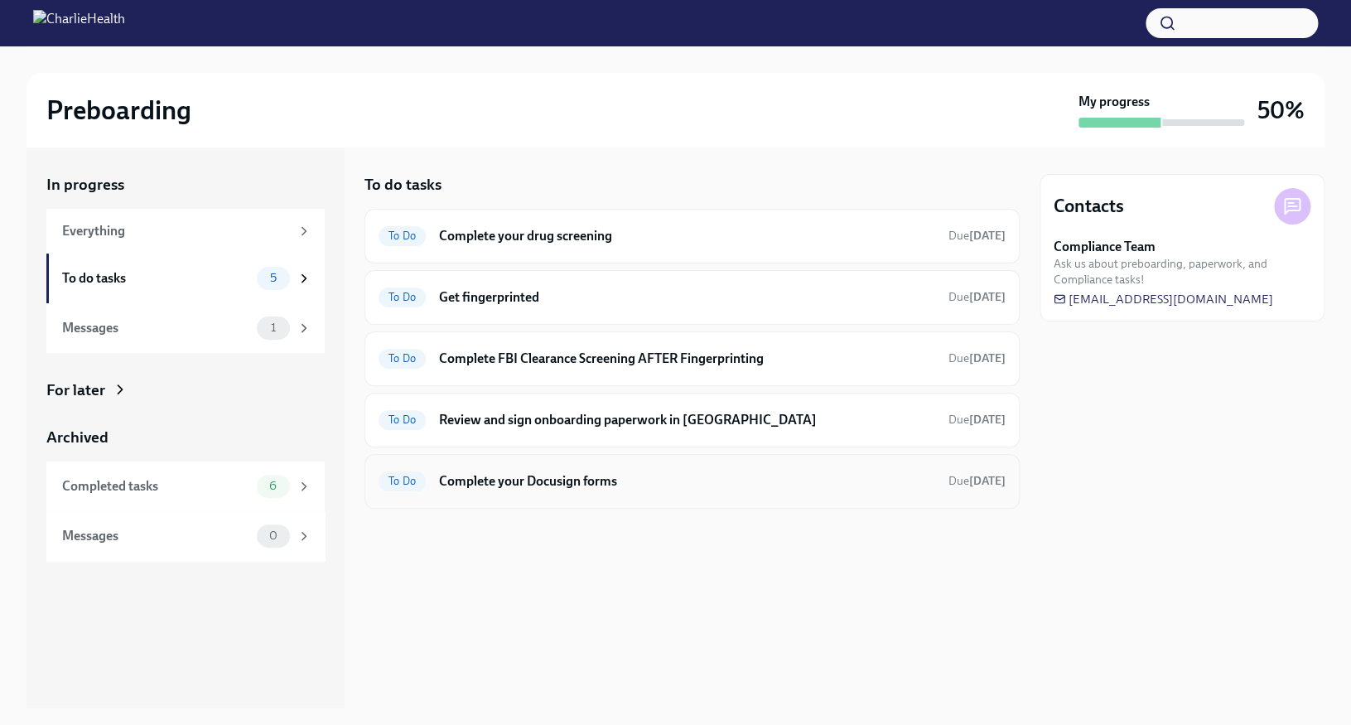
click at [604, 480] on h6 "Complete your Docusign forms" at bounding box center [687, 481] width 496 height 18
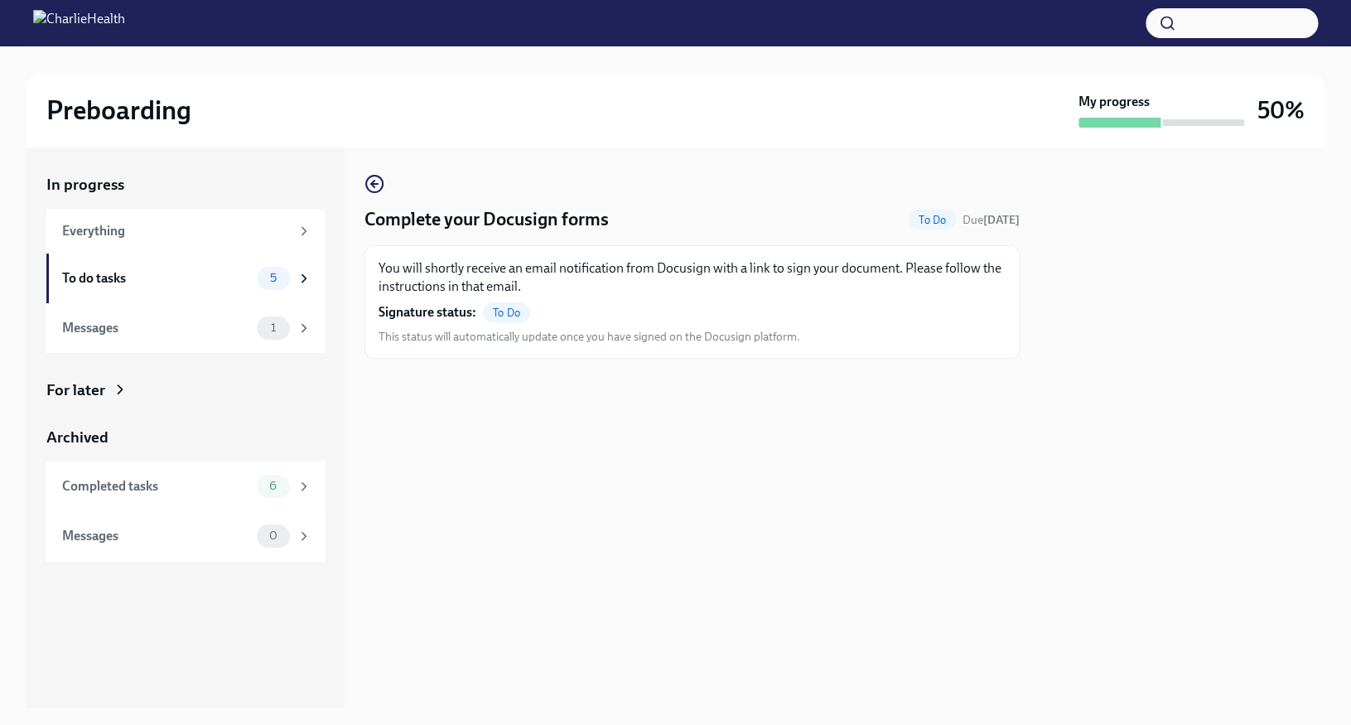
click at [509, 315] on span "To Do" at bounding box center [506, 312] width 47 height 12
click at [276, 281] on span "5" at bounding box center [273, 278] width 27 height 12
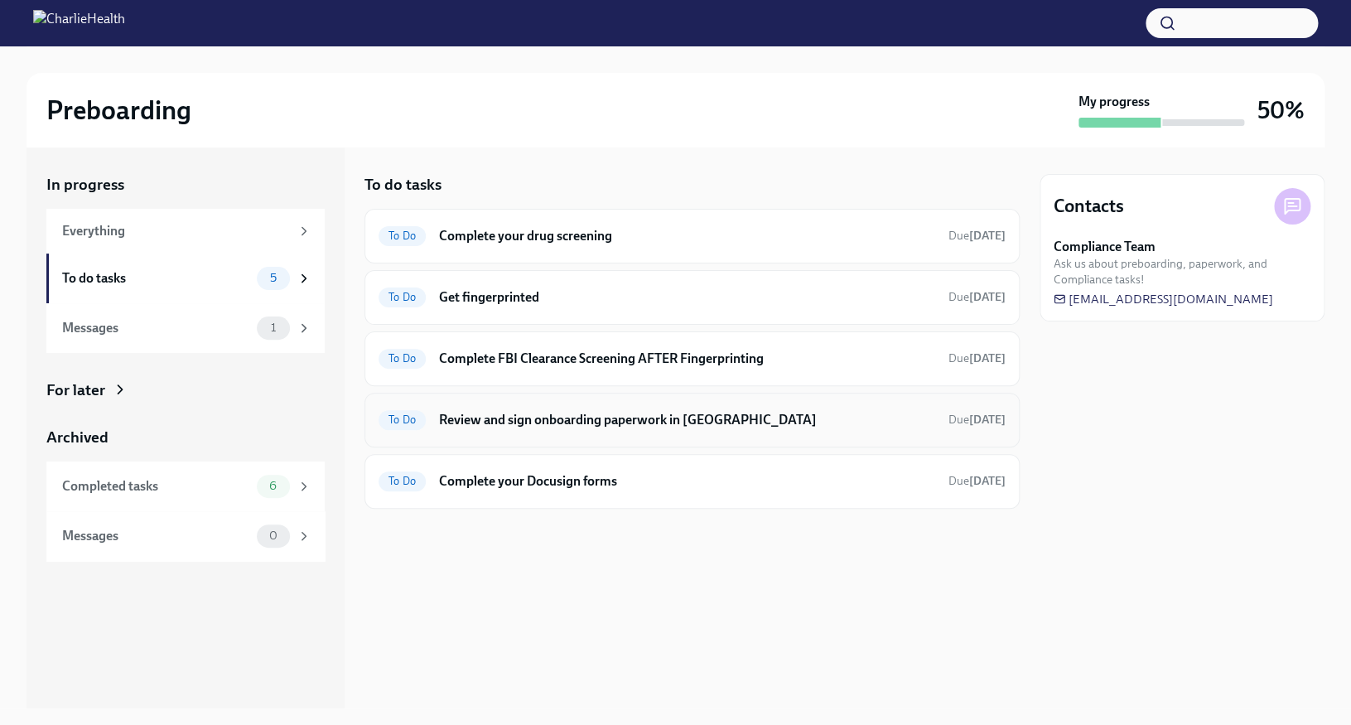
click at [552, 413] on h6 "Review and sign onboarding paperwork in [GEOGRAPHIC_DATA]" at bounding box center [687, 420] width 496 height 18
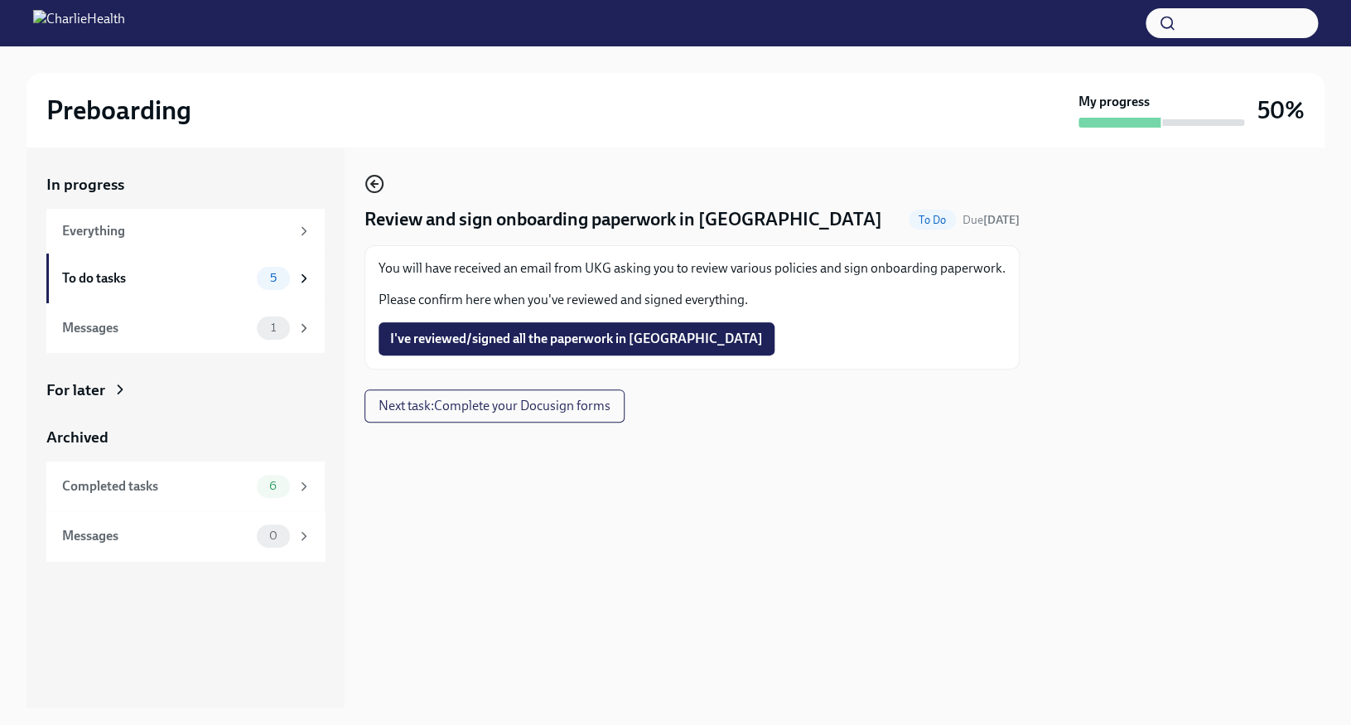
click at [373, 181] on icon "button" at bounding box center [374, 184] width 20 height 20
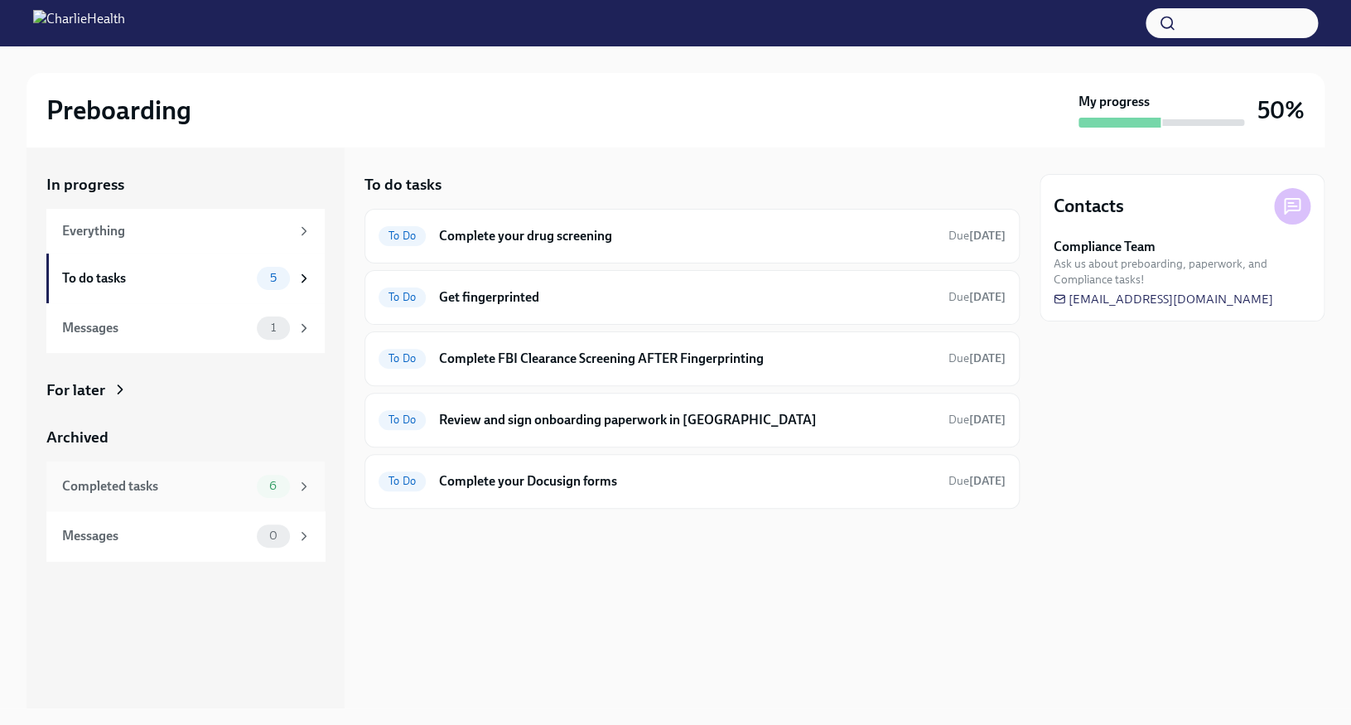
click at [277, 490] on span "6" at bounding box center [272, 486] width 27 height 12
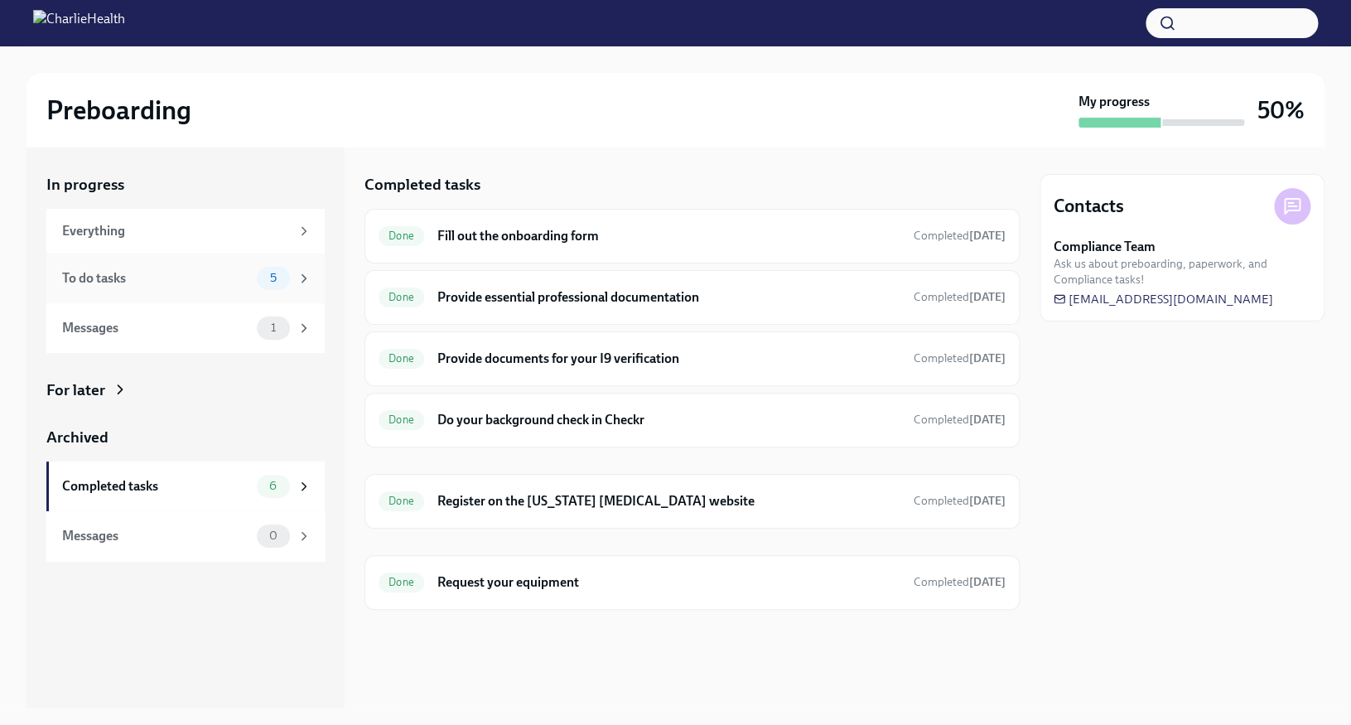
click at [207, 288] on div "To do tasks 5" at bounding box center [186, 278] width 249 height 23
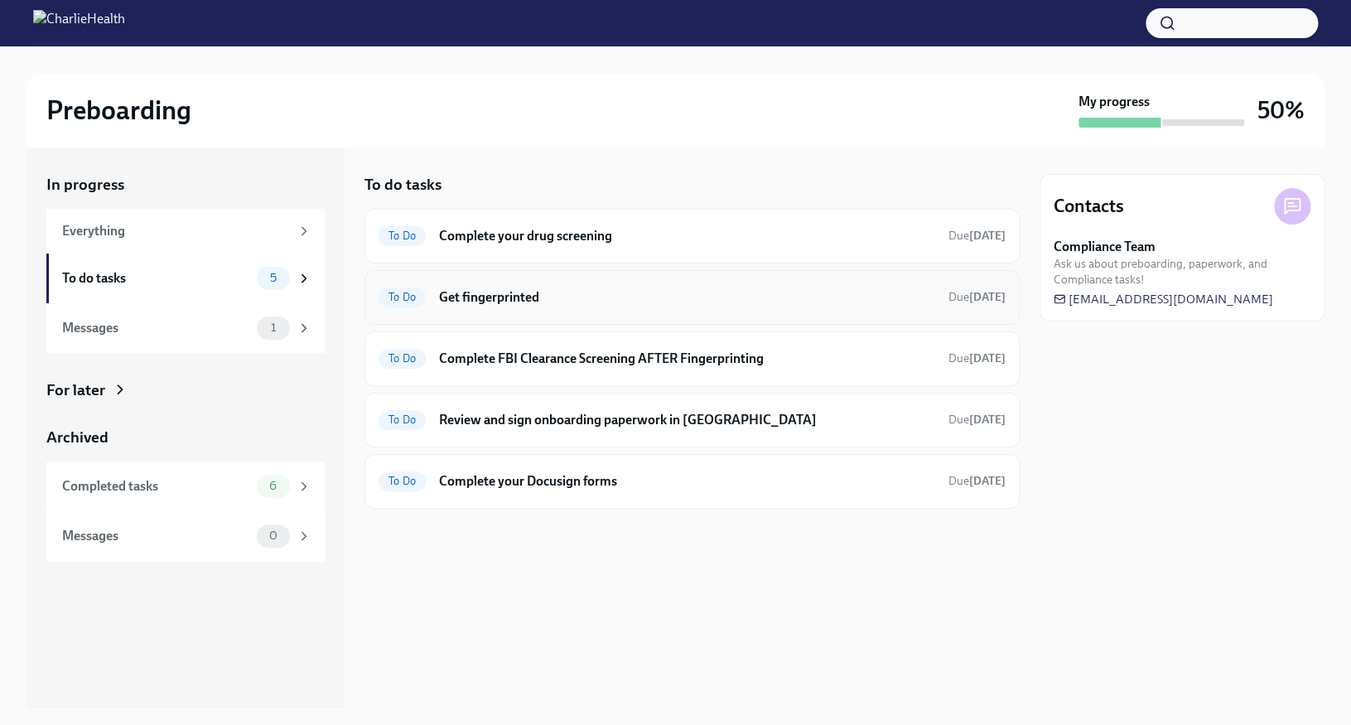
click at [556, 313] on div "To Do Get fingerprinted Due [DATE]" at bounding box center [691, 297] width 655 height 55
click at [492, 300] on h6 "Get fingerprinted" at bounding box center [687, 297] width 496 height 18
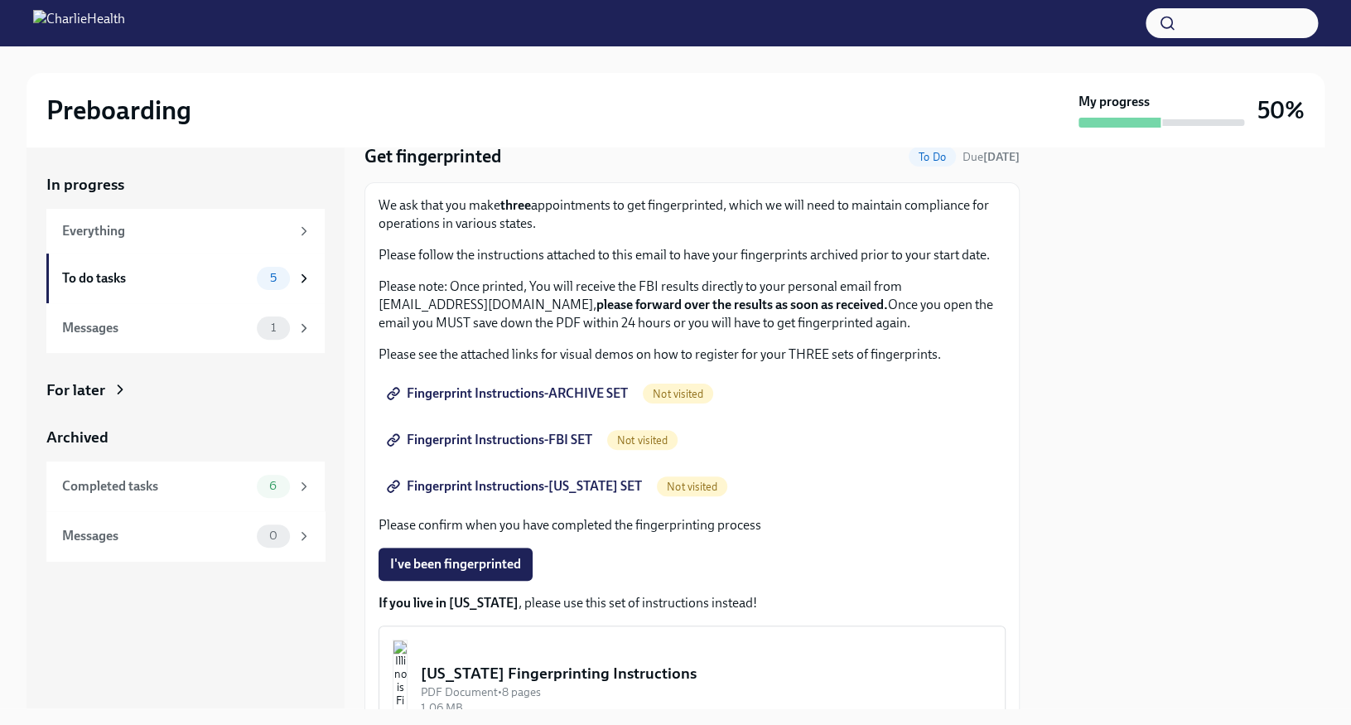
scroll to position [61, 0]
click at [585, 401] on span "Fingerprint Instructions-ARCHIVE SET" at bounding box center [509, 395] width 238 height 17
click at [572, 441] on span "Fingerprint Instructions-FBI SET" at bounding box center [491, 441] width 202 height 17
click at [528, 494] on span "Fingerprint Instructions-[US_STATE] SET" at bounding box center [516, 488] width 252 height 17
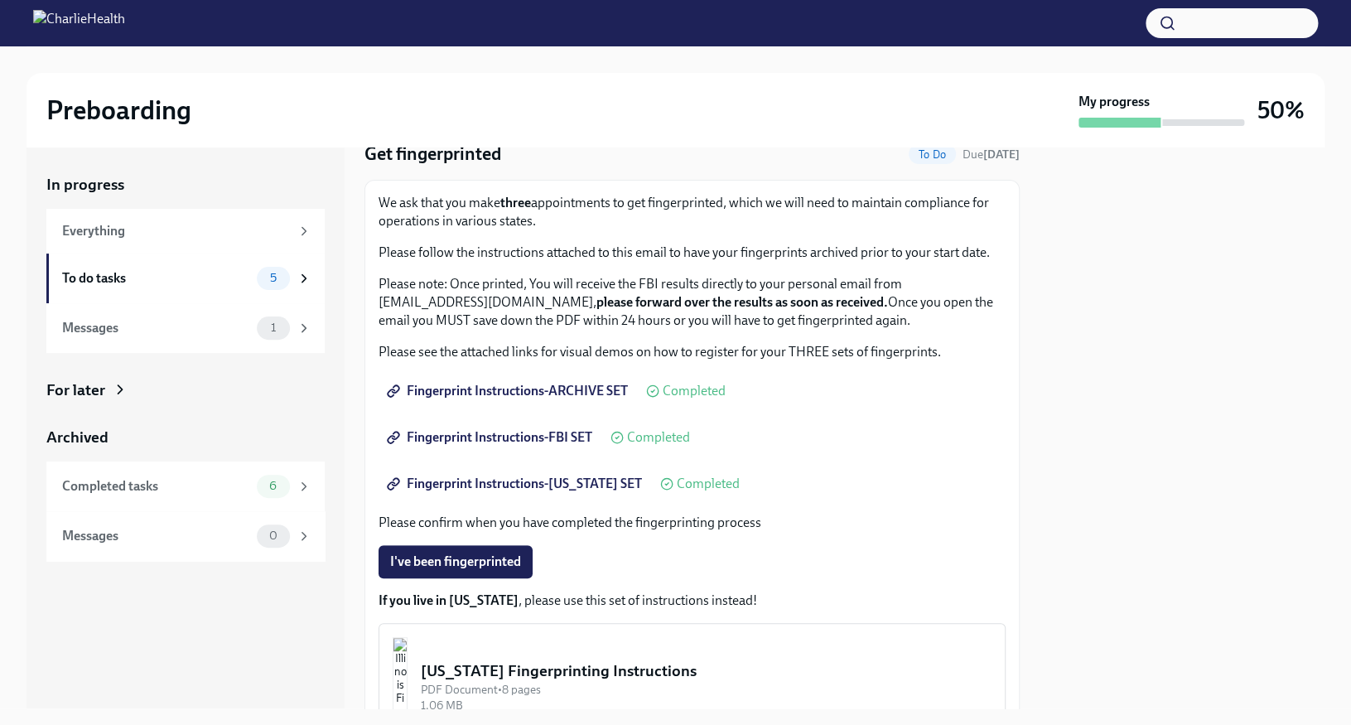
scroll to position [63, 0]
